Goal: Information Seeking & Learning: Learn about a topic

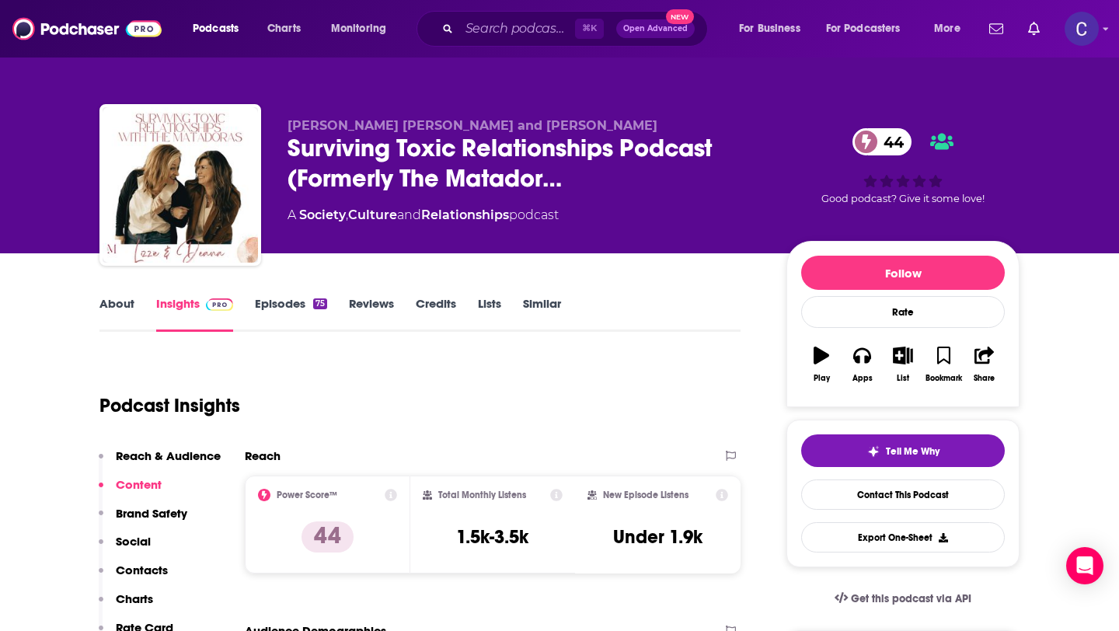
click at [540, 313] on link "Similar" at bounding box center [542, 314] width 38 height 36
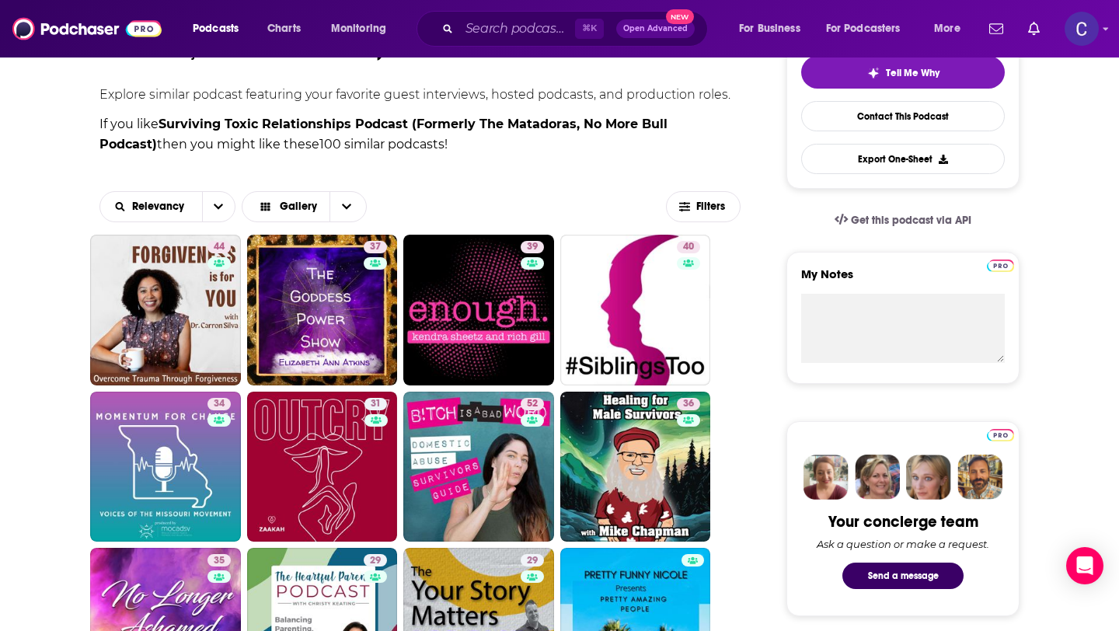
scroll to position [617, 0]
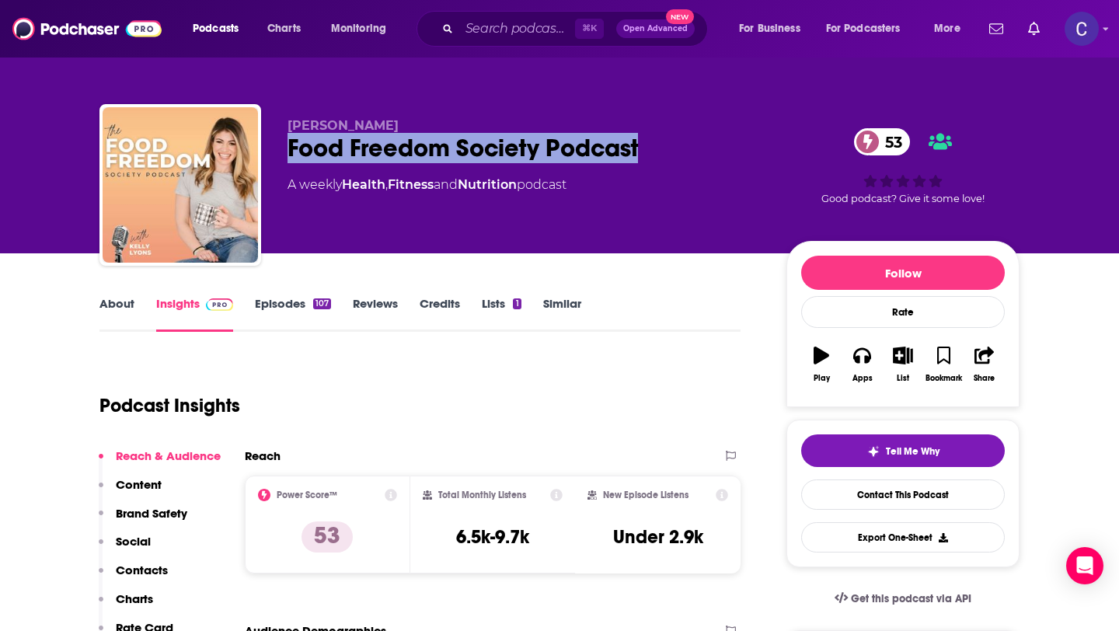
drag, startPoint x: 641, startPoint y: 154, endPoint x: 292, endPoint y: 161, distance: 349.1
click at [292, 161] on div "Food Freedom Society Podcast 53" at bounding box center [525, 148] width 474 height 30
copy h2 "Food Freedom Society Podcast"
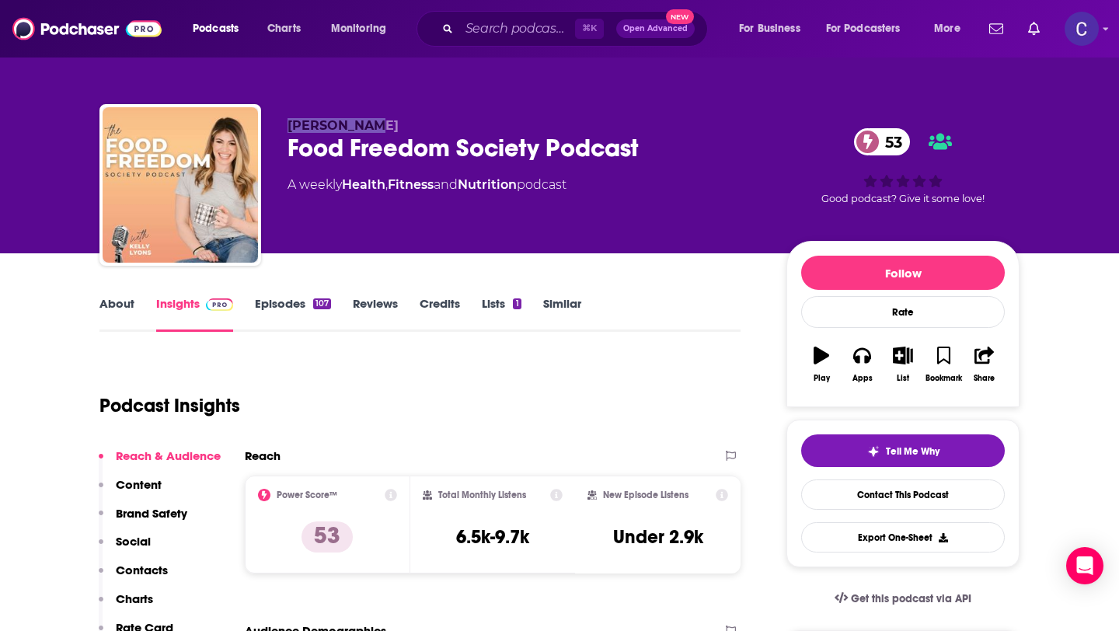
drag, startPoint x: 287, startPoint y: 125, endPoint x: 464, endPoint y: 123, distance: 177.2
click at [464, 123] on p "Kelly Lyons" at bounding box center [525, 125] width 474 height 15
copy span "Kelly Lyons"
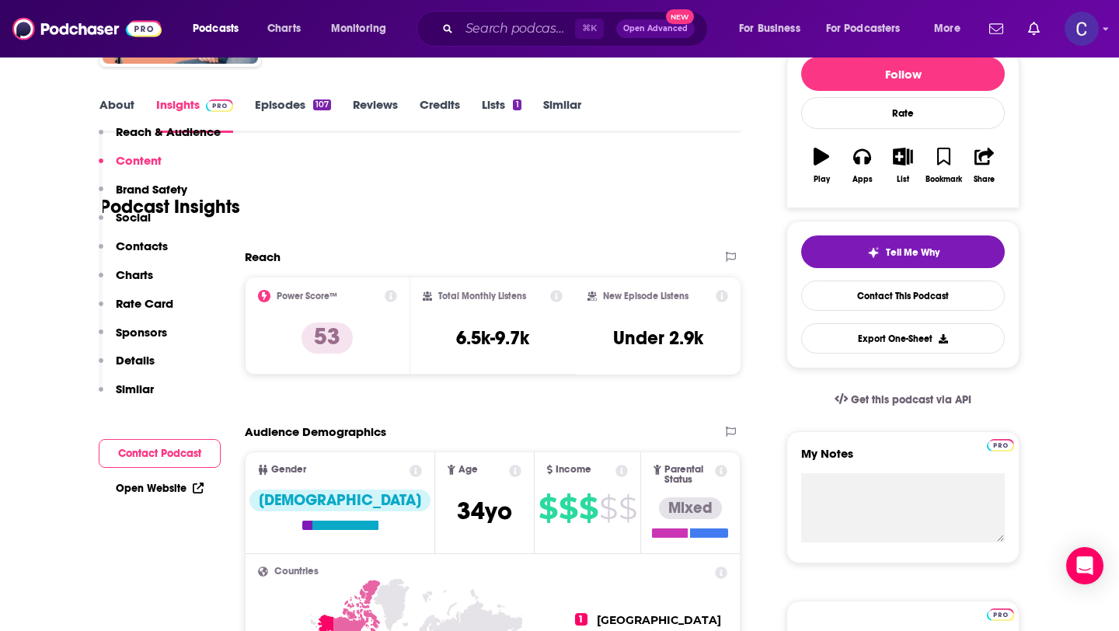
scroll to position [5, 0]
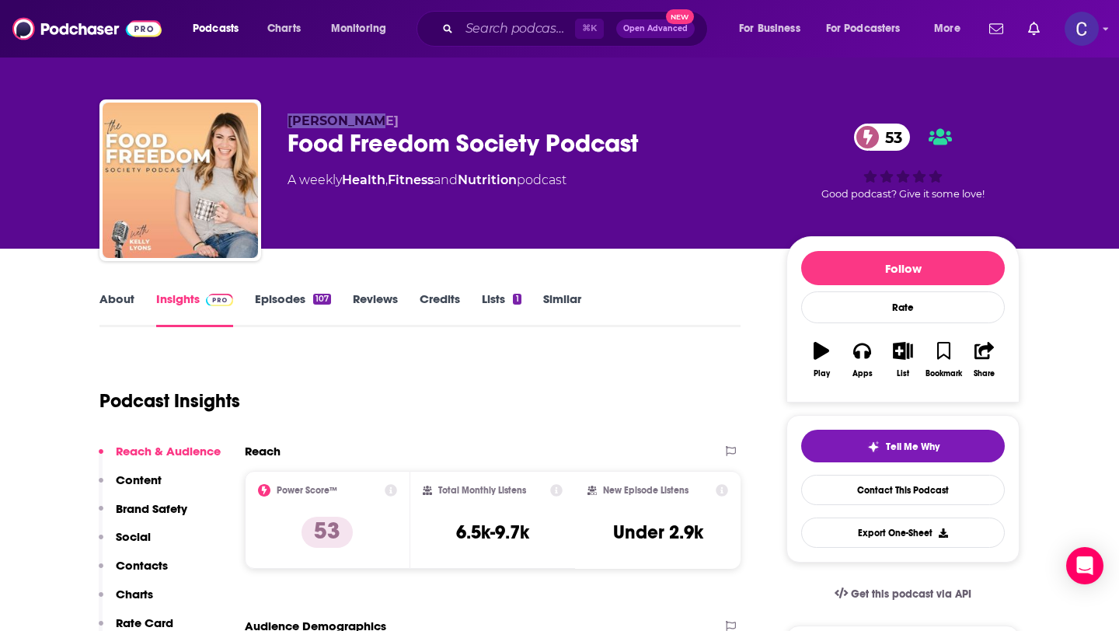
copy span "Kelly Lyons"
click at [559, 302] on link "Similar" at bounding box center [562, 309] width 38 height 36
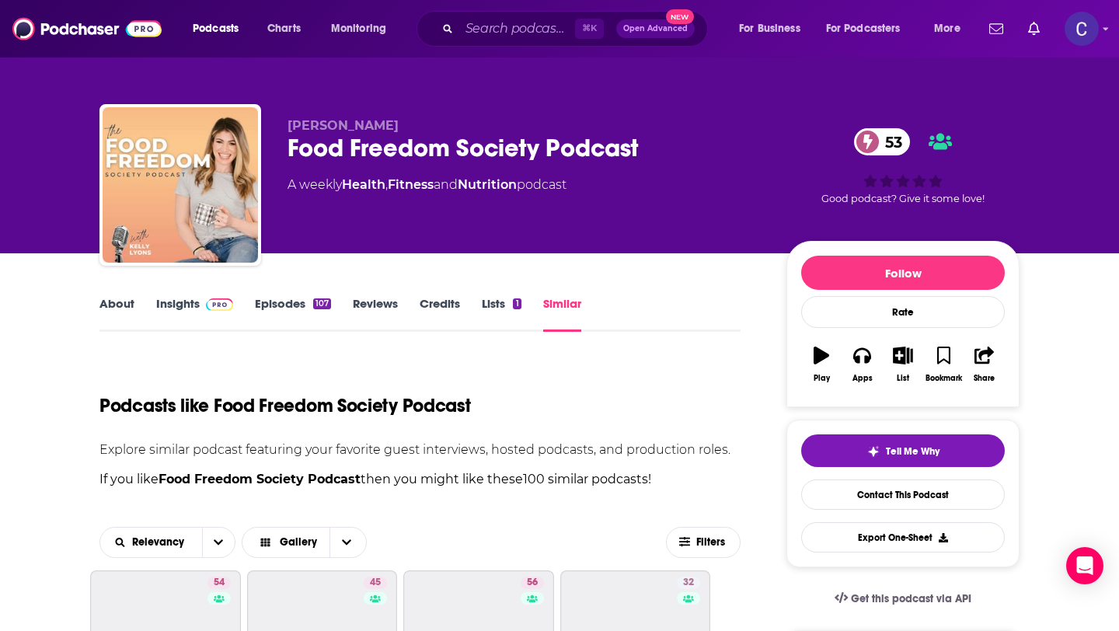
scroll to position [284, 0]
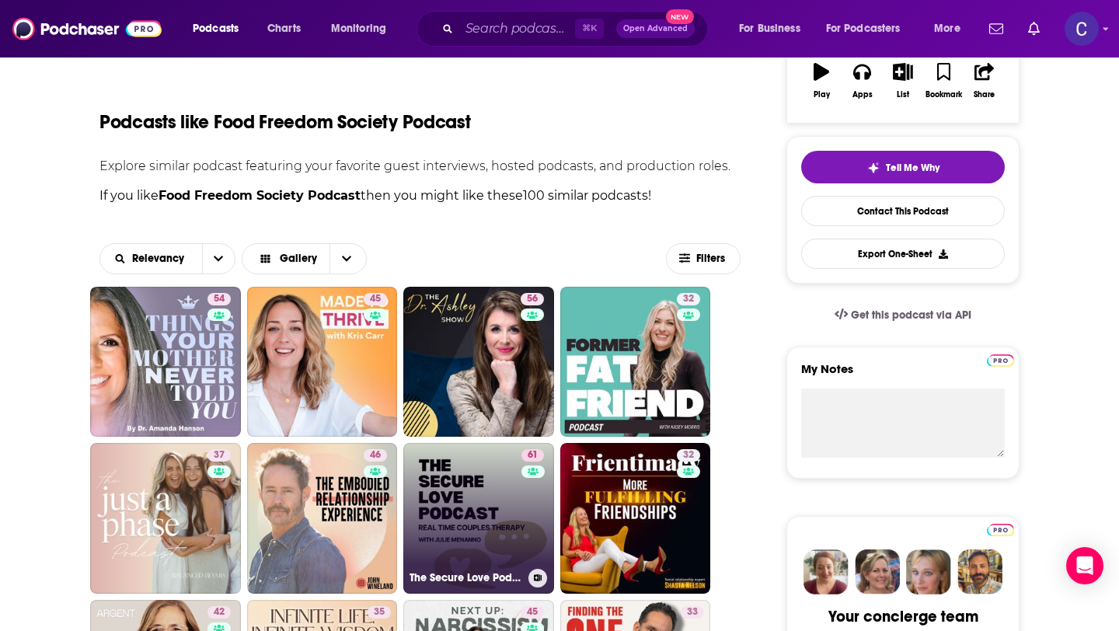
click at [491, 535] on link "61 The Secure Love Podcast with Julie Menanno" at bounding box center [478, 518] width 151 height 151
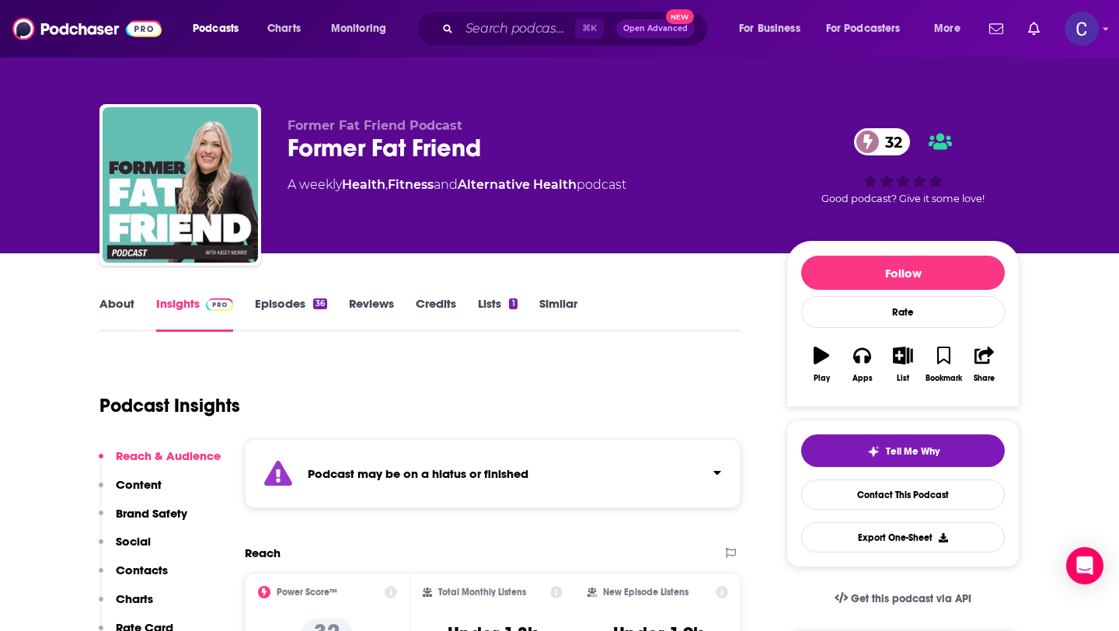
click at [561, 303] on link "Similar" at bounding box center [558, 314] width 38 height 36
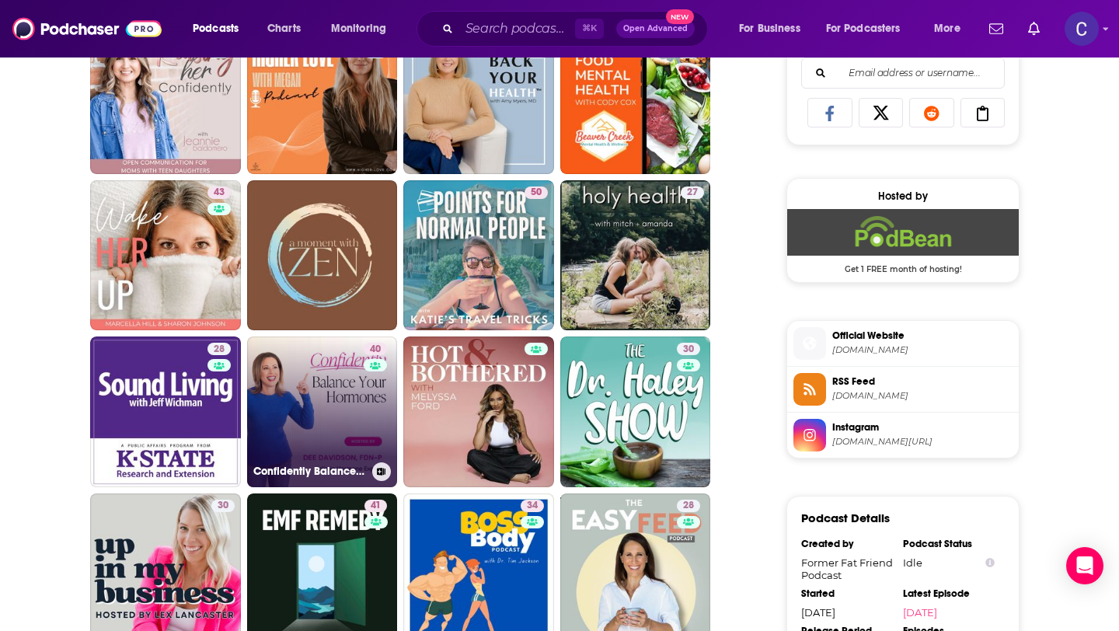
scroll to position [1234, 0]
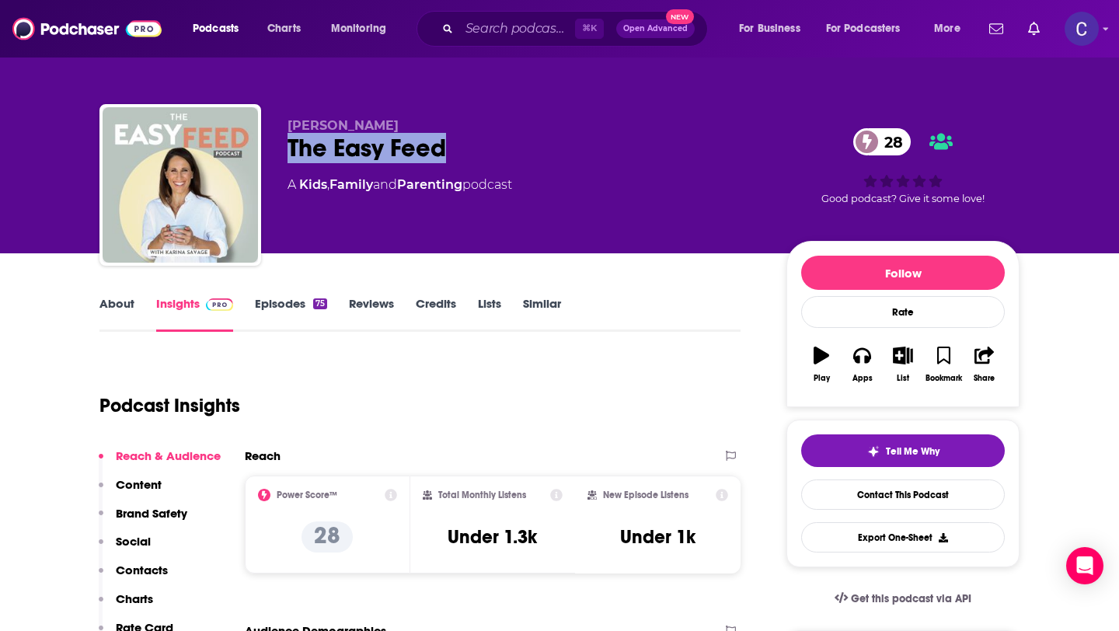
drag, startPoint x: 442, startPoint y: 149, endPoint x: 276, endPoint y: 153, distance: 166.4
click at [276, 153] on div "Karina Savage The Easy Feed 28 A Kids , Family and Parenting podcast 28 Good po…" at bounding box center [559, 188] width 920 height 168
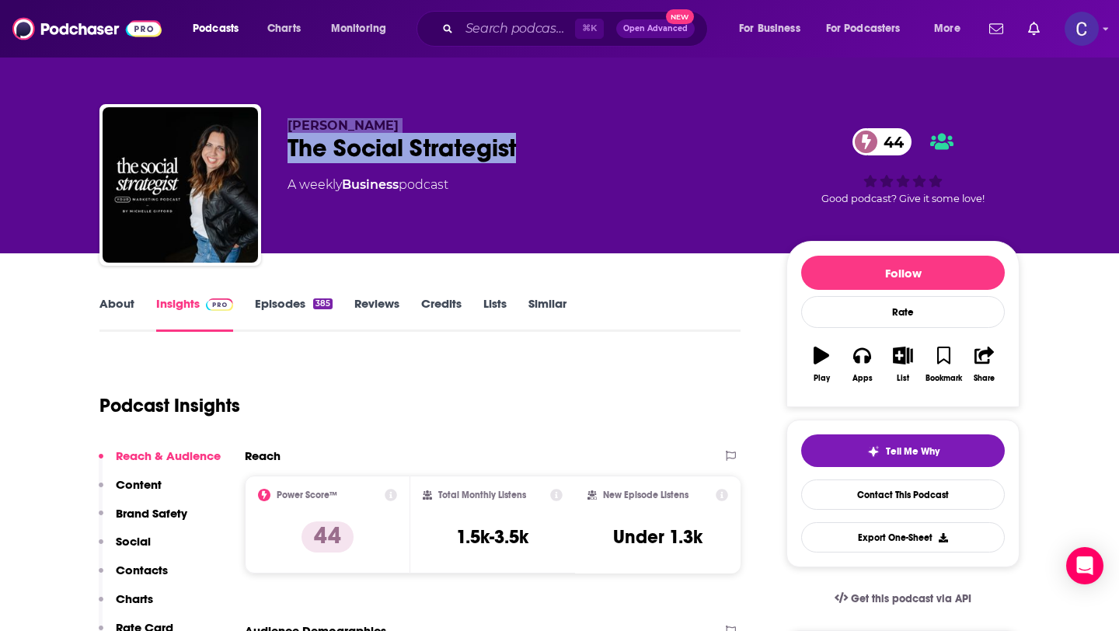
drag, startPoint x: 522, startPoint y: 157, endPoint x: 260, endPoint y: 164, distance: 262.0
click at [260, 164] on div "Michelle Gifford The Social Strategist 44 A weekly Business podcast 44 Good pod…" at bounding box center [559, 188] width 920 height 168
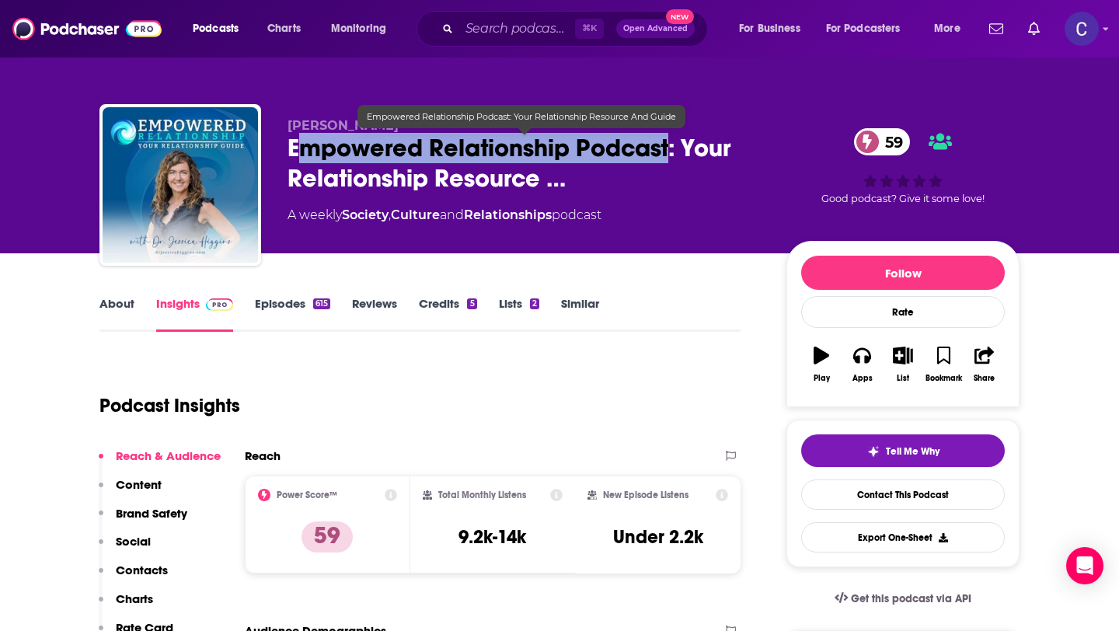
drag, startPoint x: 294, startPoint y: 149, endPoint x: 672, endPoint y: 154, distance: 377.8
click at [672, 154] on span "Empowered Relationship Podcast: Your Relationship Resource …" at bounding box center [525, 163] width 474 height 61
copy h2 "mpowered Relationship Podcast"
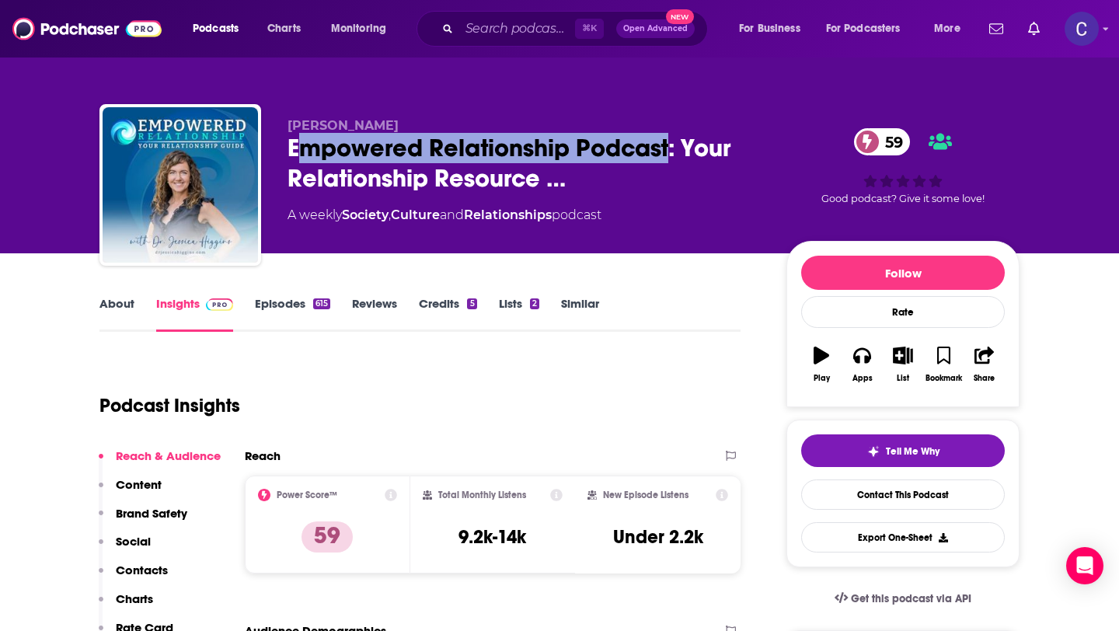
drag, startPoint x: 277, startPoint y: 127, endPoint x: 450, endPoint y: 130, distance: 173.4
click at [450, 130] on div "Dr. Jessica Higgins Empowered Relationship Podcast: Your Relationship Resource …" at bounding box center [559, 188] width 920 height 168
copy span "Dr. Jessica Higgins"
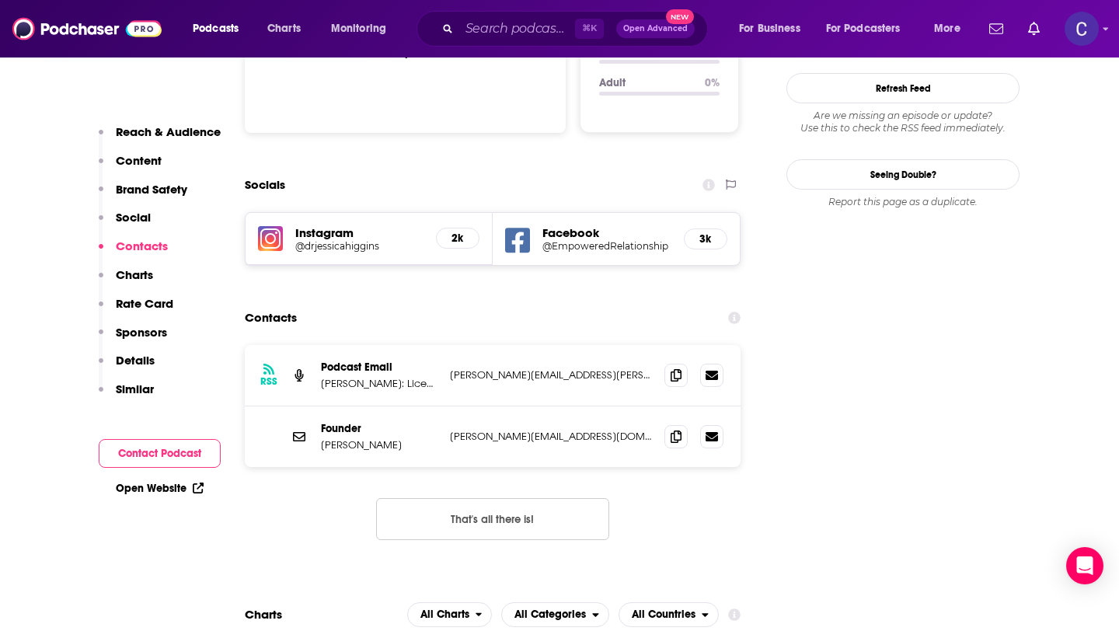
scroll to position [1699, 0]
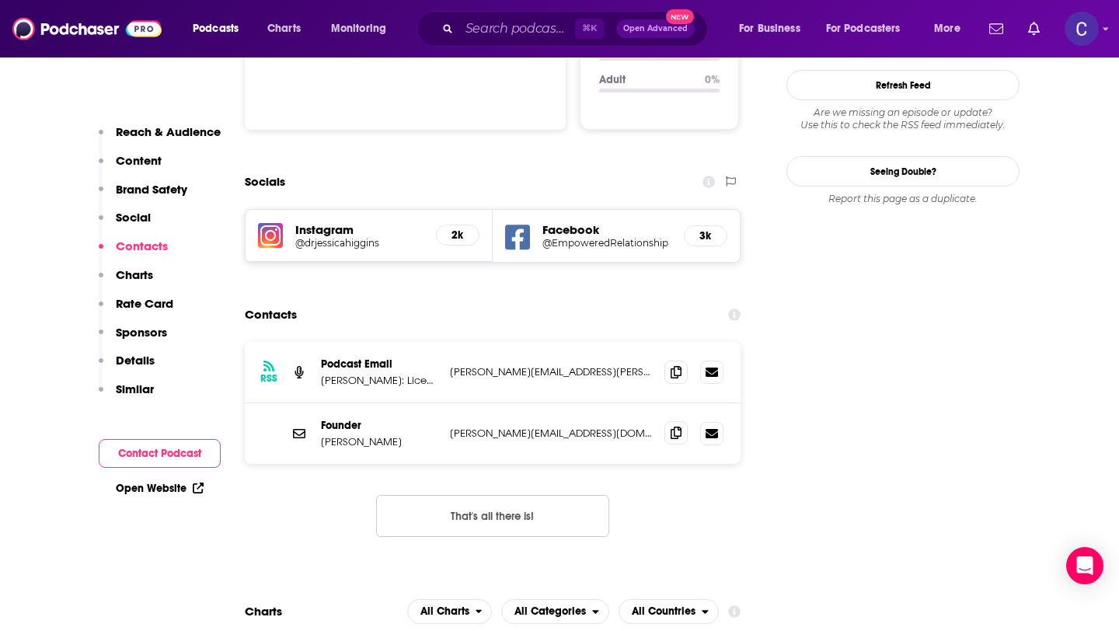
click at [671, 427] on icon at bounding box center [676, 433] width 11 height 12
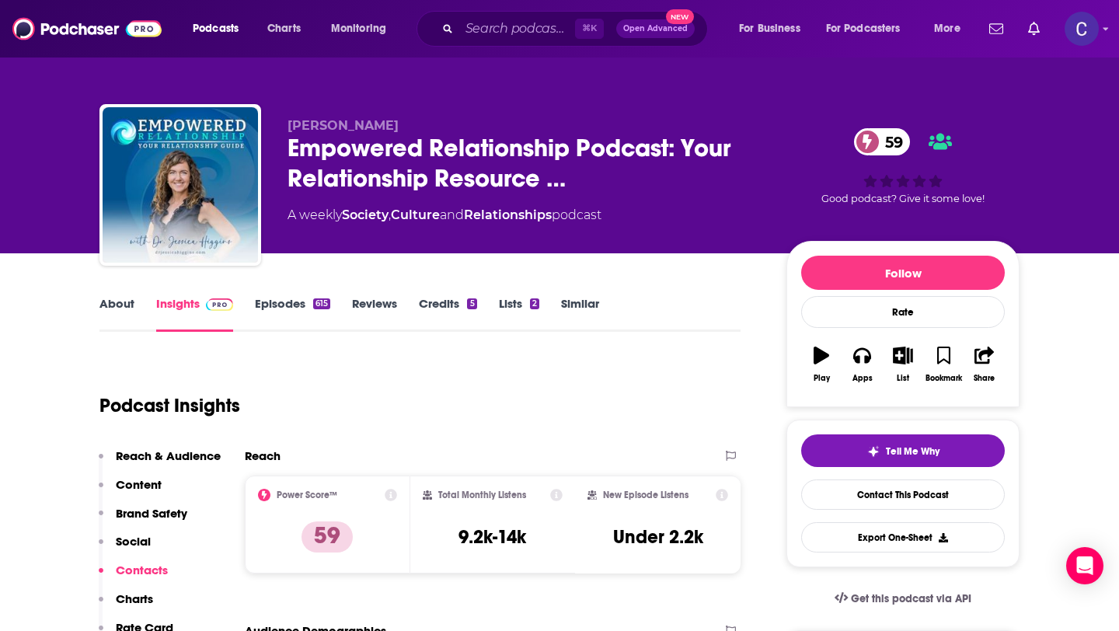
click at [581, 304] on link "Similar" at bounding box center [580, 314] width 38 height 36
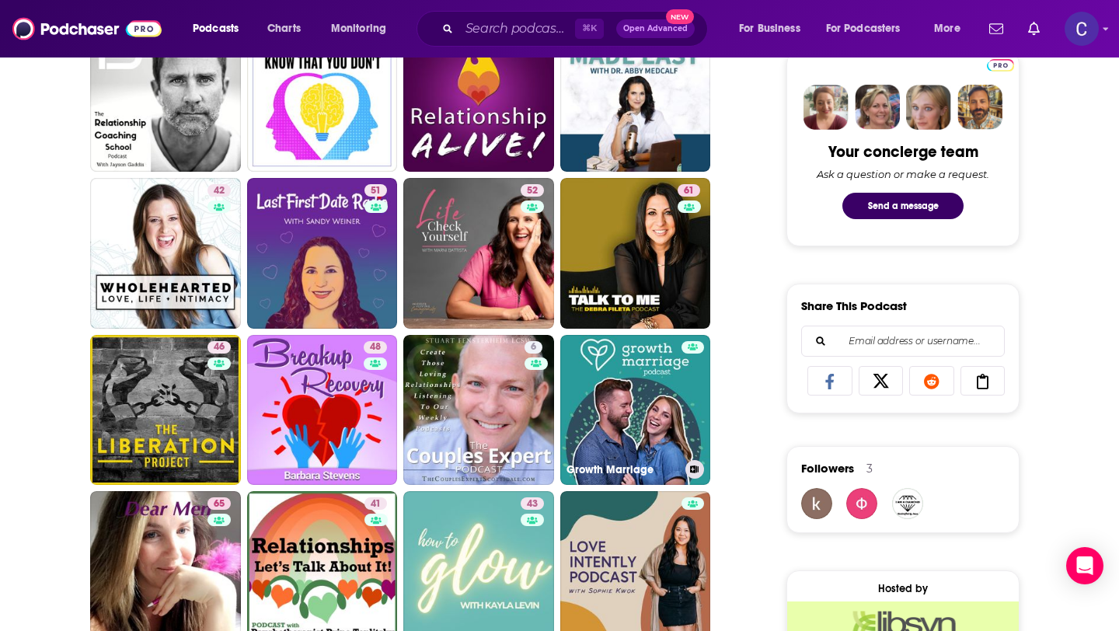
scroll to position [804, 0]
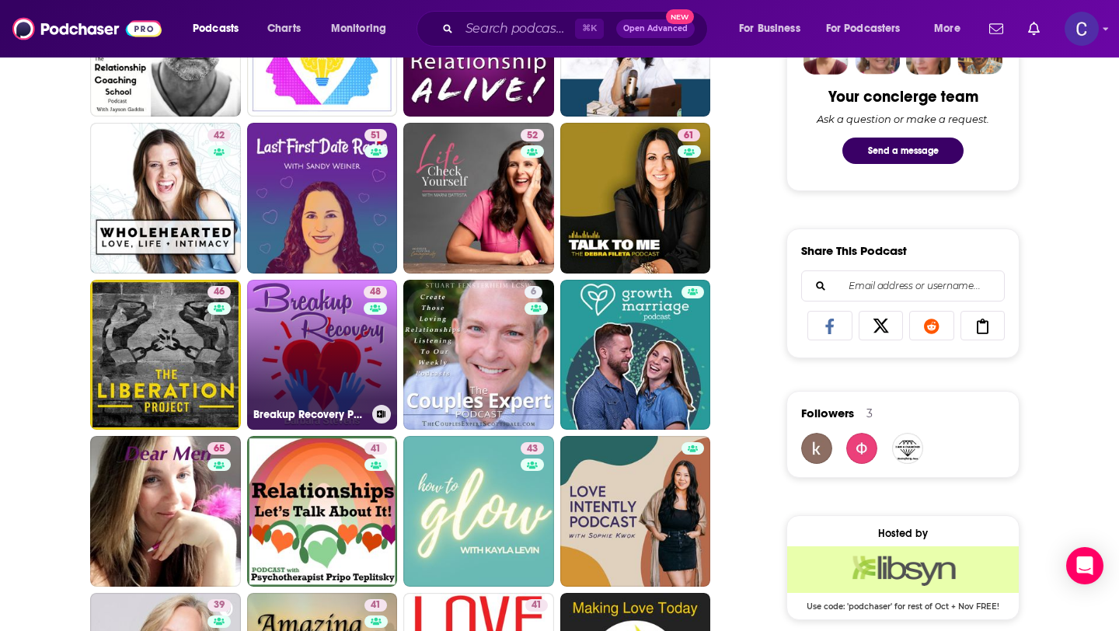
click at [354, 373] on link "48 Breakup Recovery Podcast" at bounding box center [322, 355] width 151 height 151
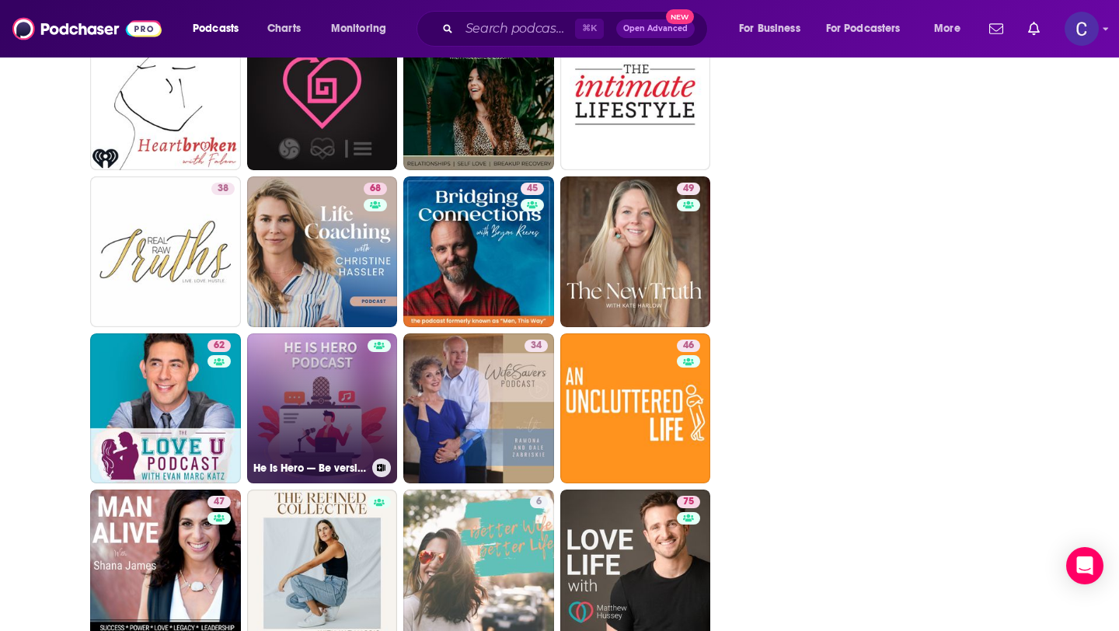
scroll to position [1082, 0]
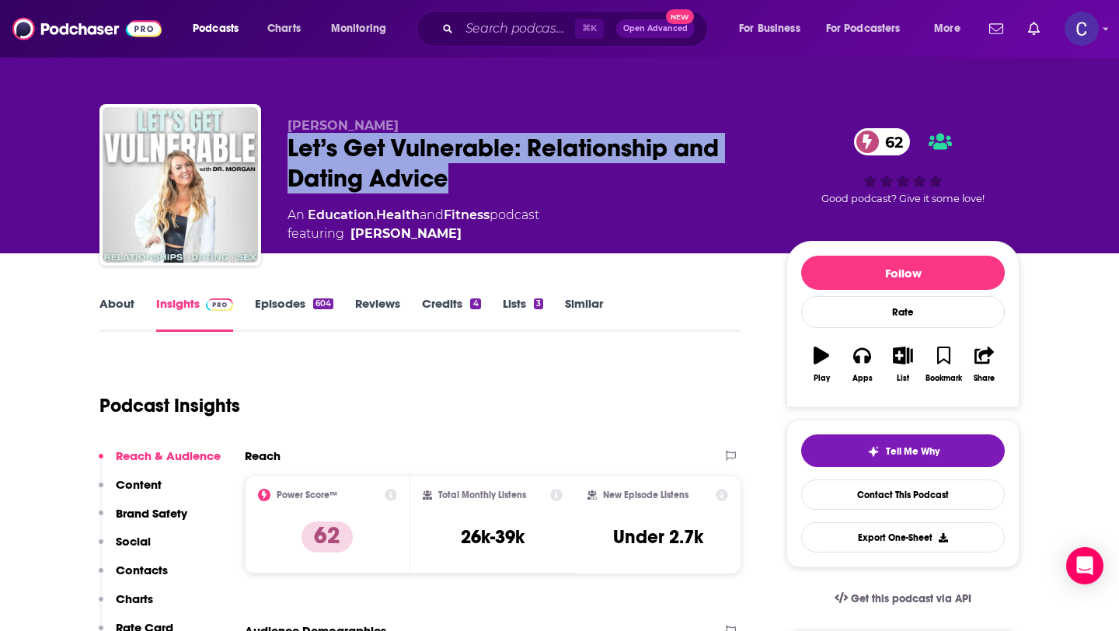
drag, startPoint x: 463, startPoint y: 174, endPoint x: 268, endPoint y: 149, distance: 195.9
click at [268, 149] on div "[PERSON_NAME] Let’s Get Vulnerable: Relationship and Dating Advice 62 An Educat…" at bounding box center [559, 188] width 920 height 168
copy h2 "Let’s Get Vulnerable: Relationship and Dating Advice"
drag, startPoint x: 463, startPoint y: 117, endPoint x: 431, endPoint y: 131, distance: 35.8
click at [431, 131] on div "Dr. Morgan Anderson Let’s Get Vulnerable: Relationship and Dating Advice 62 An …" at bounding box center [559, 188] width 920 height 168
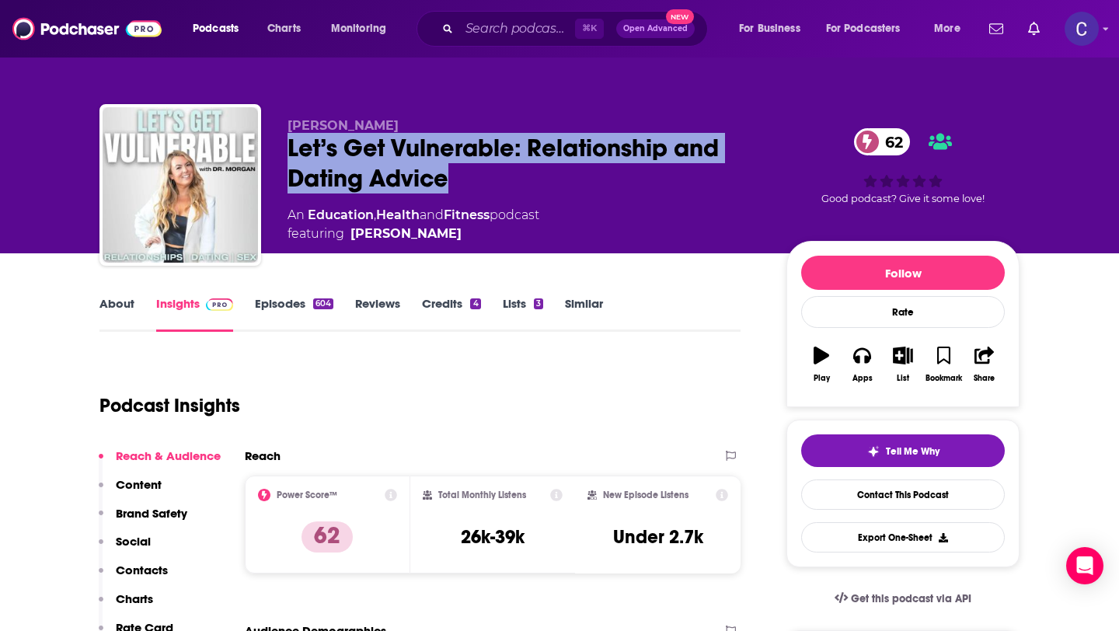
scroll to position [1, 0]
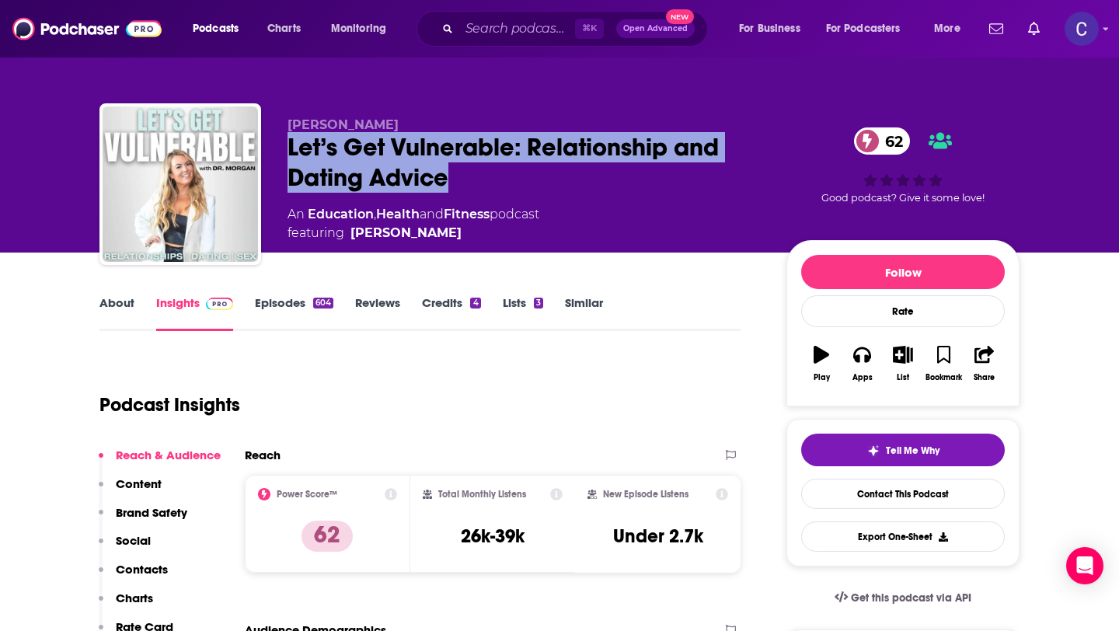
copy span "Dr. Morgan Anderson"
click at [284, 309] on link "Episodes 604" at bounding box center [294, 313] width 79 height 36
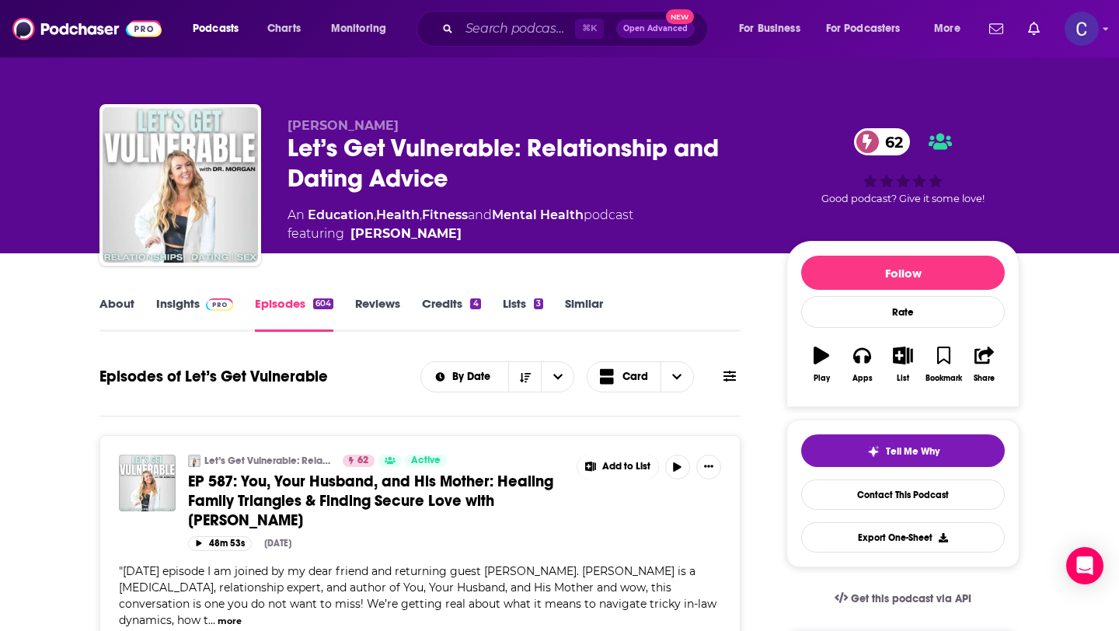
click at [182, 305] on link "Insights" at bounding box center [194, 314] width 77 height 36
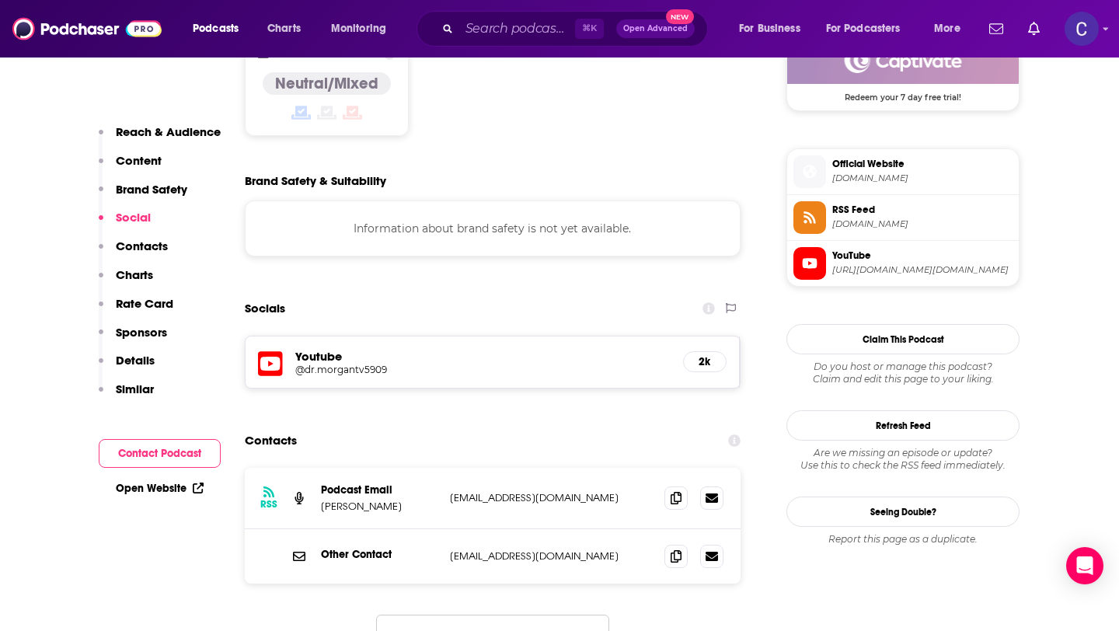
scroll to position [1345, 0]
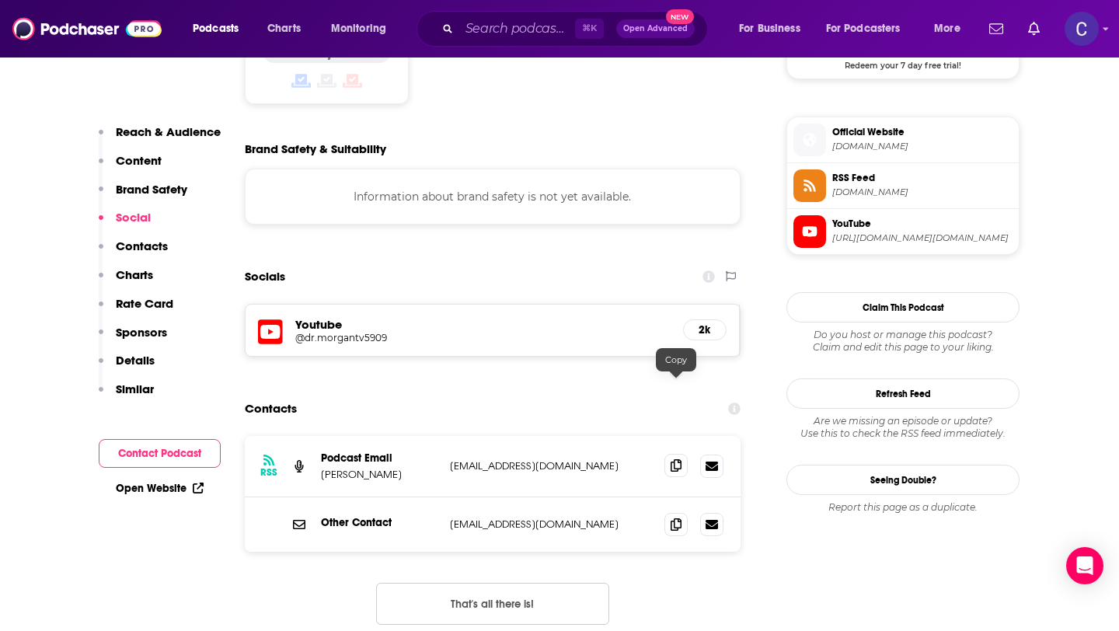
click at [674, 459] on icon at bounding box center [676, 465] width 11 height 12
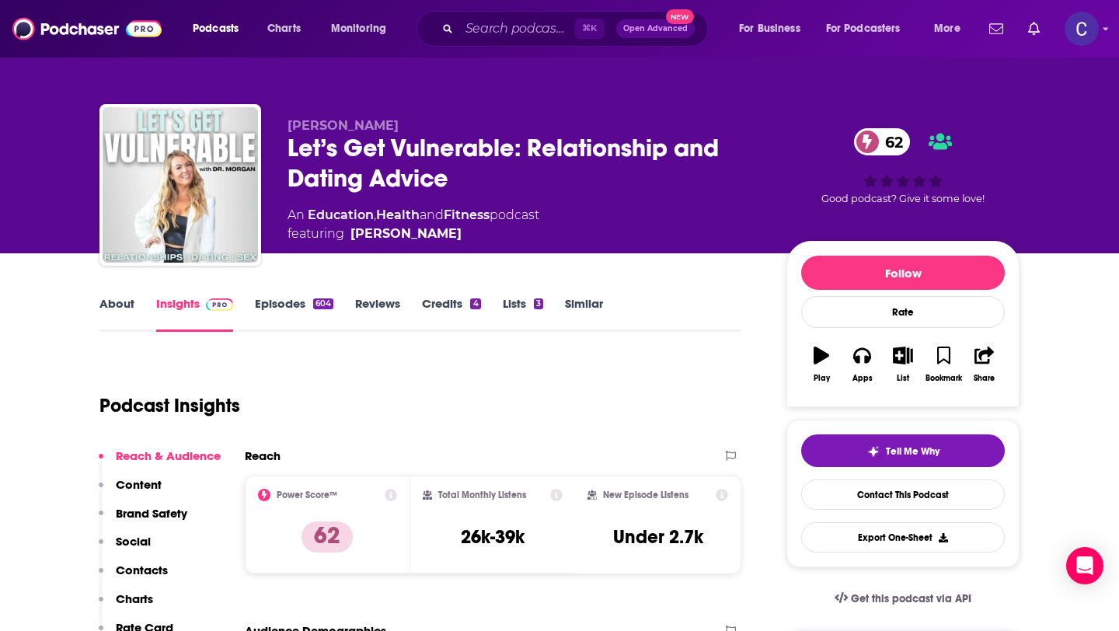
click at [585, 308] on link "Similar" at bounding box center [584, 314] width 38 height 36
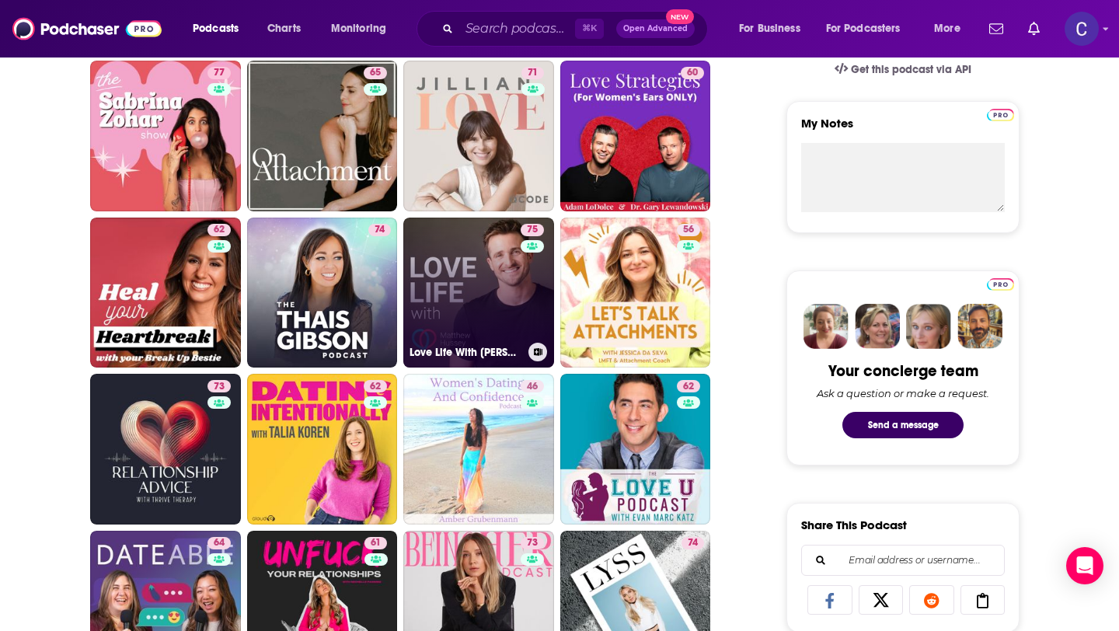
scroll to position [543, 0]
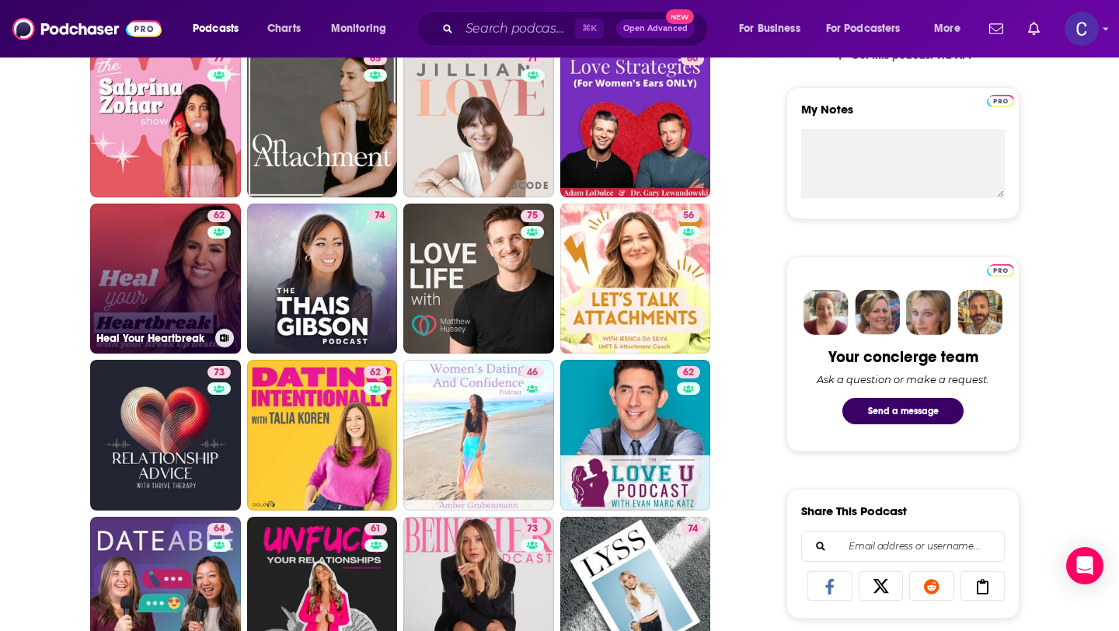
click at [129, 249] on link "62 Heal Your Heartbreak" at bounding box center [165, 279] width 151 height 151
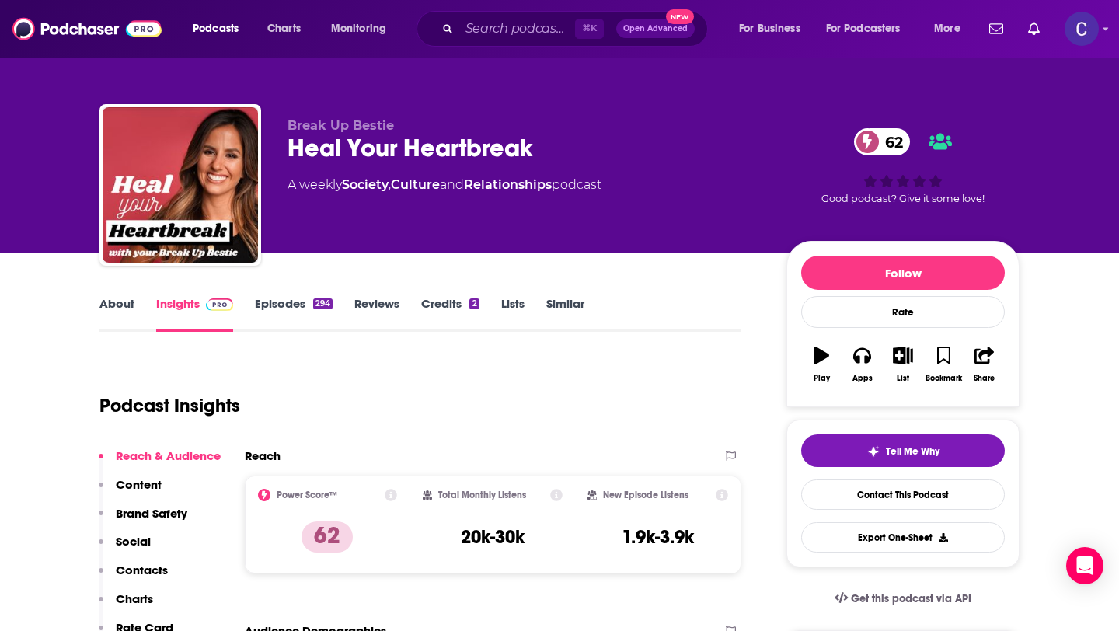
click at [281, 148] on div "Break Up Bestie Heal Your Heartbreak 62 A weekly Society , Culture and Relation…" at bounding box center [559, 188] width 920 height 168
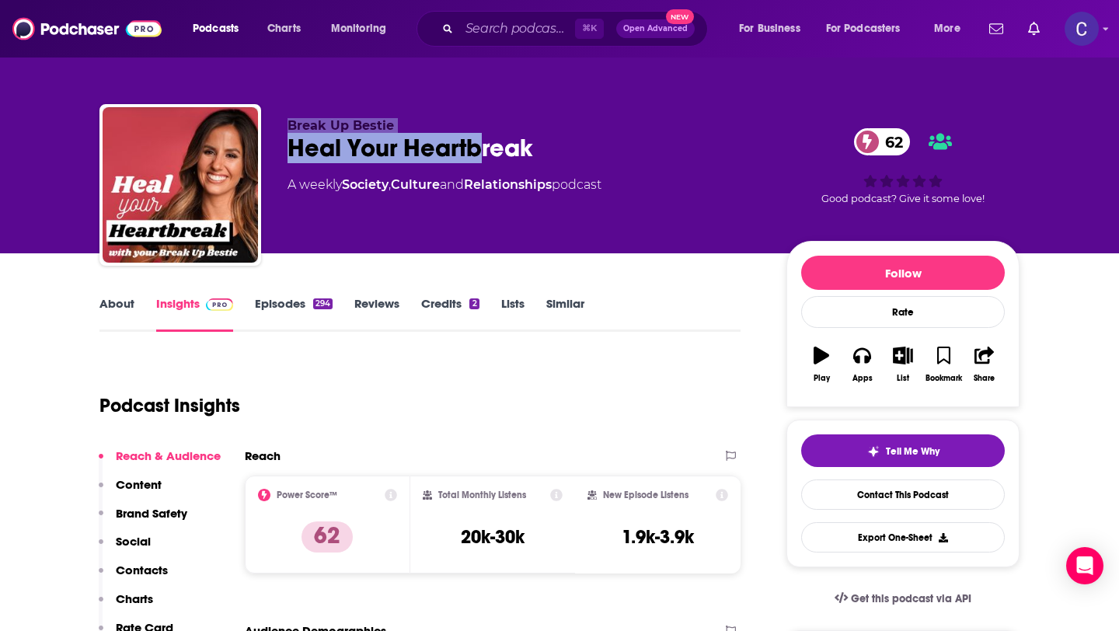
drag, startPoint x: 280, startPoint y: 124, endPoint x: 483, endPoint y: 146, distance: 204.8
click at [482, 146] on div "Break Up Bestie Heal Your Heartbreak 62 A weekly Society , Culture and Relation…" at bounding box center [559, 188] width 920 height 168
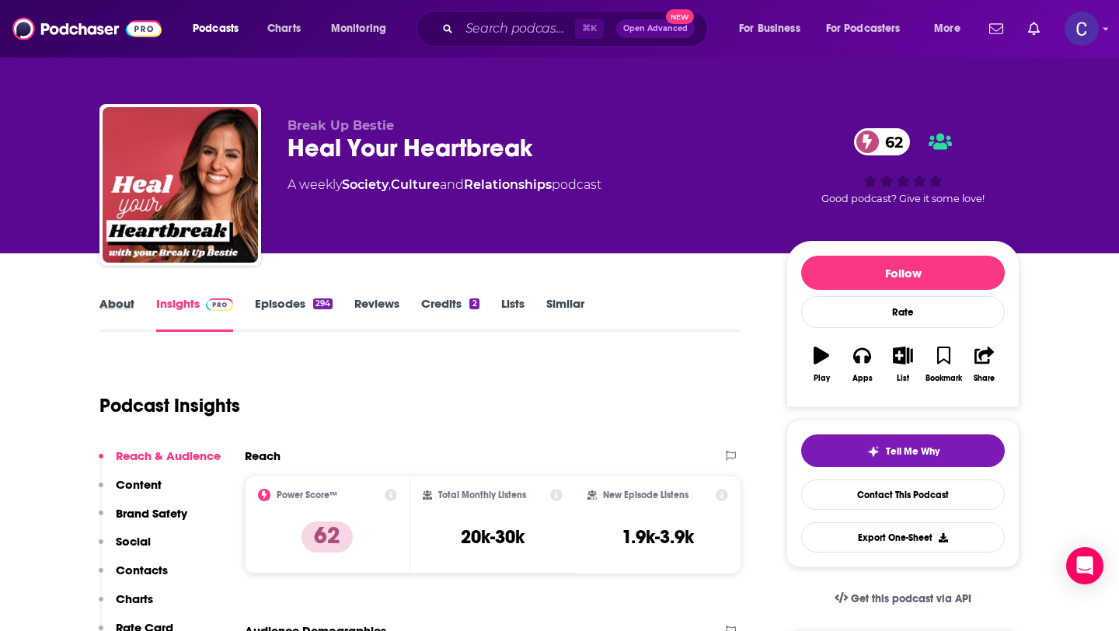
click at [134, 304] on div "About" at bounding box center [127, 314] width 57 height 36
click at [131, 312] on link "About" at bounding box center [116, 314] width 35 height 36
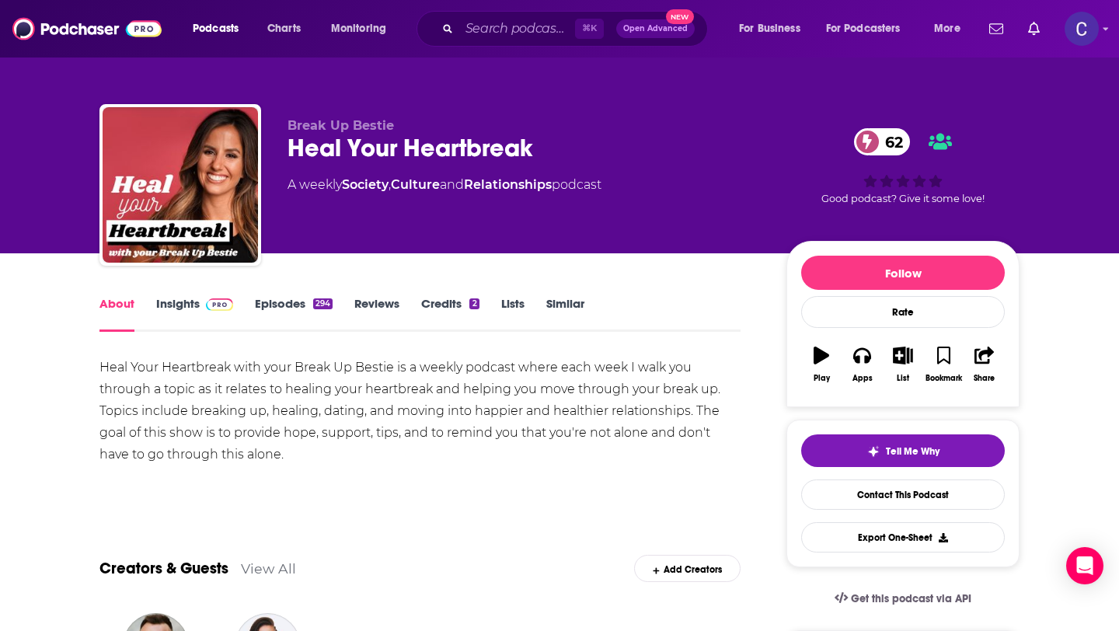
click at [187, 311] on link "Insights" at bounding box center [194, 314] width 77 height 36
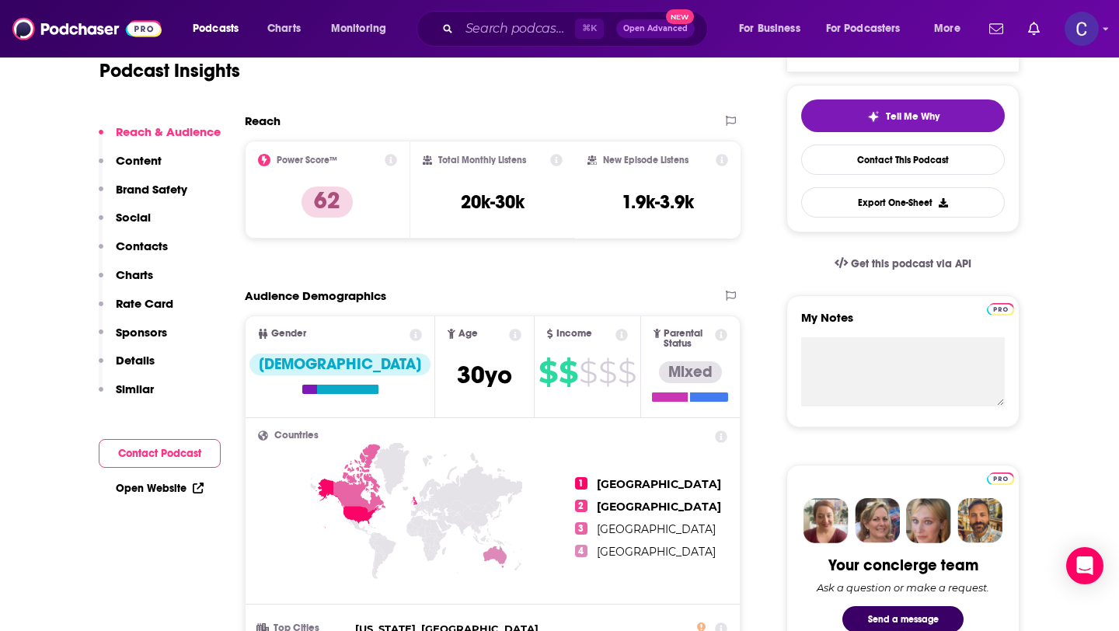
scroll to position [1786, 0]
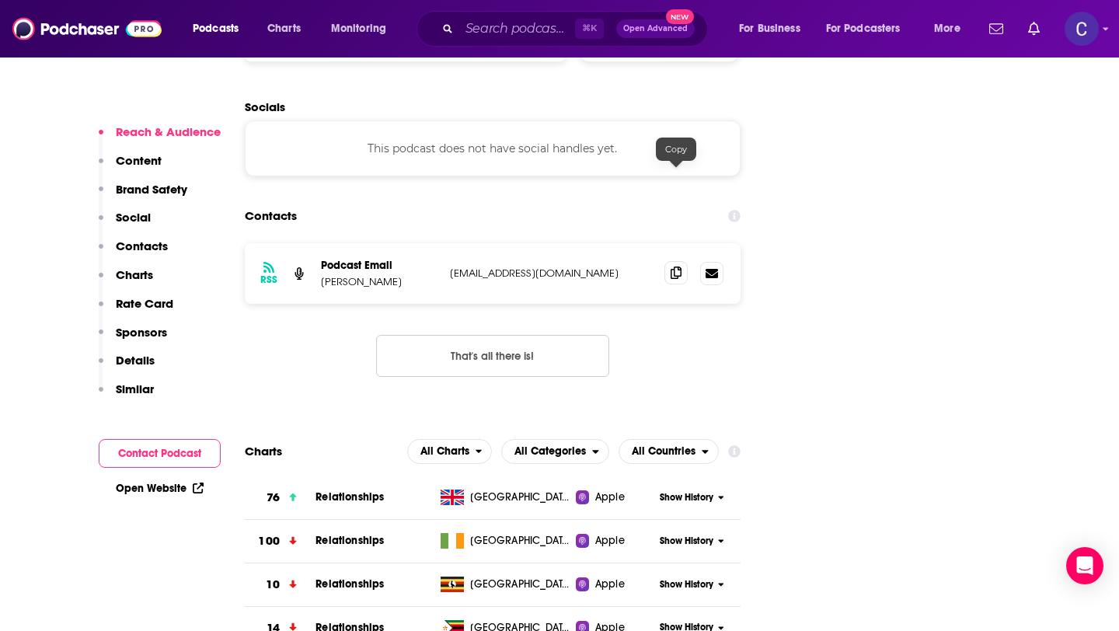
click at [675, 261] on span at bounding box center [676, 272] width 23 height 23
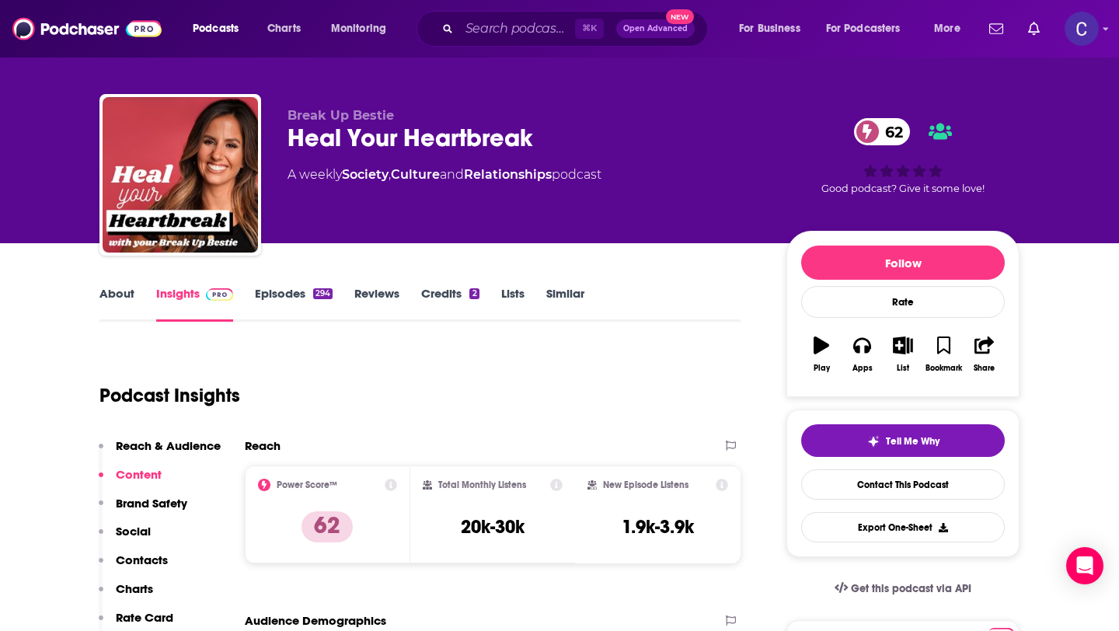
click at [550, 297] on link "Similar" at bounding box center [565, 304] width 38 height 36
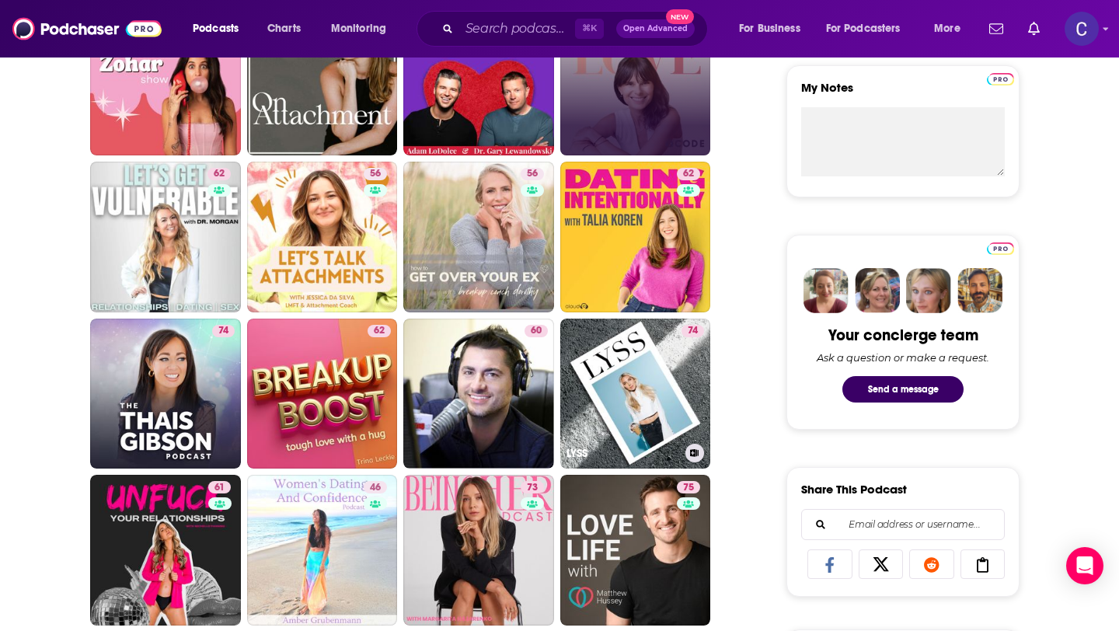
scroll to position [714, 0]
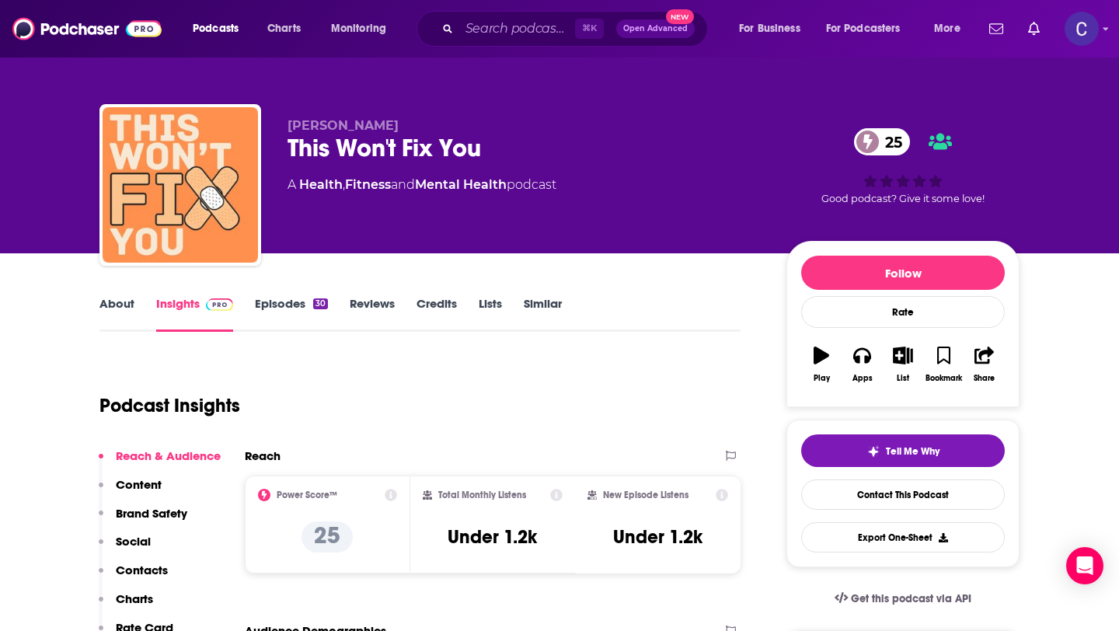
click at [117, 318] on link "About" at bounding box center [116, 314] width 35 height 36
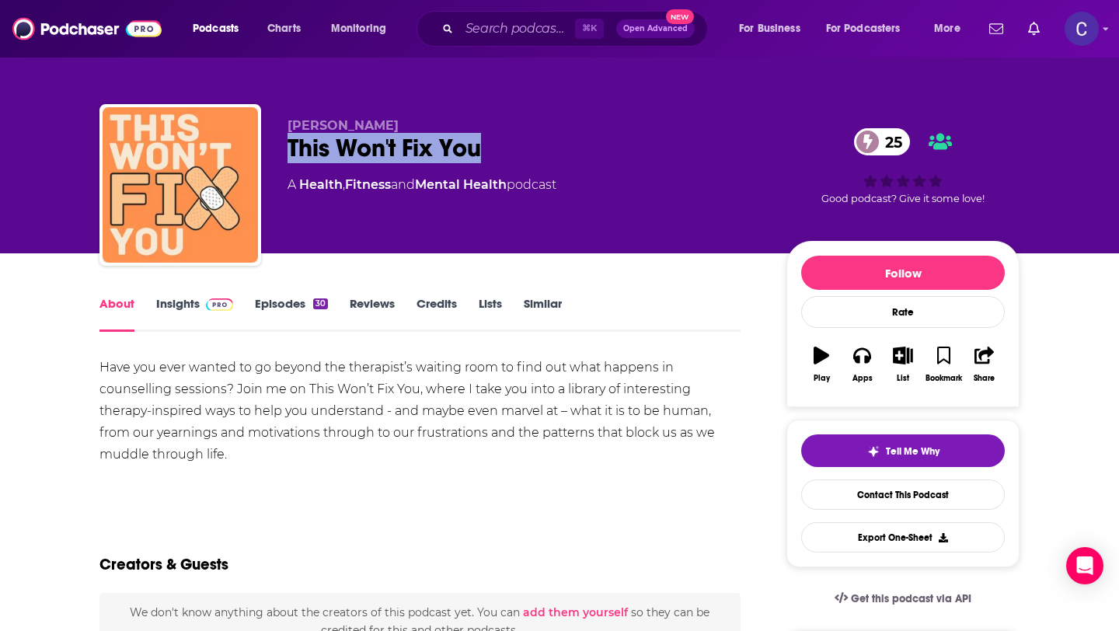
drag, startPoint x: 529, startPoint y: 142, endPoint x: 288, endPoint y: 158, distance: 242.2
click at [288, 158] on div "This Won't Fix You 25" at bounding box center [525, 148] width 474 height 30
copy h1 "This Won't Fix You"
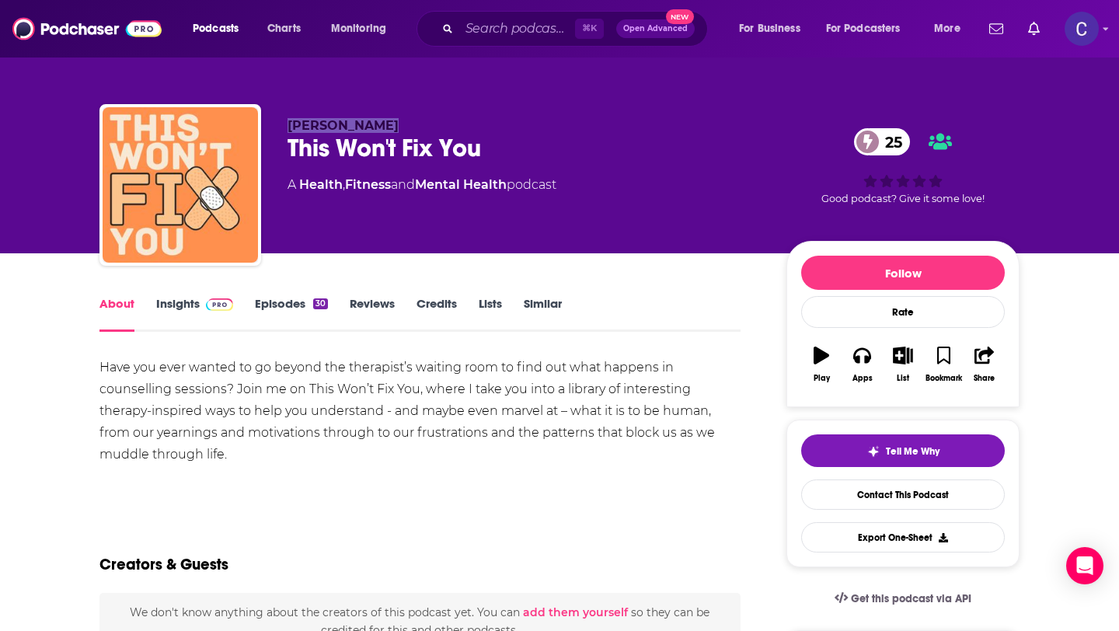
drag, startPoint x: 284, startPoint y: 126, endPoint x: 449, endPoint y: 129, distance: 164.8
click at [449, 129] on div "Nadine Pittam This Won't Fix You 25 A Health , Fitness and Mental Health podcas…" at bounding box center [559, 188] width 920 height 168
copy span "Nadine Pittam"
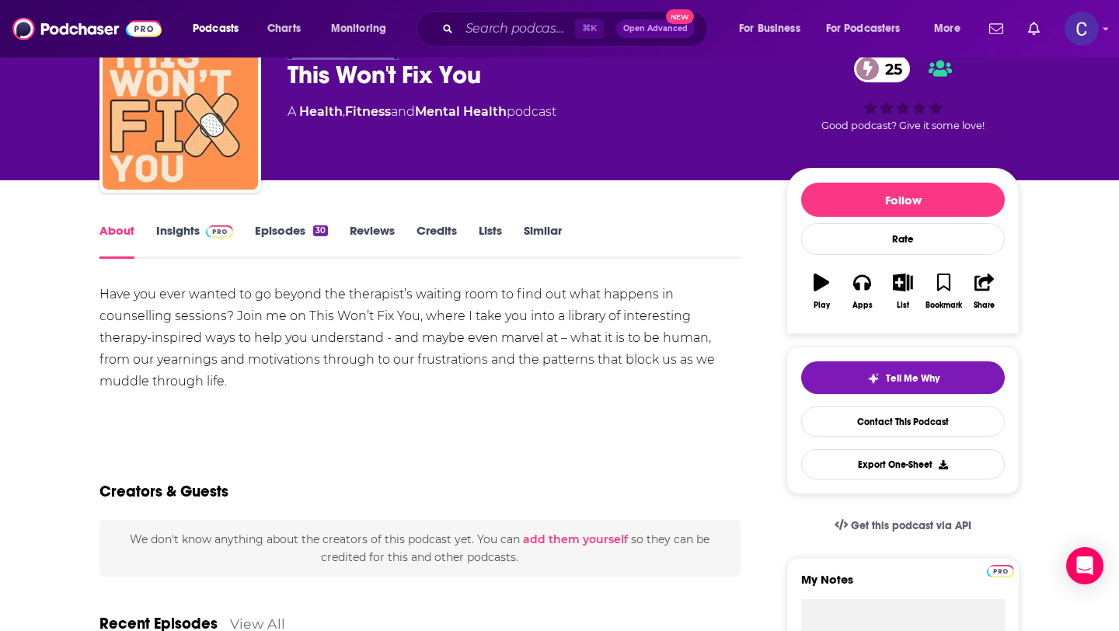
scroll to position [72, 0]
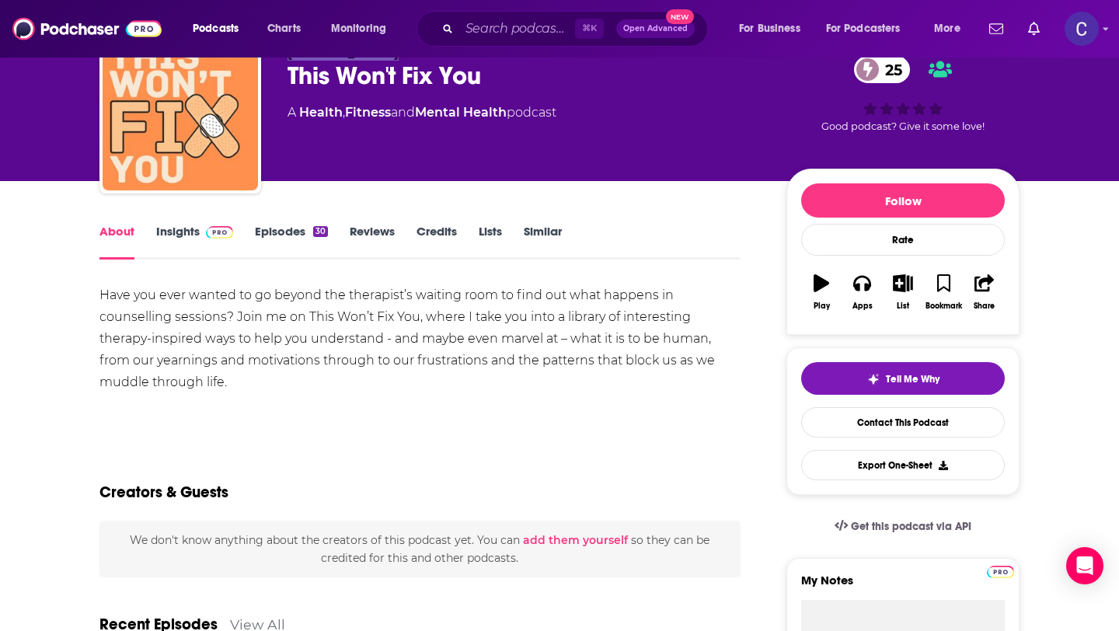
click at [183, 230] on link "Insights" at bounding box center [194, 242] width 77 height 36
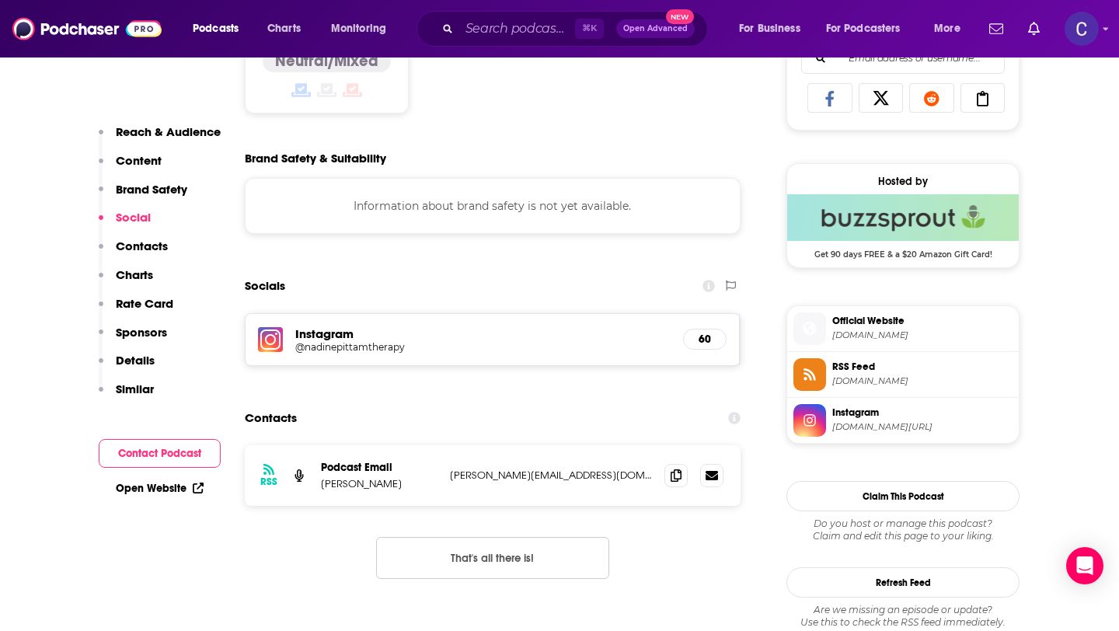
scroll to position [1056, 0]
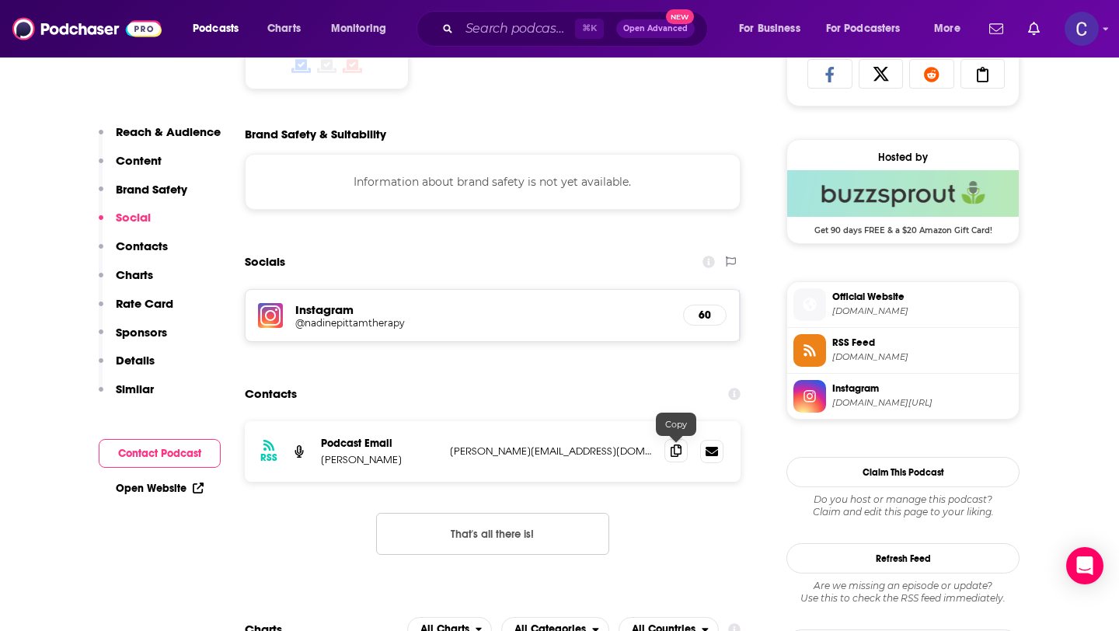
click at [673, 454] on icon at bounding box center [676, 451] width 11 height 12
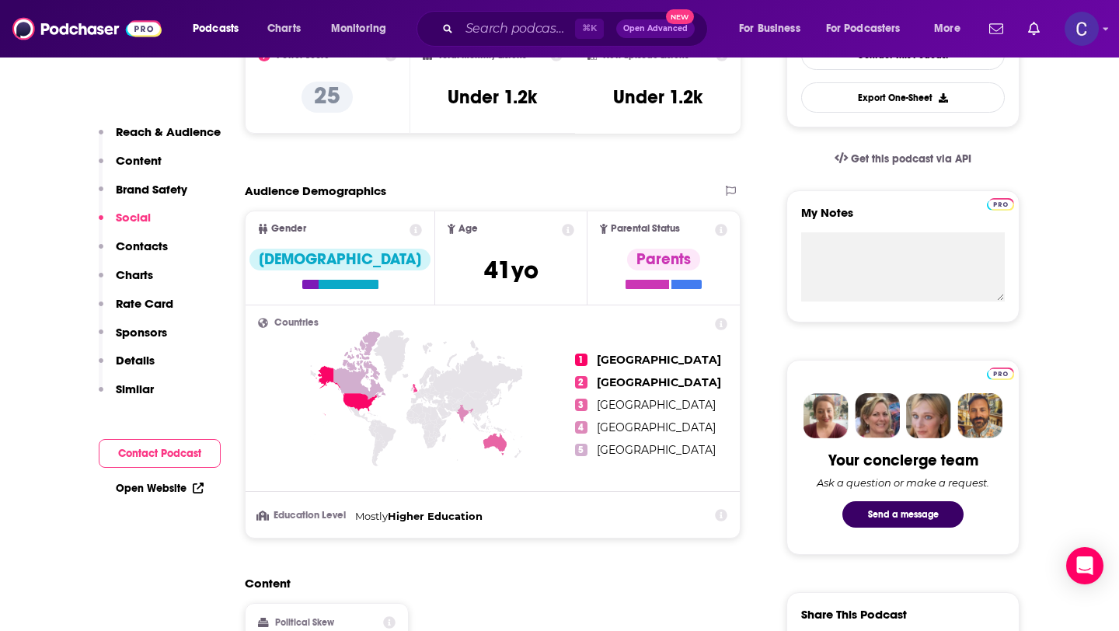
scroll to position [0, 0]
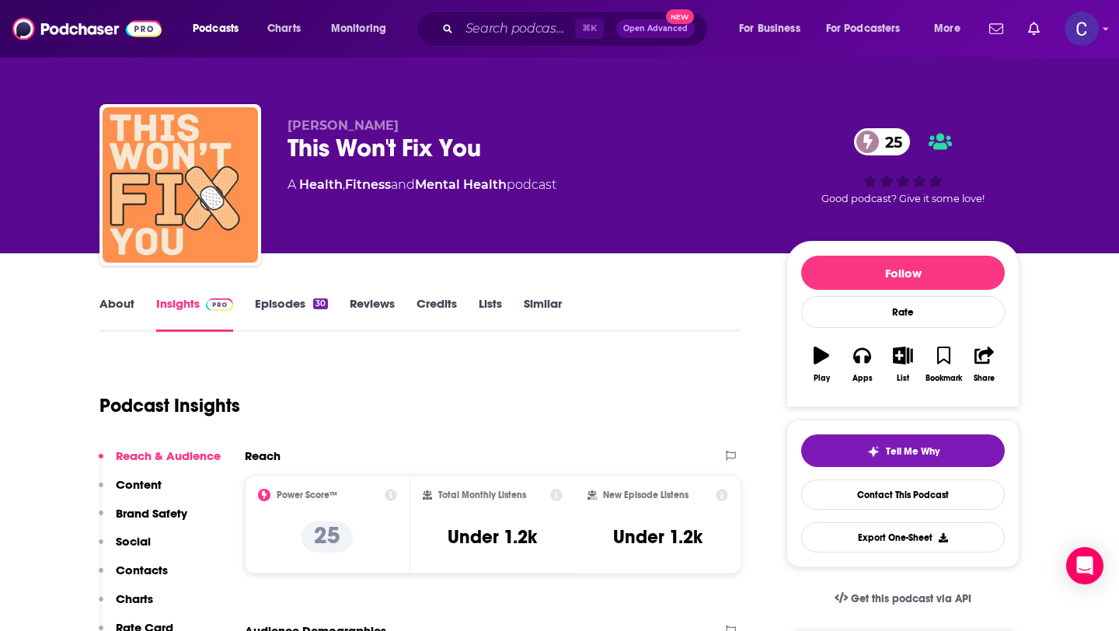
click at [534, 300] on link "Similar" at bounding box center [543, 314] width 38 height 36
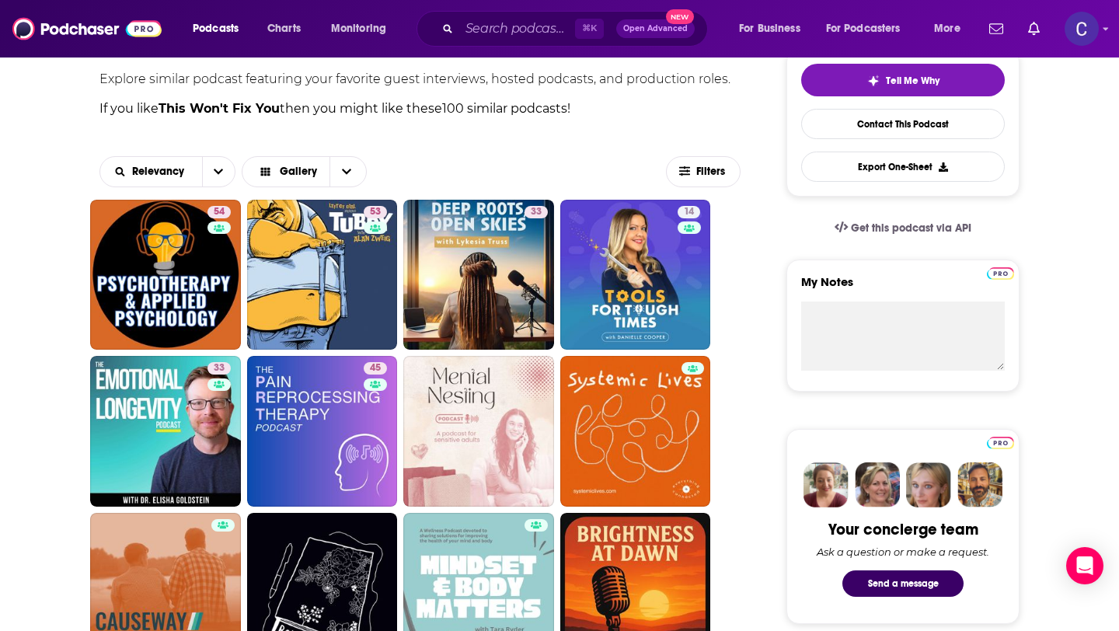
scroll to position [363, 0]
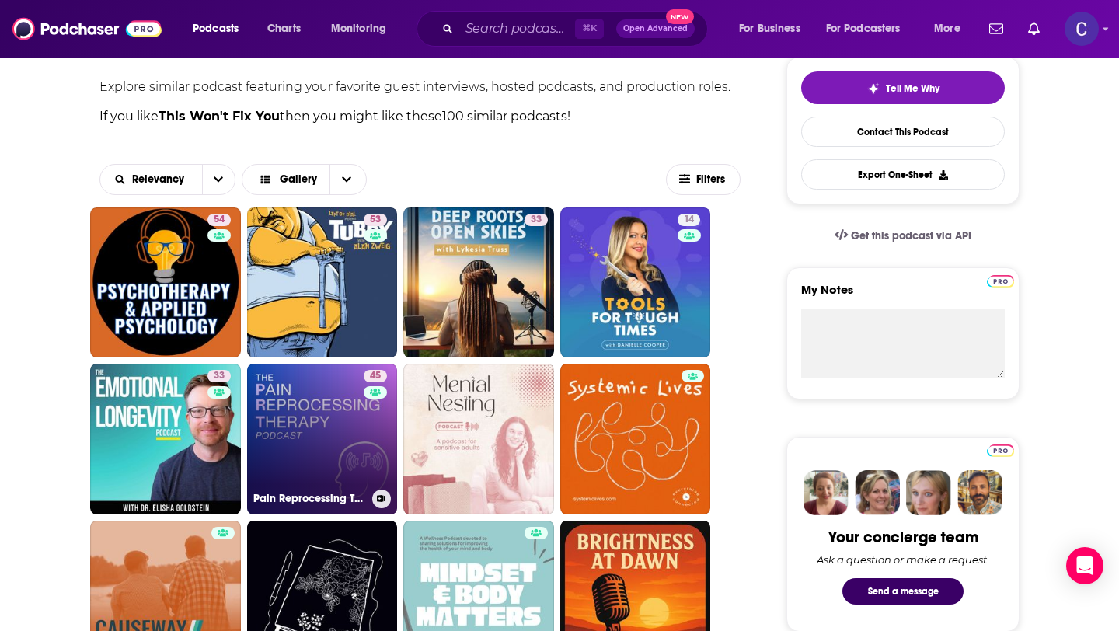
click at [312, 408] on link "45 Pain Reprocessing Therapy Podcast" at bounding box center [322, 439] width 151 height 151
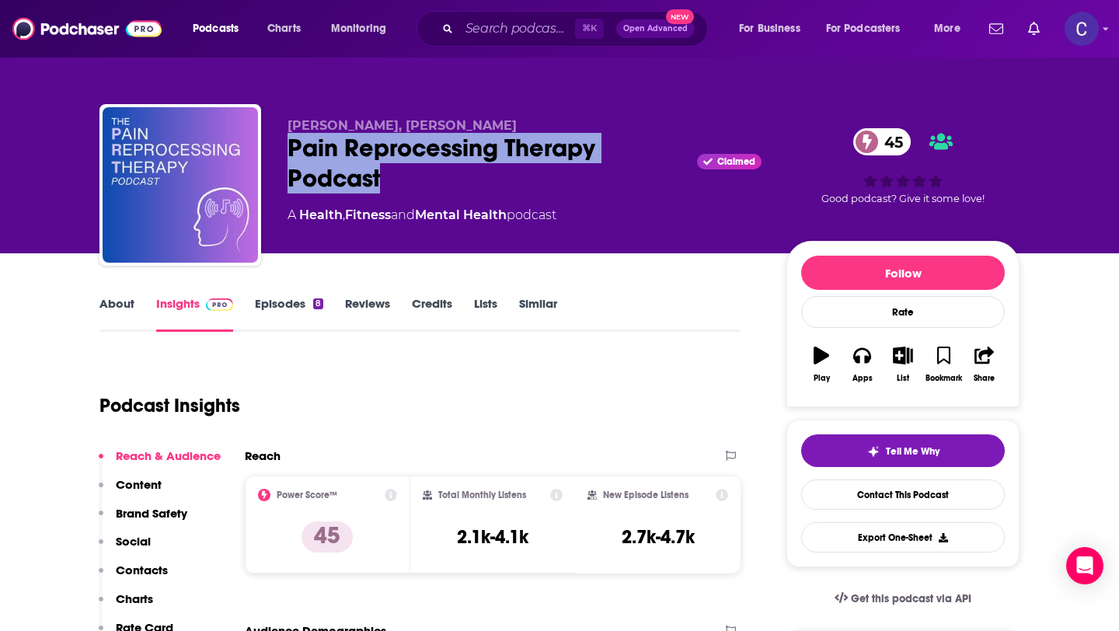
drag, startPoint x: 285, startPoint y: 133, endPoint x: 293, endPoint y: 155, distance: 23.8
click at [293, 155] on div "Pain Reprocessing Therapy Podcast Claimed 45" at bounding box center [525, 163] width 474 height 61
click at [103, 311] on link "About" at bounding box center [116, 314] width 35 height 36
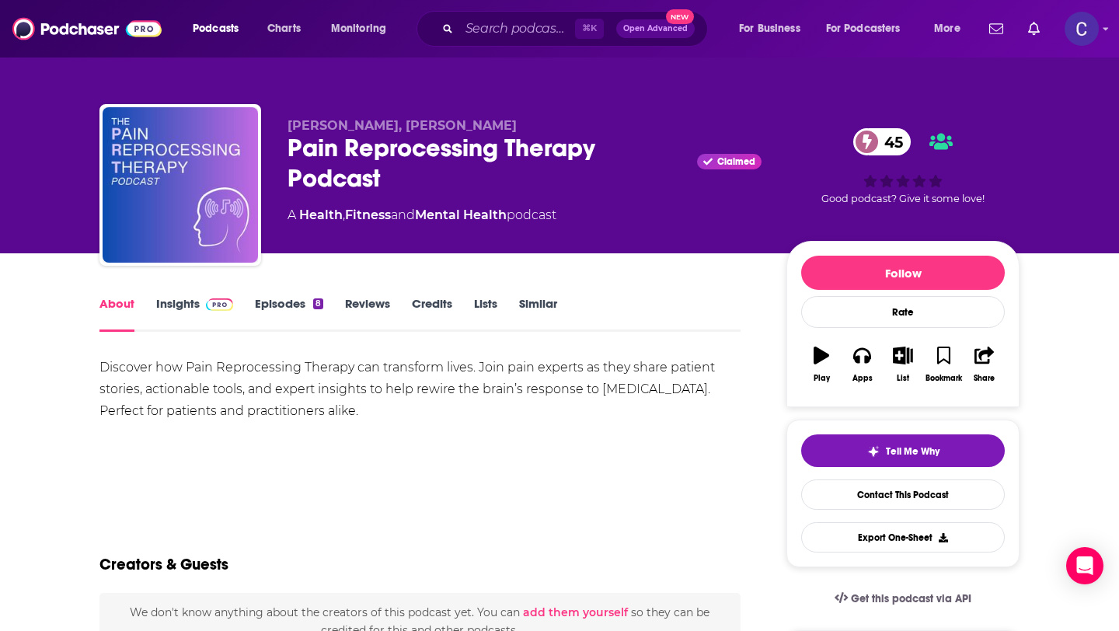
drag, startPoint x: 293, startPoint y: 122, endPoint x: 514, endPoint y: 127, distance: 220.8
click at [515, 127] on p "Daniella Deutsch, John Gasienica" at bounding box center [525, 125] width 474 height 15
click at [529, 126] on p "Daniella Deutsch, John Gasienica" at bounding box center [525, 125] width 474 height 15
drag, startPoint x: 557, startPoint y: 128, endPoint x: 288, endPoint y: 127, distance: 268.2
click at [288, 127] on p "Daniella Deutsch, John Gasienica" at bounding box center [525, 125] width 474 height 15
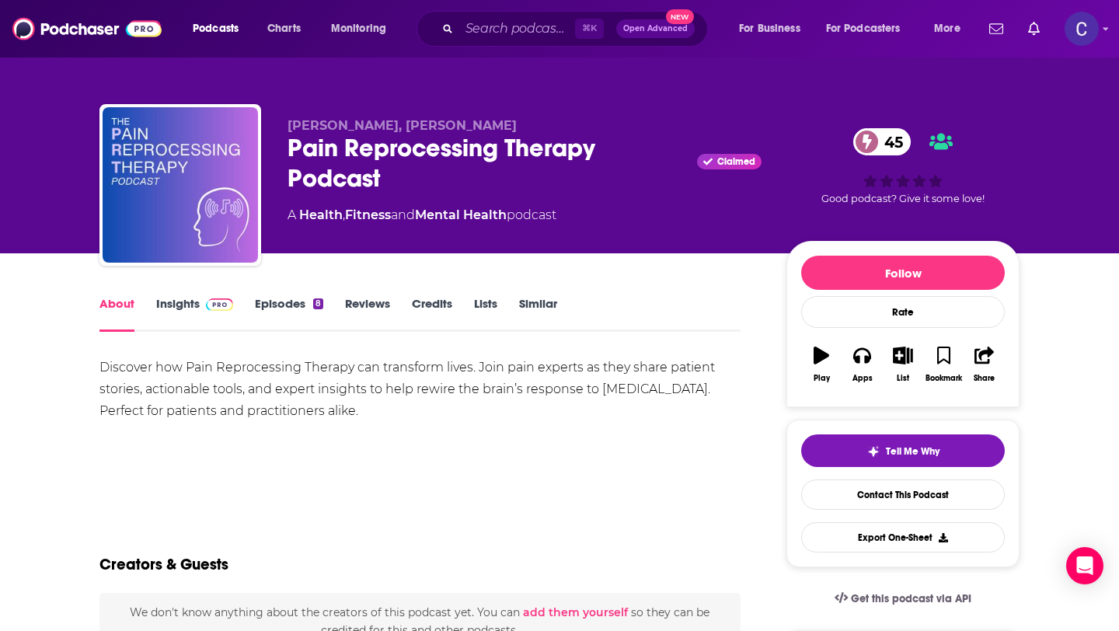
copy span "Daniella Deutsch, John Gasienica"
click at [190, 309] on link "Insights" at bounding box center [194, 314] width 77 height 36
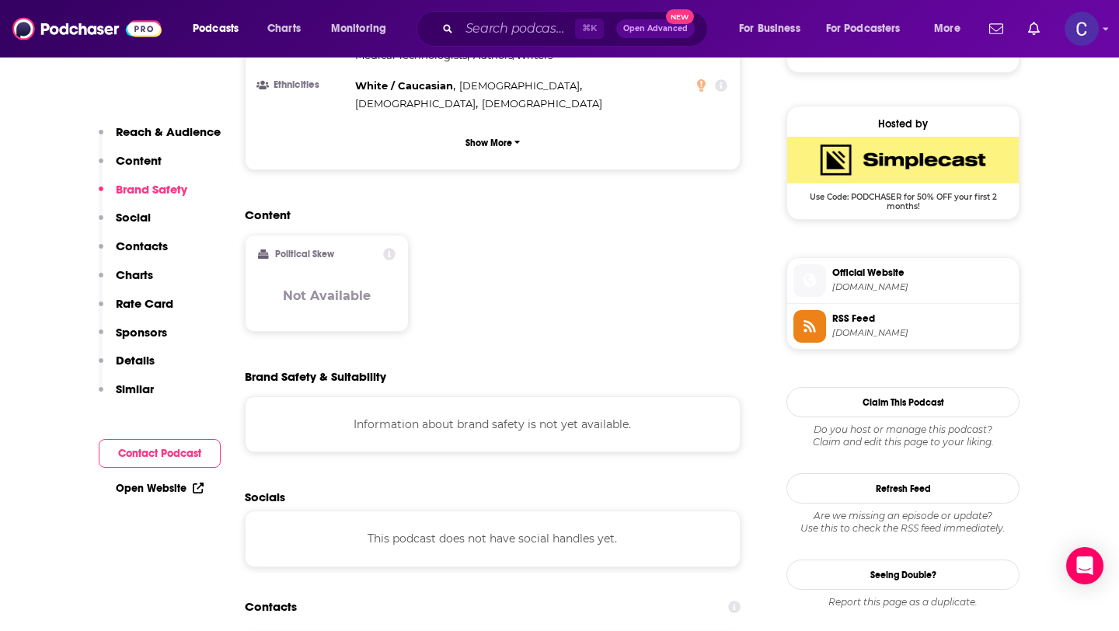
scroll to position [1087, 0]
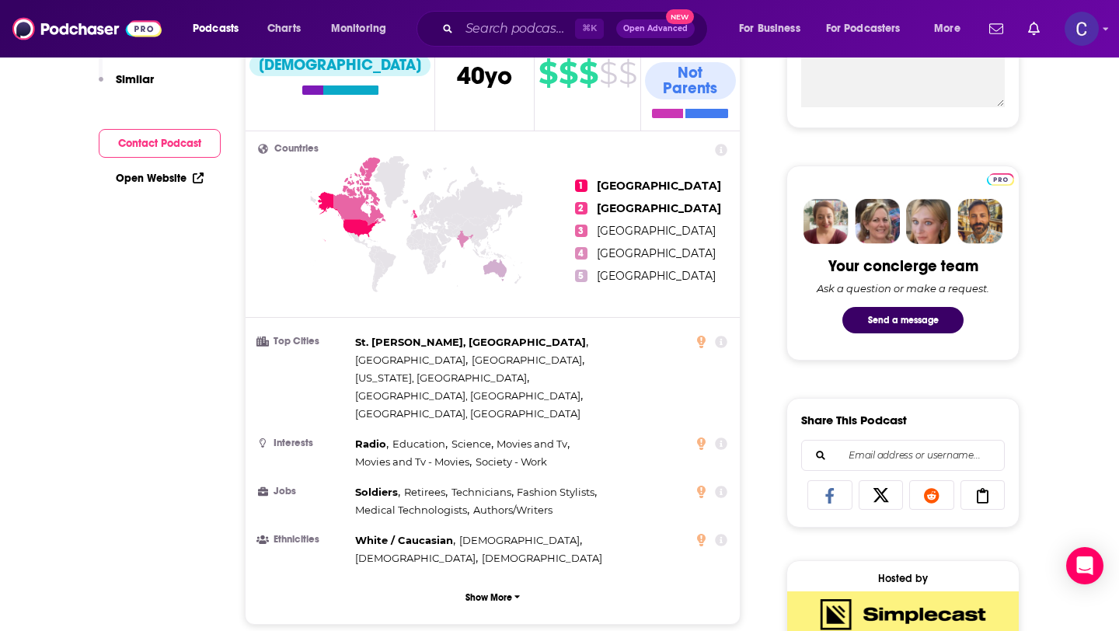
scroll to position [0, 0]
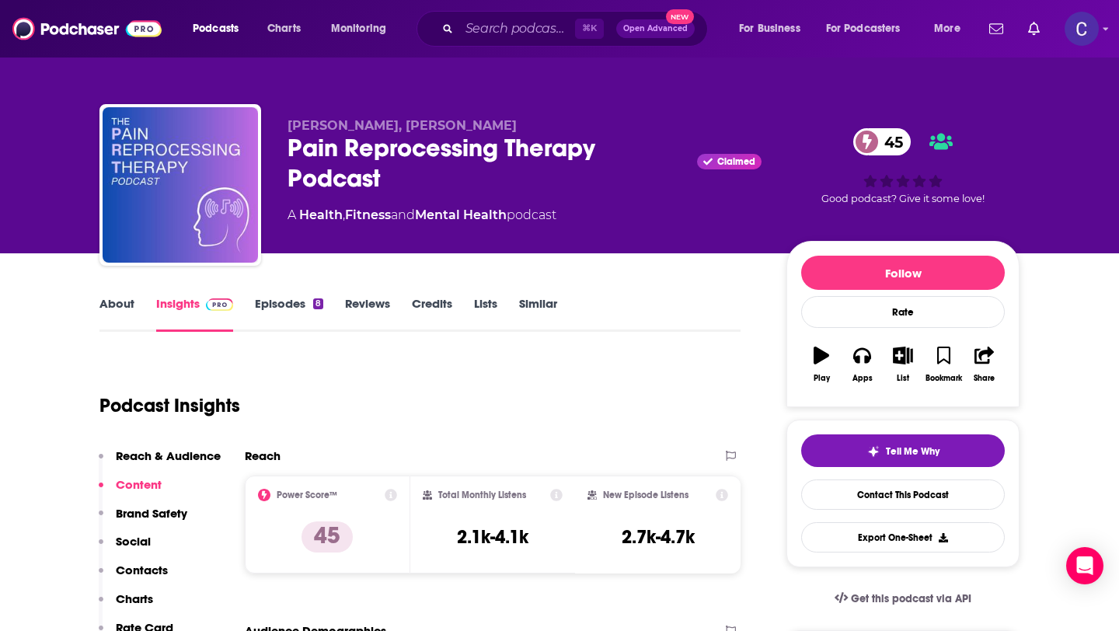
click at [539, 304] on link "Similar" at bounding box center [538, 314] width 38 height 36
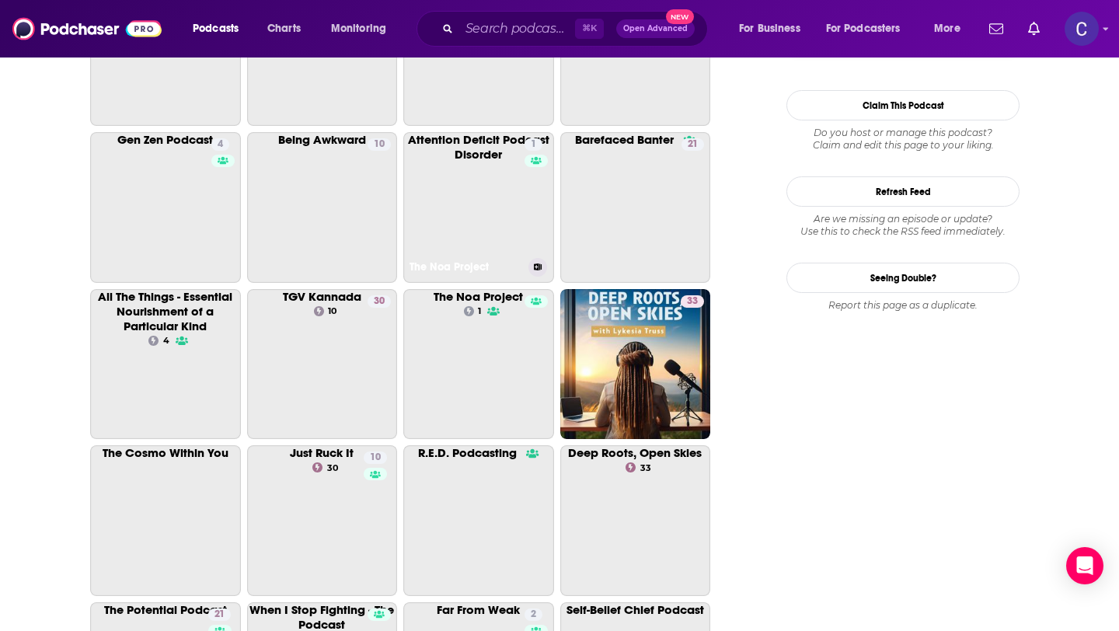
scroll to position [1741, 0]
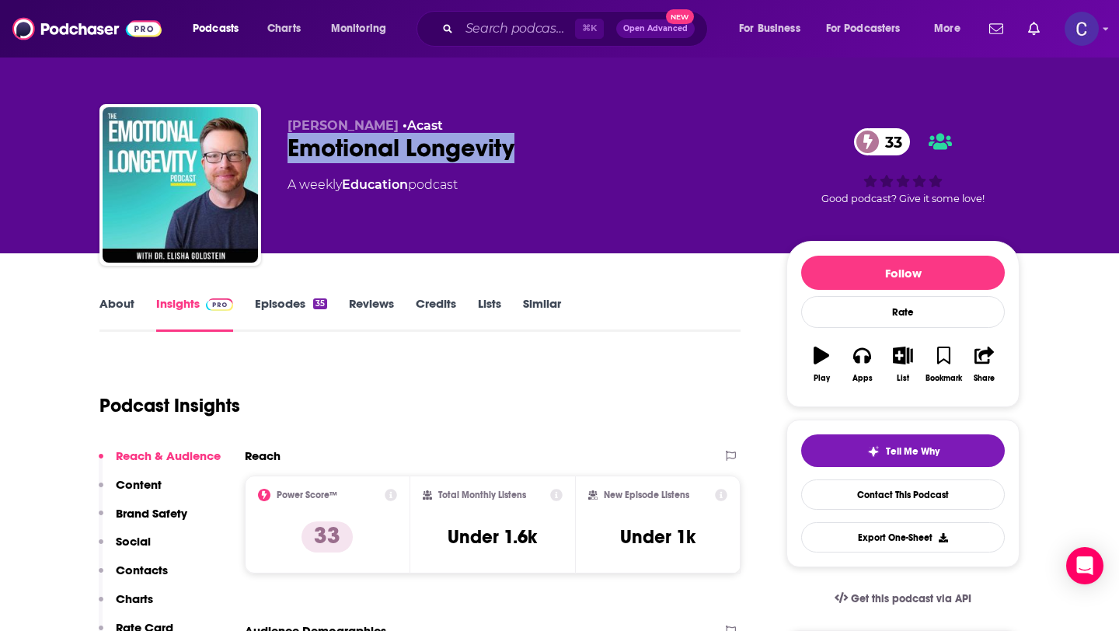
drag, startPoint x: 290, startPoint y: 148, endPoint x: 586, endPoint y: 146, distance: 296.2
click at [586, 146] on div "Emotional Longevity 33" at bounding box center [525, 148] width 474 height 30
copy h2 "Emotional Longevity"
click at [108, 311] on link "About" at bounding box center [116, 314] width 35 height 36
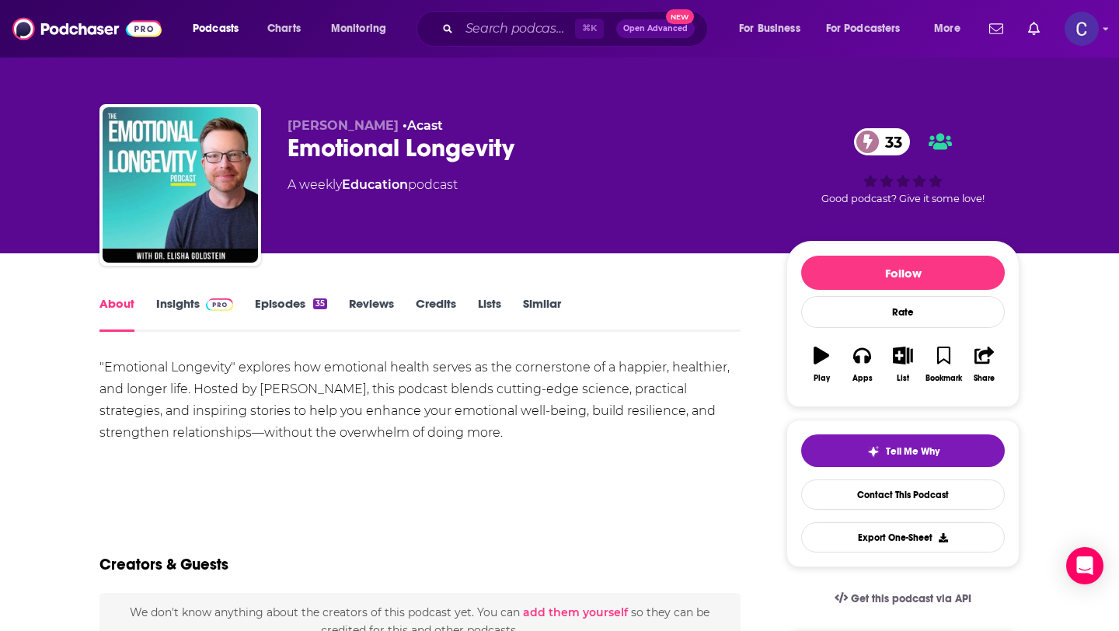
drag, startPoint x: 286, startPoint y: 124, endPoint x: 391, endPoint y: 128, distance: 105.0
click at [391, 128] on div "Elisha Goldstein • Acast Emotional Longevity 33 A weekly Education podcast 33 G…" at bounding box center [559, 188] width 920 height 168
copy span "Elisha Goldstein"
click at [180, 305] on link "Insights" at bounding box center [194, 314] width 77 height 36
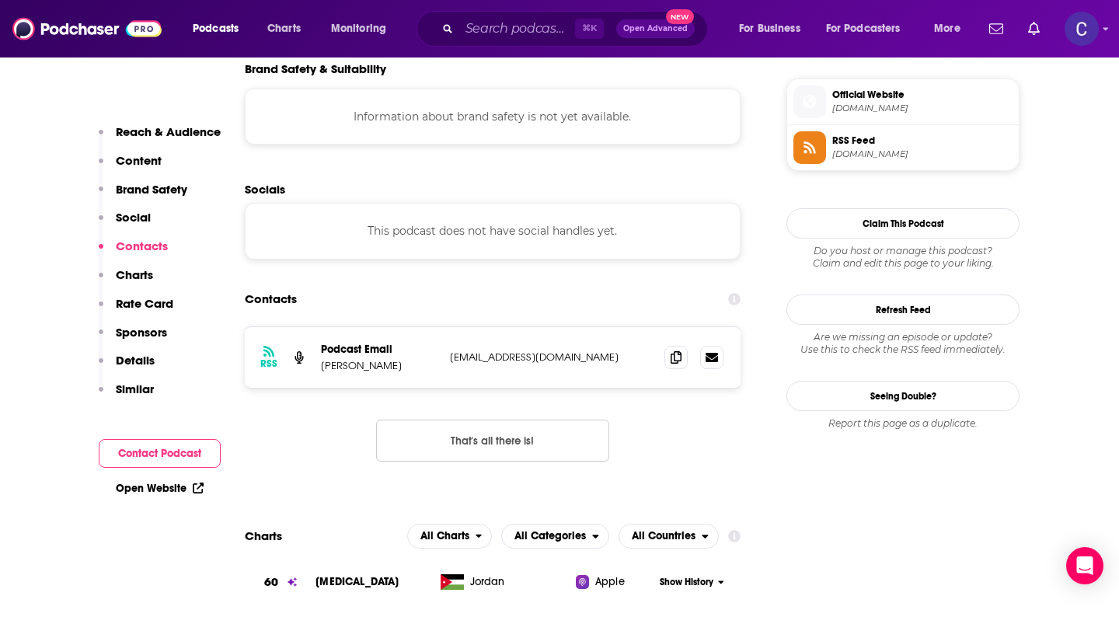
scroll to position [1119, 0]
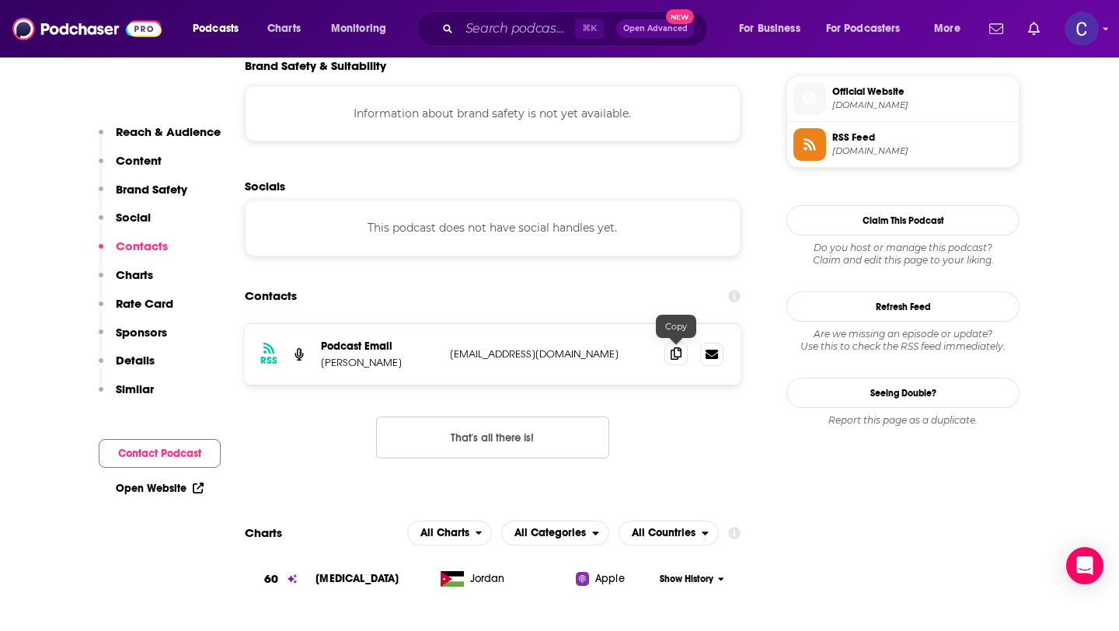
click at [671, 354] on icon at bounding box center [676, 353] width 11 height 12
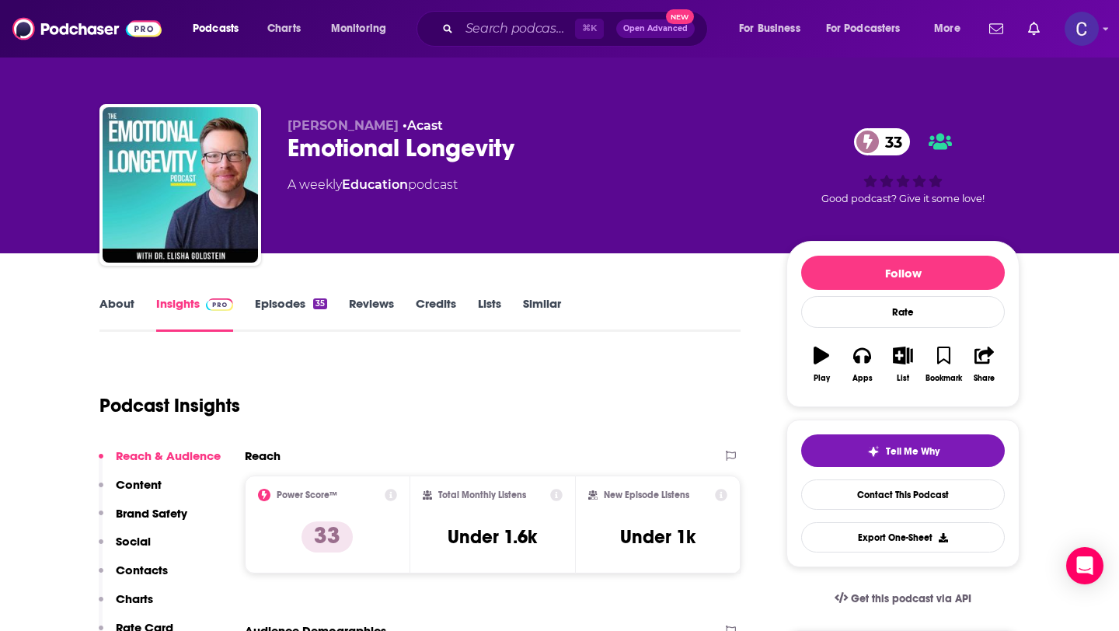
click at [539, 305] on link "Similar" at bounding box center [542, 314] width 38 height 36
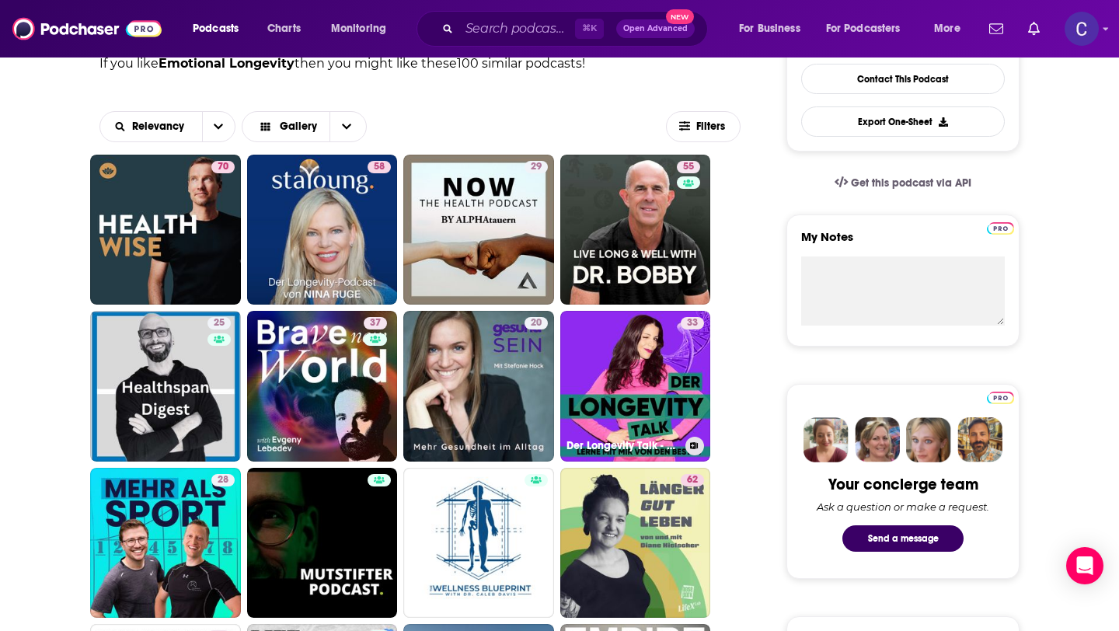
scroll to position [456, 0]
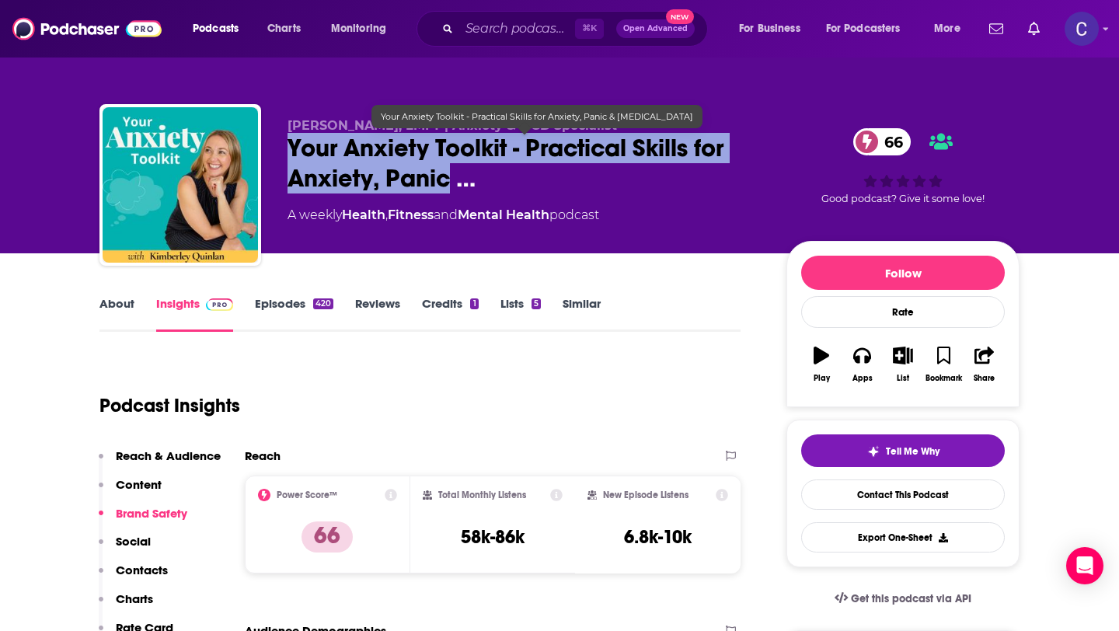
drag, startPoint x: 452, startPoint y: 180, endPoint x: 290, endPoint y: 153, distance: 164.0
click at [290, 153] on span "Your Anxiety Toolkit - Practical Skills for Anxiety, Panic …" at bounding box center [525, 163] width 474 height 61
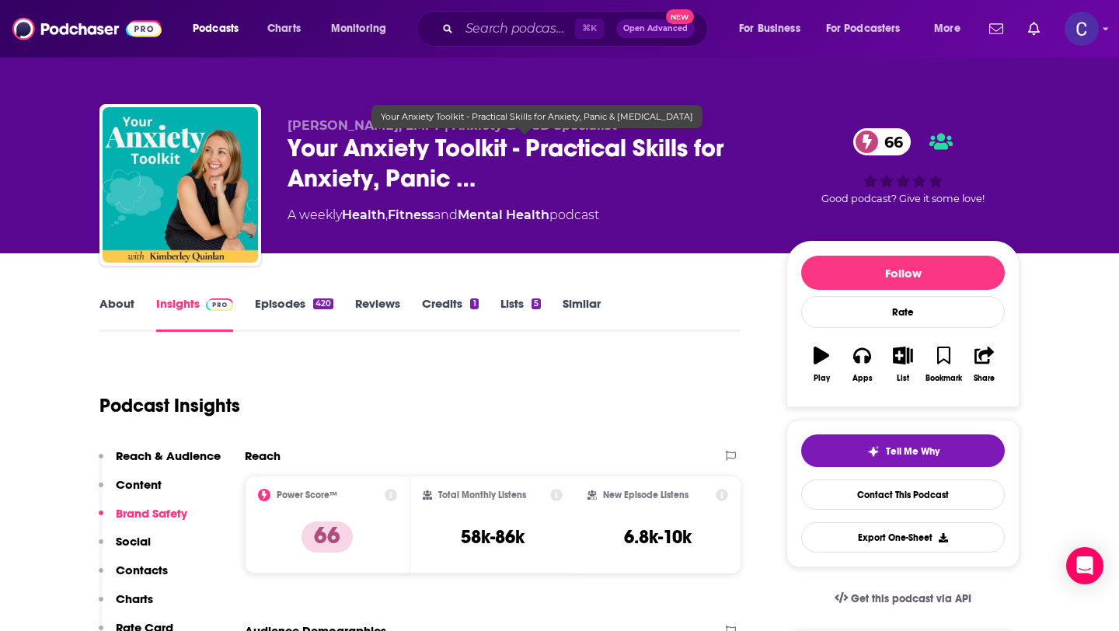
click at [534, 188] on span "Your Anxiety Toolkit - Practical Skills for Anxiety, Panic …" at bounding box center [525, 163] width 474 height 61
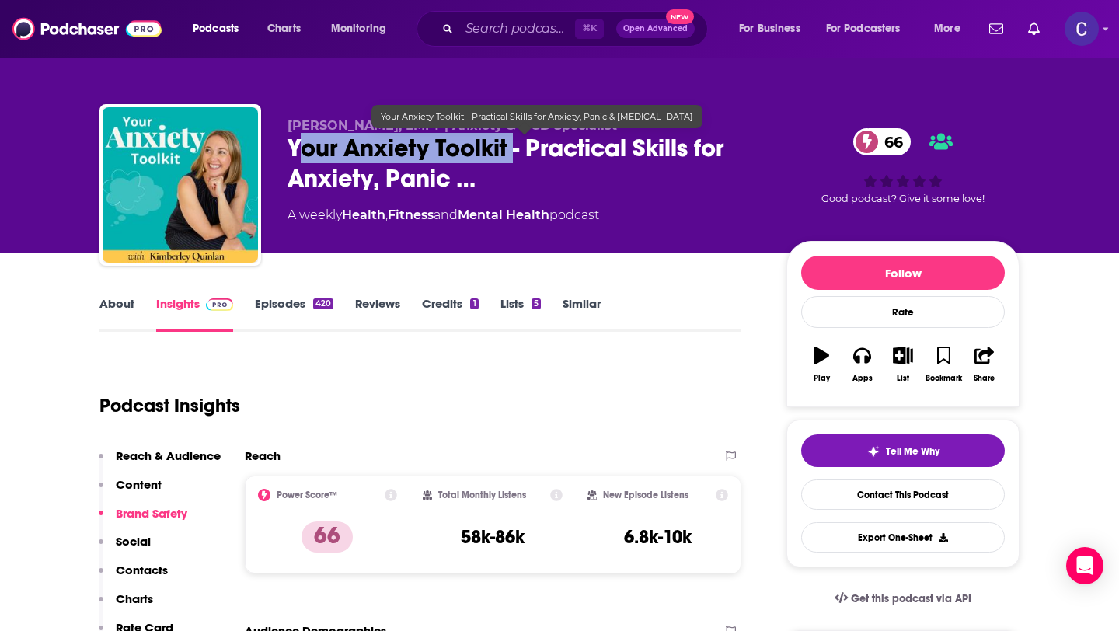
drag, startPoint x: 515, startPoint y: 152, endPoint x: 295, endPoint y: 147, distance: 220.0
click at [295, 147] on span "Your Anxiety Toolkit - Practical Skills for Anxiety, Panic …" at bounding box center [525, 163] width 474 height 61
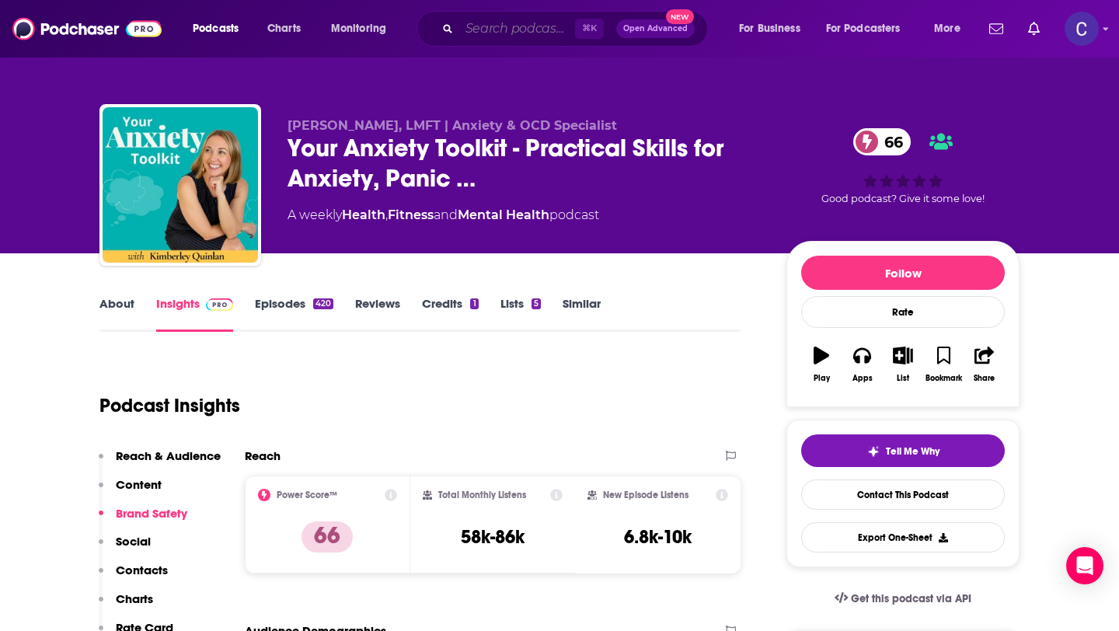
click at [501, 33] on input "Search podcasts, credits, & more..." at bounding box center [517, 28] width 116 height 25
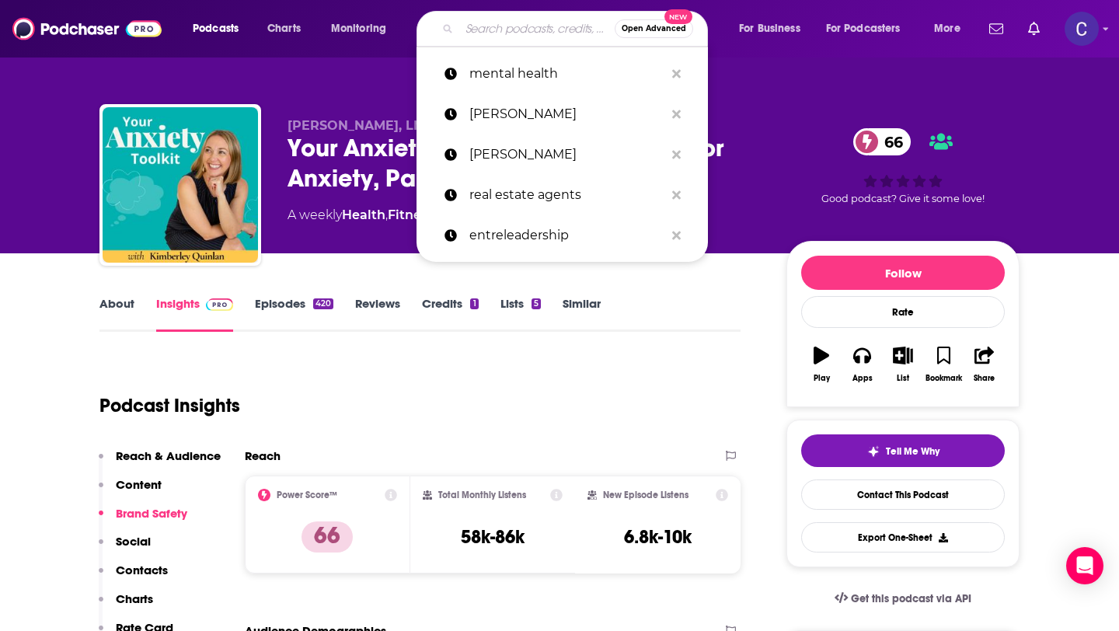
click at [527, 24] on input "Search podcasts, credits, & more..." at bounding box center [536, 28] width 155 height 25
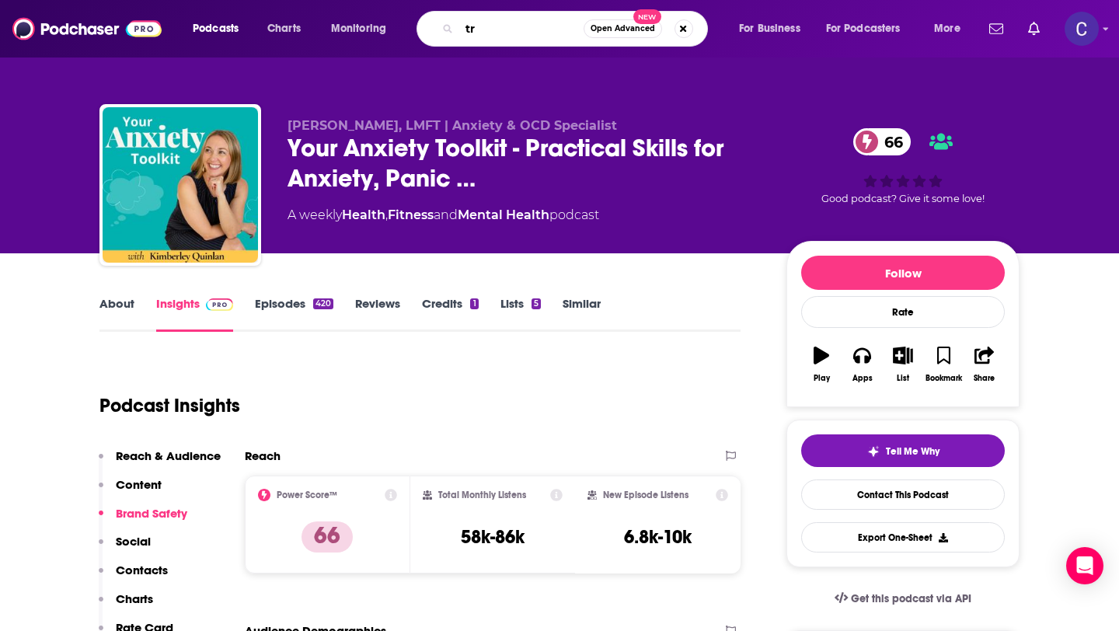
type input "t"
type input "ocd recovering"
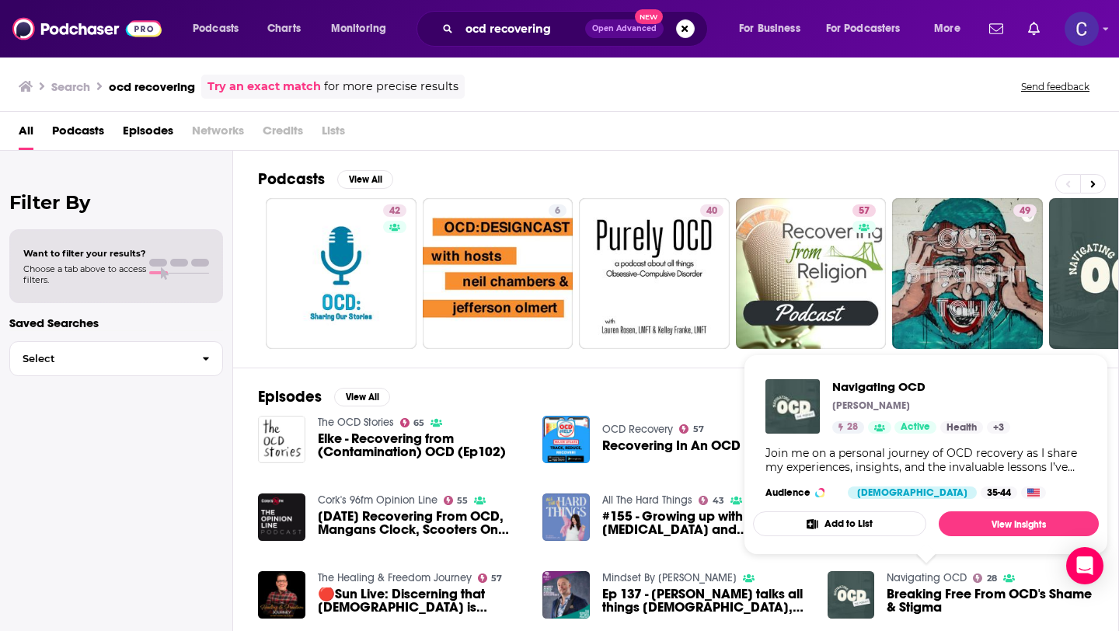
click at [947, 578] on link "Navigating OCD" at bounding box center [927, 577] width 80 height 13
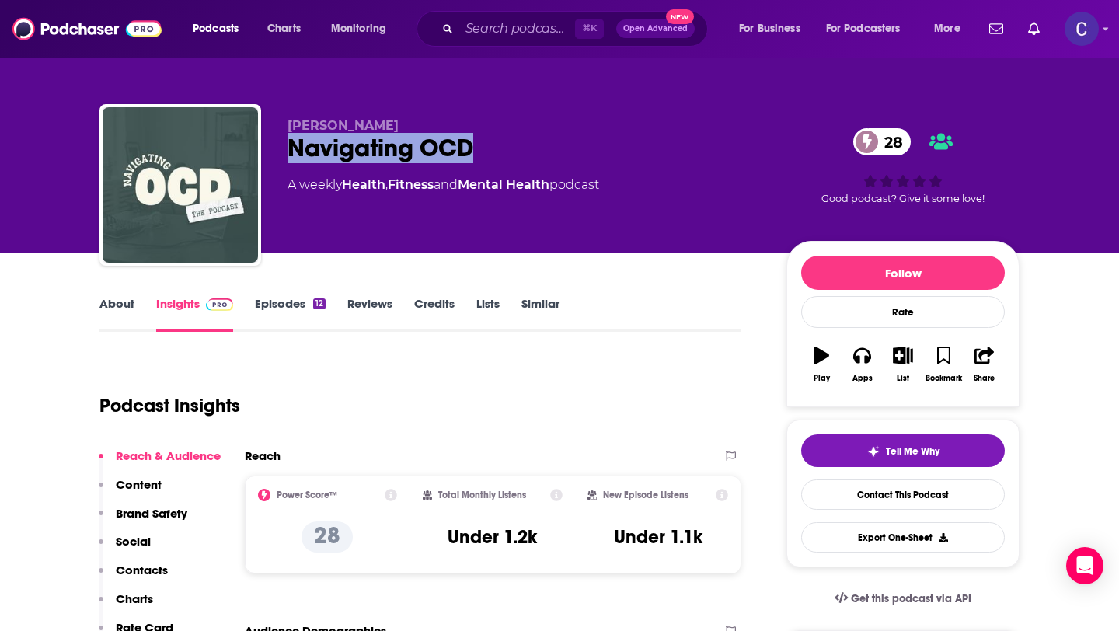
drag, startPoint x: 485, startPoint y: 155, endPoint x: 267, endPoint y: 154, distance: 217.7
click at [267, 154] on div "[PERSON_NAME] Navigating OCD 28 A weekly Health , Fitness and Mental Health pod…" at bounding box center [559, 188] width 920 height 168
copy h2 "Navigating OCD"
drag, startPoint x: 286, startPoint y: 128, endPoint x: 472, endPoint y: 135, distance: 185.9
click at [472, 135] on div "[PERSON_NAME] Navigating OCD 28 A weekly Health , Fitness and Mental Health pod…" at bounding box center [559, 188] width 920 height 168
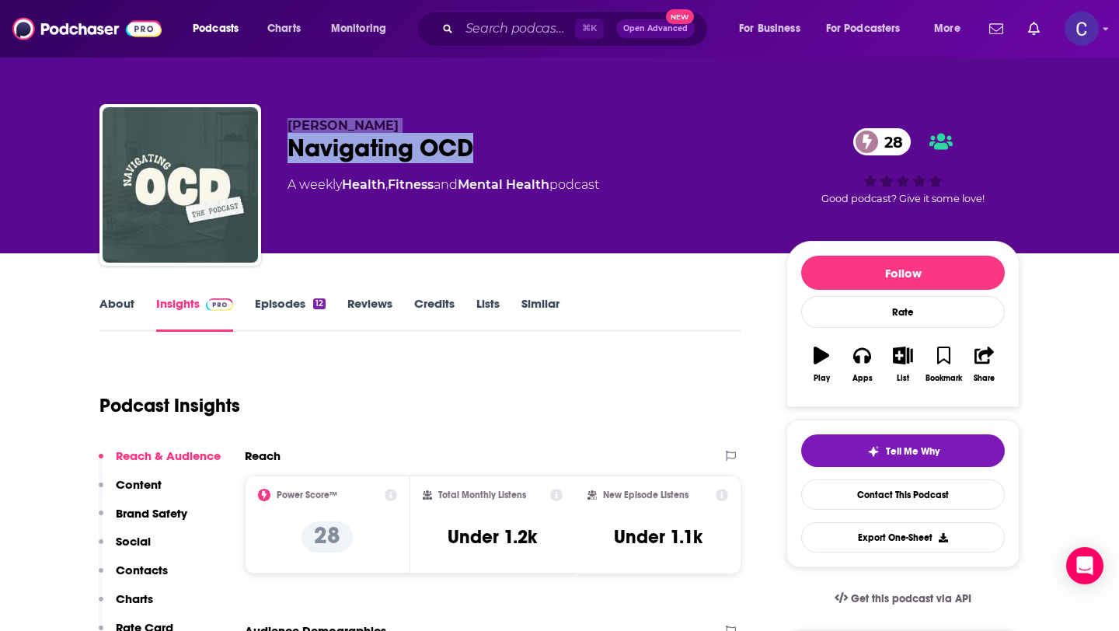
click at [434, 177] on link "Fitness" at bounding box center [411, 184] width 46 height 15
drag, startPoint x: 465, startPoint y: 120, endPoint x: 738, endPoint y: 15, distance: 293.0
click at [259, 132] on div "[PERSON_NAME] Navigating OCD 28 A weekly Health , Fitness and Mental Health pod…" at bounding box center [559, 188] width 920 height 168
copy span "[PERSON_NAME]"
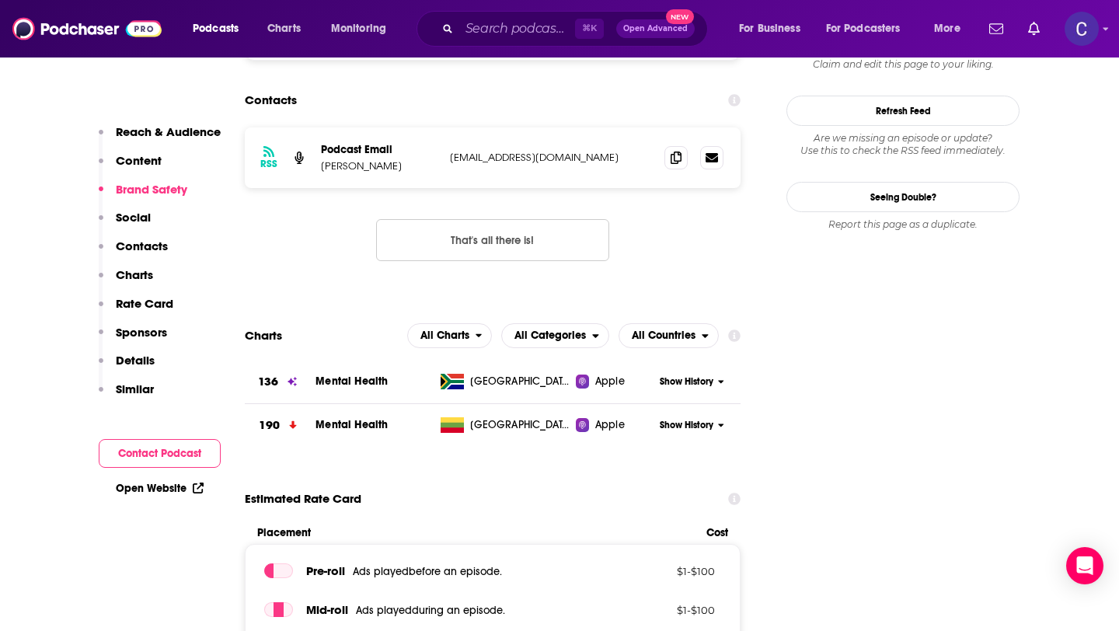
scroll to position [1341, 0]
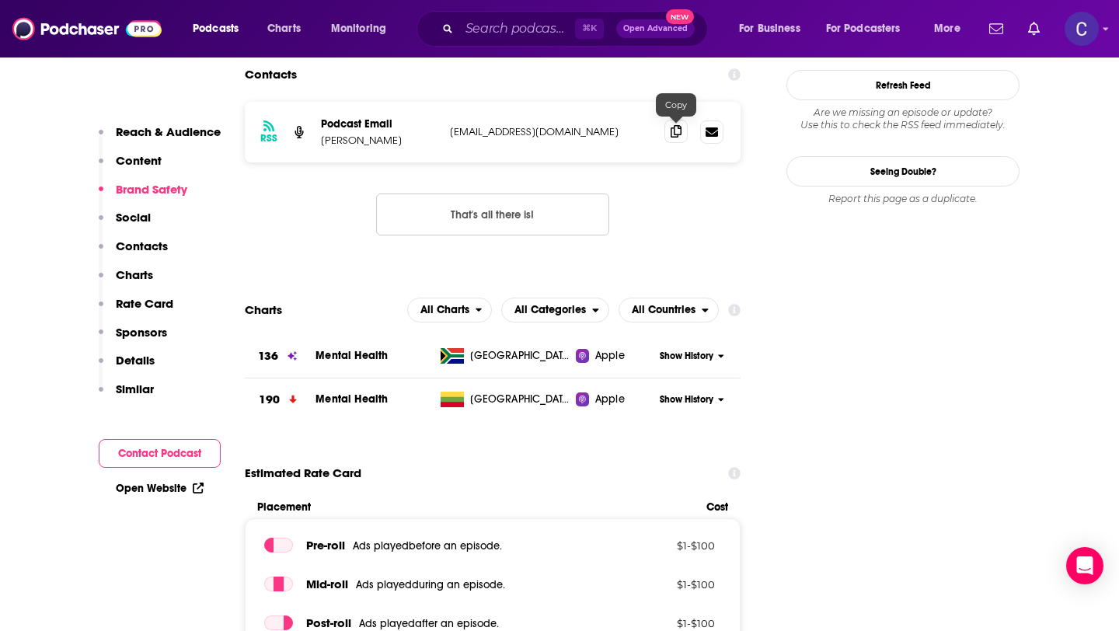
click at [677, 130] on icon at bounding box center [676, 131] width 11 height 12
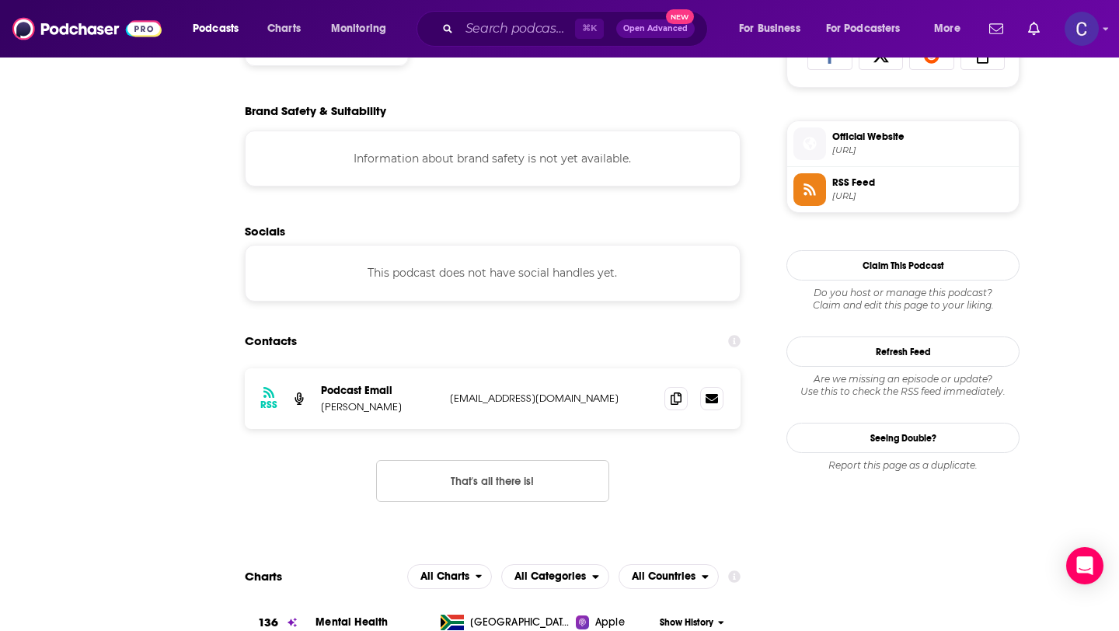
scroll to position [0, 0]
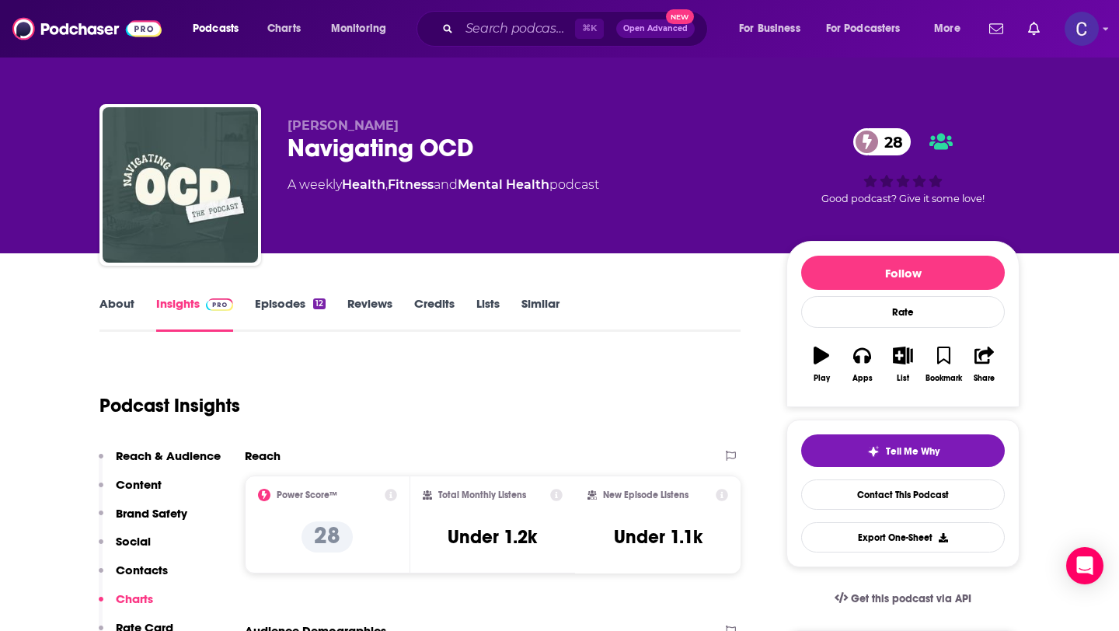
click at [553, 302] on link "Similar" at bounding box center [541, 314] width 38 height 36
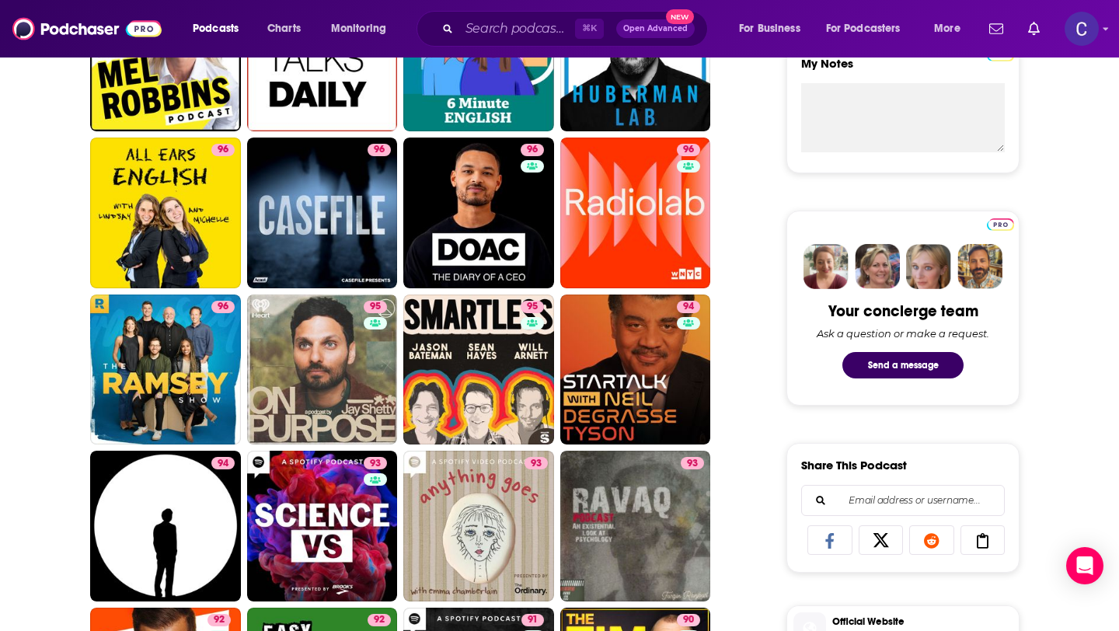
scroll to position [595, 0]
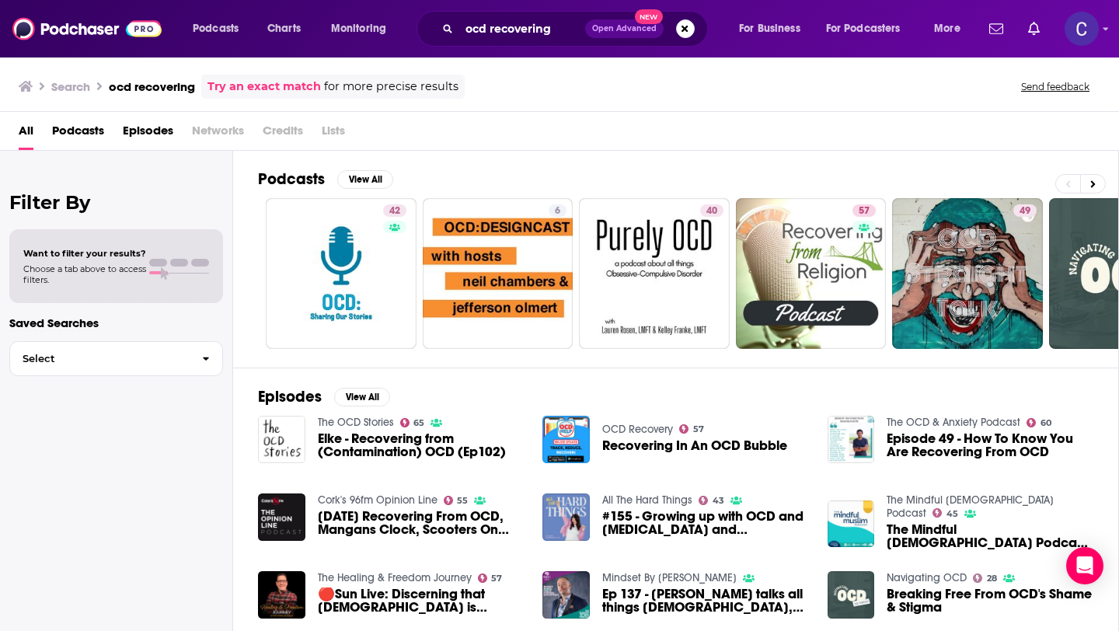
scroll to position [18, 0]
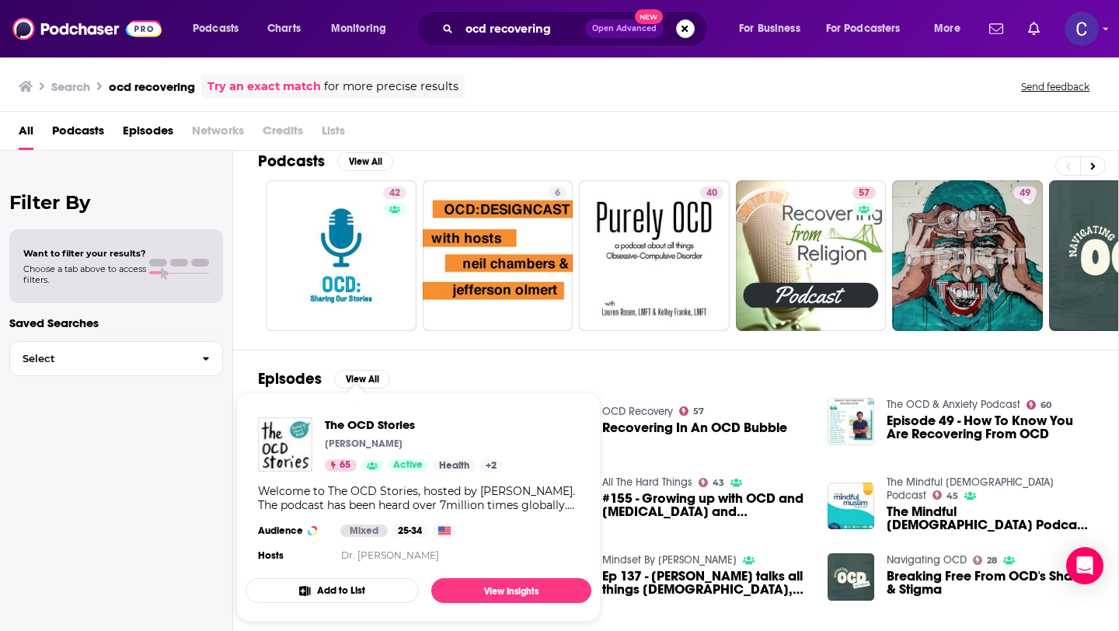
click at [490, 379] on div "Episodes View All The OCD Stories 65 Elke - Recovering from (Contamination) OCD…" at bounding box center [676, 492] width 886 height 284
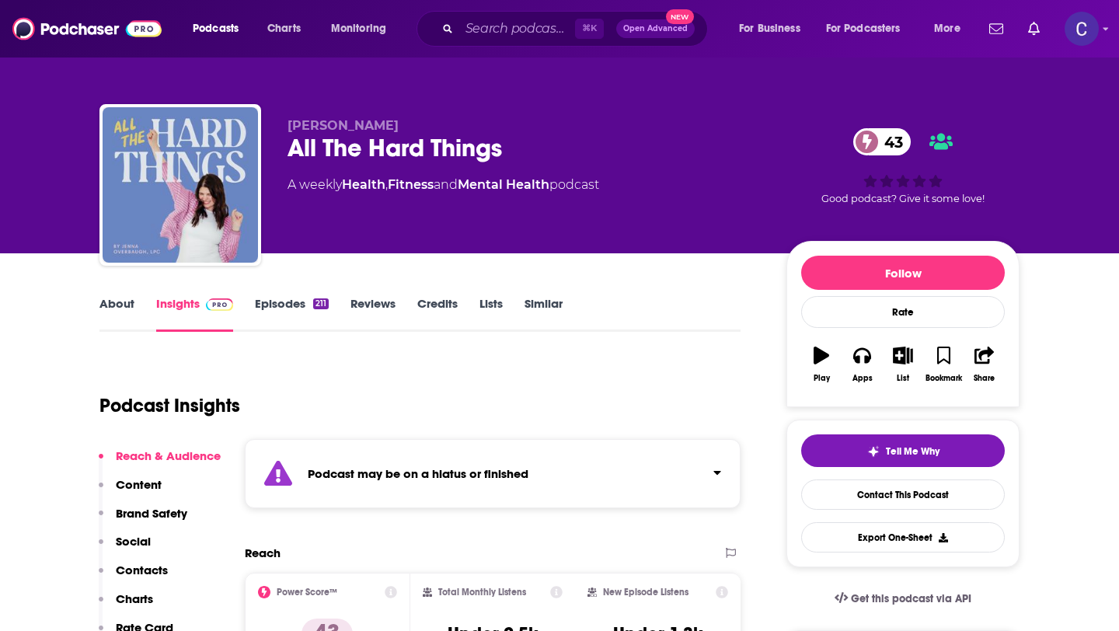
click at [546, 309] on link "Similar" at bounding box center [544, 314] width 38 height 36
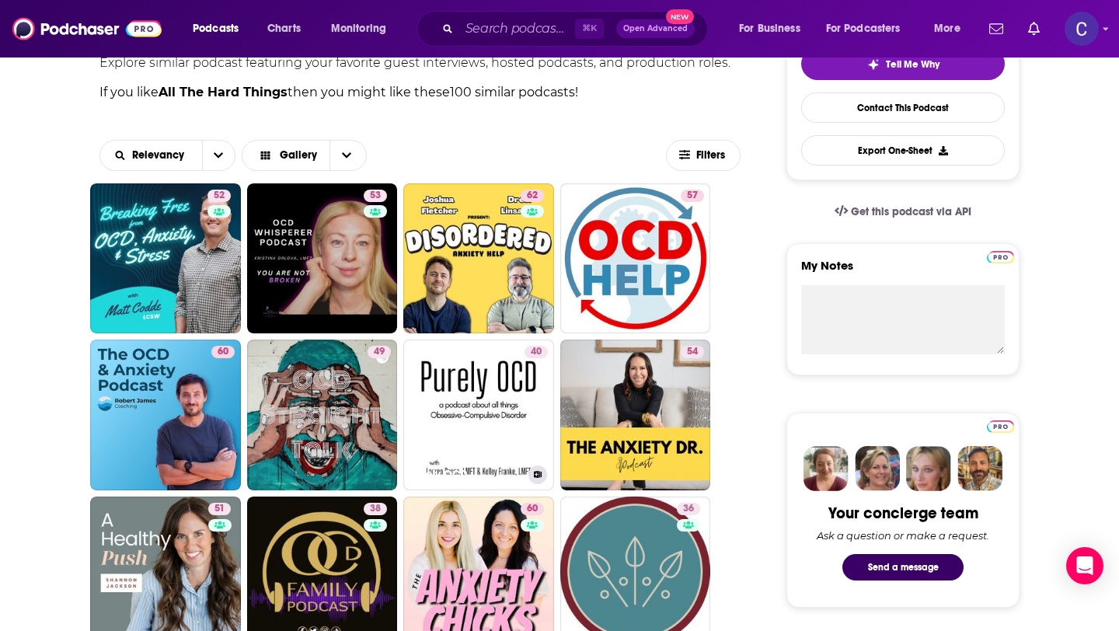
scroll to position [386, 0]
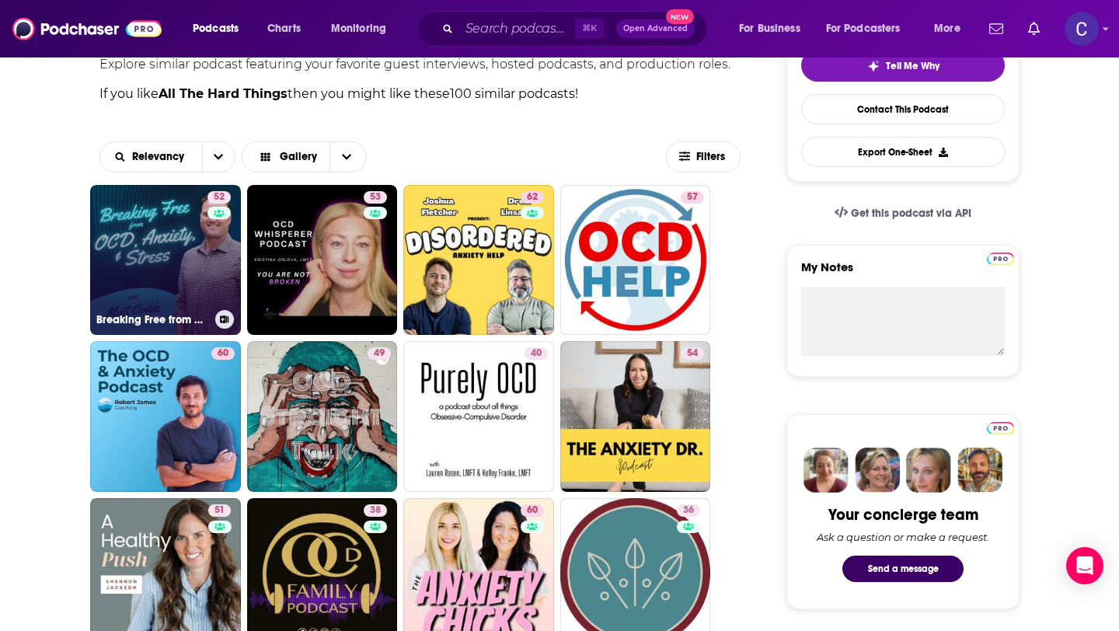
click at [185, 235] on link "52 Breaking Free from OCD, Anxiety & Stress with [PERSON_NAME]" at bounding box center [165, 260] width 151 height 151
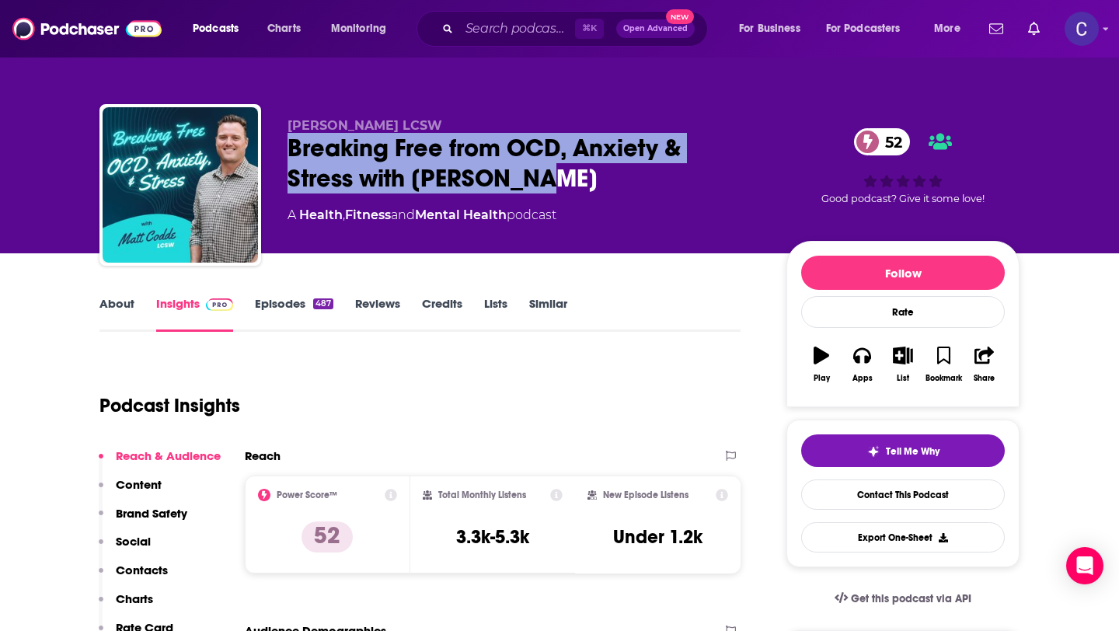
drag, startPoint x: 567, startPoint y: 176, endPoint x: 291, endPoint y: 150, distance: 277.9
click at [291, 150] on div "Breaking Free from OCD, Anxiety & Stress with [PERSON_NAME] 52" at bounding box center [525, 163] width 474 height 61
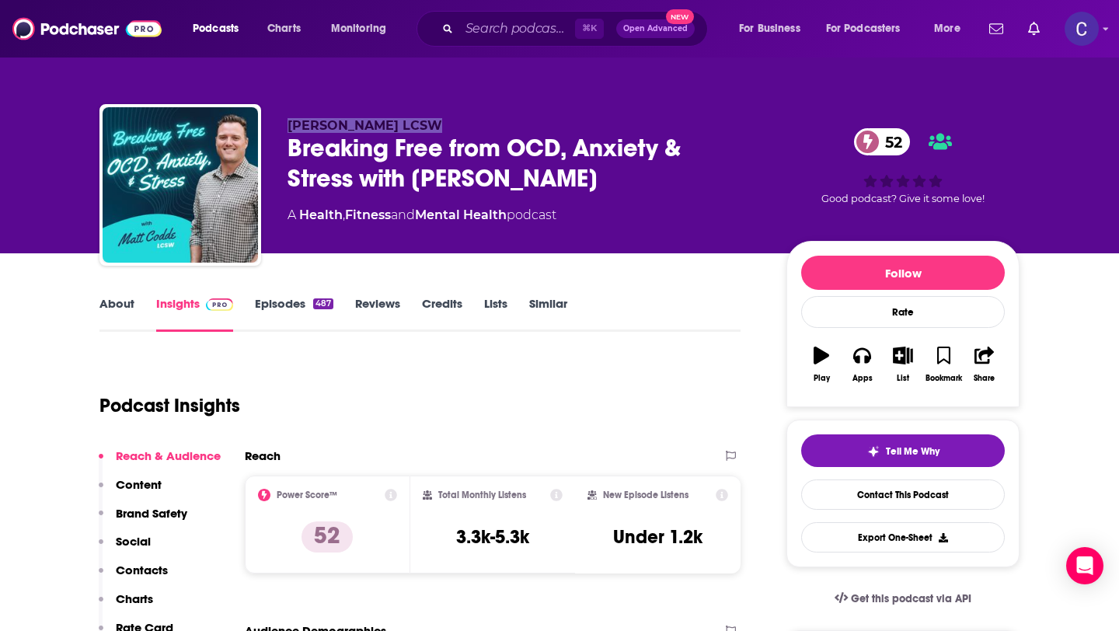
drag, startPoint x: 288, startPoint y: 122, endPoint x: 464, endPoint y: 122, distance: 176.5
click at [464, 122] on p "[PERSON_NAME] LCSW" at bounding box center [525, 125] width 474 height 15
copy span "Matthew Codde LCSW"
click at [549, 315] on link "Similar" at bounding box center [548, 314] width 38 height 36
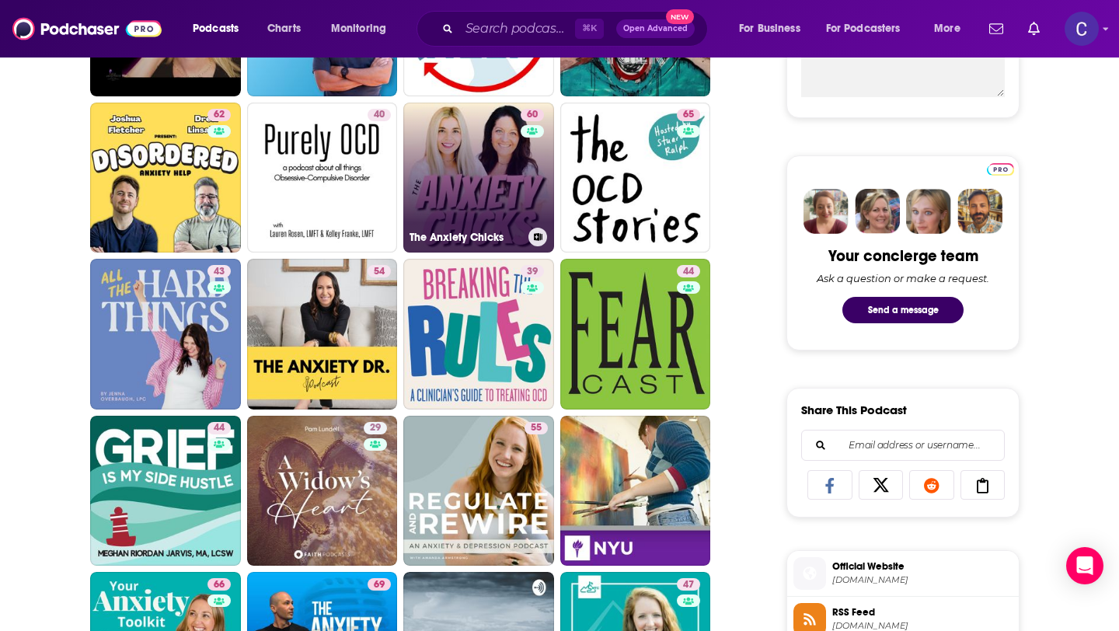
scroll to position [673, 0]
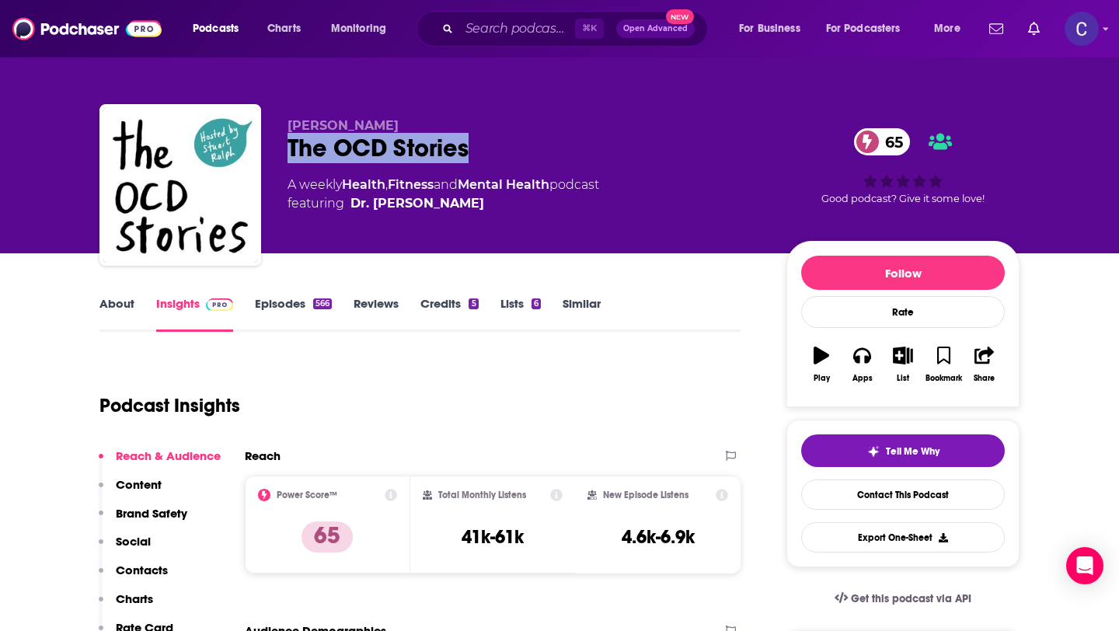
drag, startPoint x: 473, startPoint y: 156, endPoint x: 272, endPoint y: 153, distance: 201.3
click at [272, 153] on div "[PERSON_NAME] The OCD Stories 65 A weekly Health , Fitness and Mental Health po…" at bounding box center [559, 188] width 920 height 168
copy h2 "The OCD Stories"
drag, startPoint x: 282, startPoint y: 131, endPoint x: 467, endPoint y: 131, distance: 185.0
click at [467, 131] on div "[PERSON_NAME] The OCD Stories 65 A weekly Health , Fitness and Mental Health po…" at bounding box center [559, 188] width 920 height 168
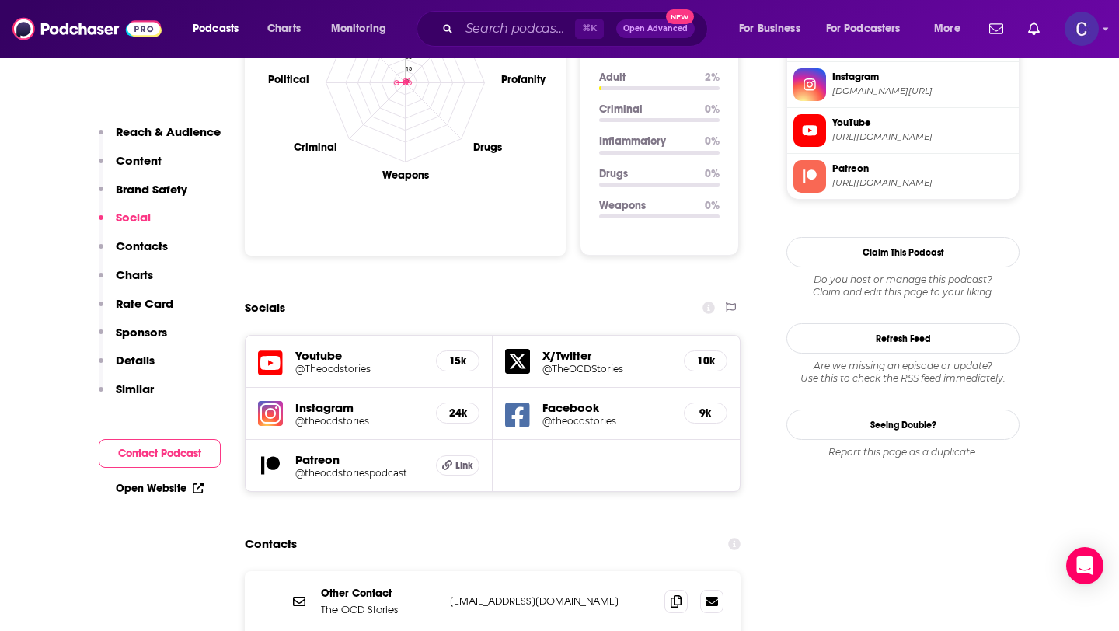
scroll to position [2004, 0]
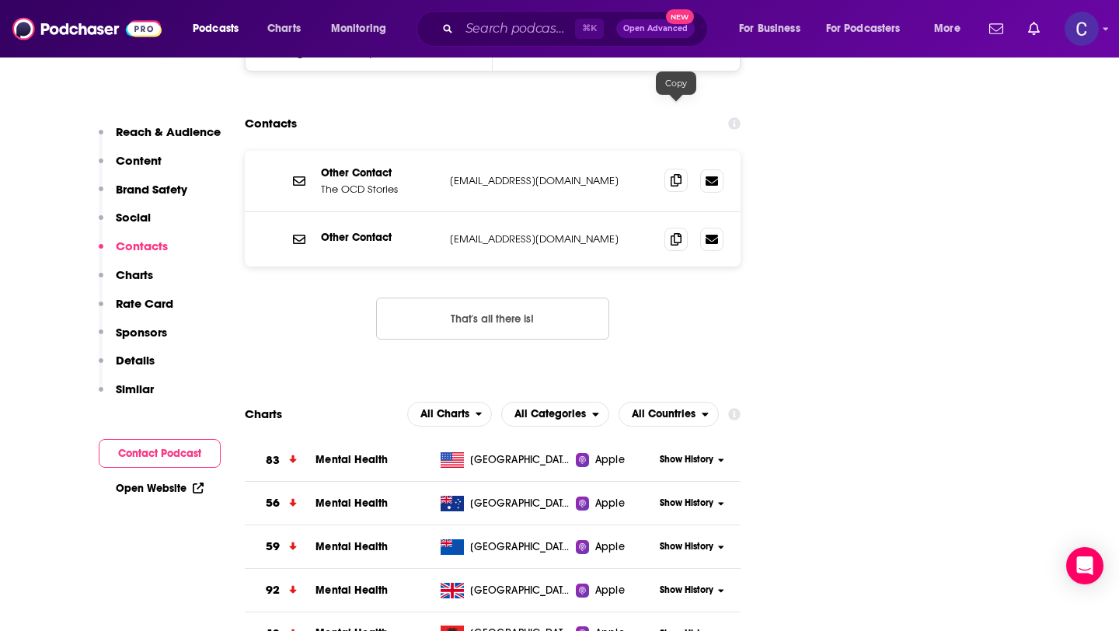
click at [676, 174] on icon at bounding box center [676, 180] width 11 height 12
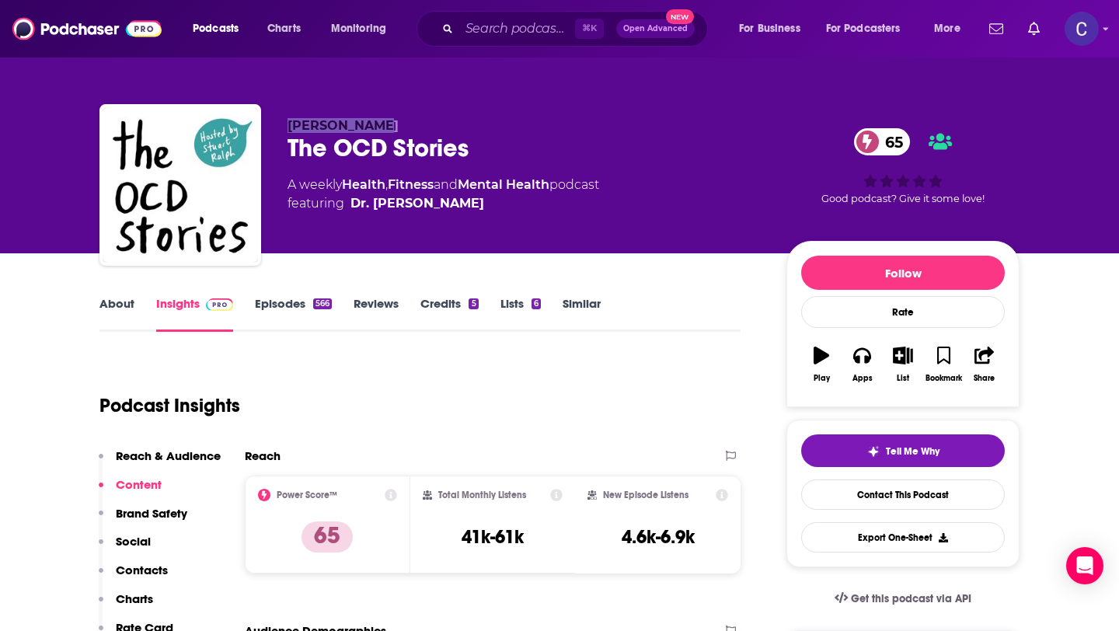
drag, startPoint x: 388, startPoint y: 121, endPoint x: 286, endPoint y: 126, distance: 101.9
click at [286, 126] on div "[PERSON_NAME] The OCD Stories 65 A weekly Health , Fitness and Mental Health po…" at bounding box center [559, 188] width 920 height 168
copy span "[PERSON_NAME]"
click at [567, 310] on link "Similar" at bounding box center [582, 314] width 38 height 36
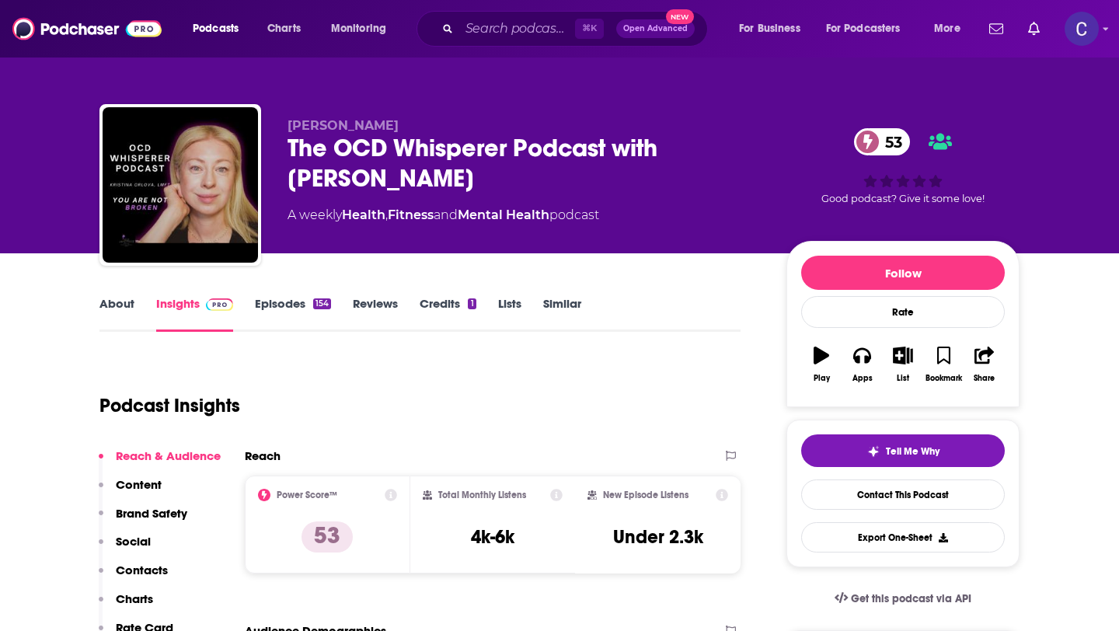
drag, startPoint x: 287, startPoint y: 124, endPoint x: 411, endPoint y: 124, distance: 124.4
click at [411, 124] on p "[PERSON_NAME]" at bounding box center [525, 125] width 474 height 15
copy span "[PERSON_NAME]"
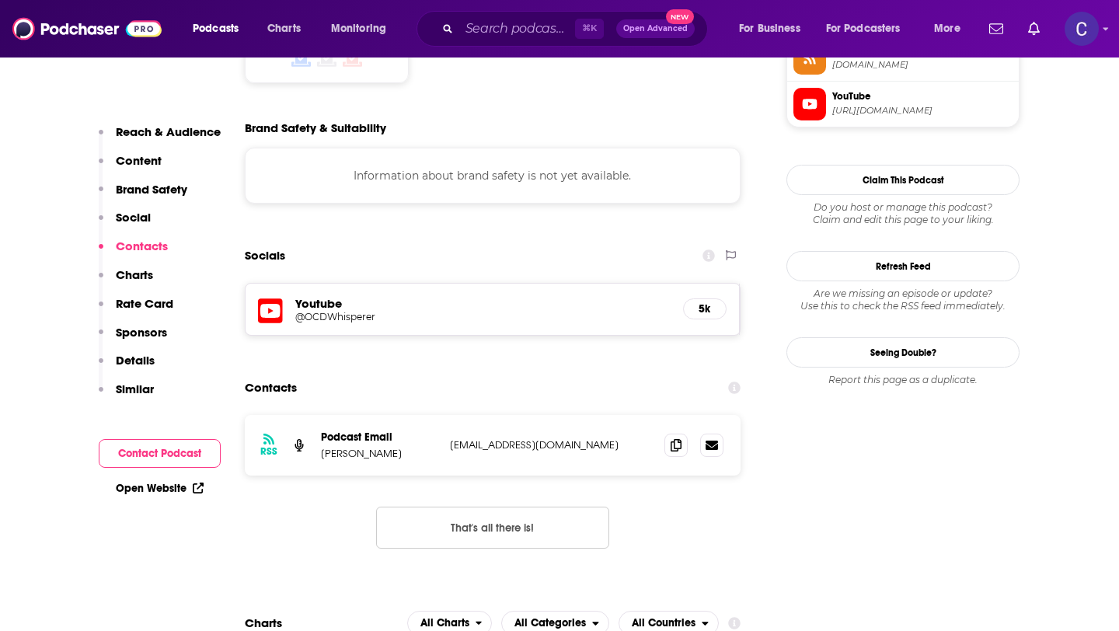
scroll to position [1377, 0]
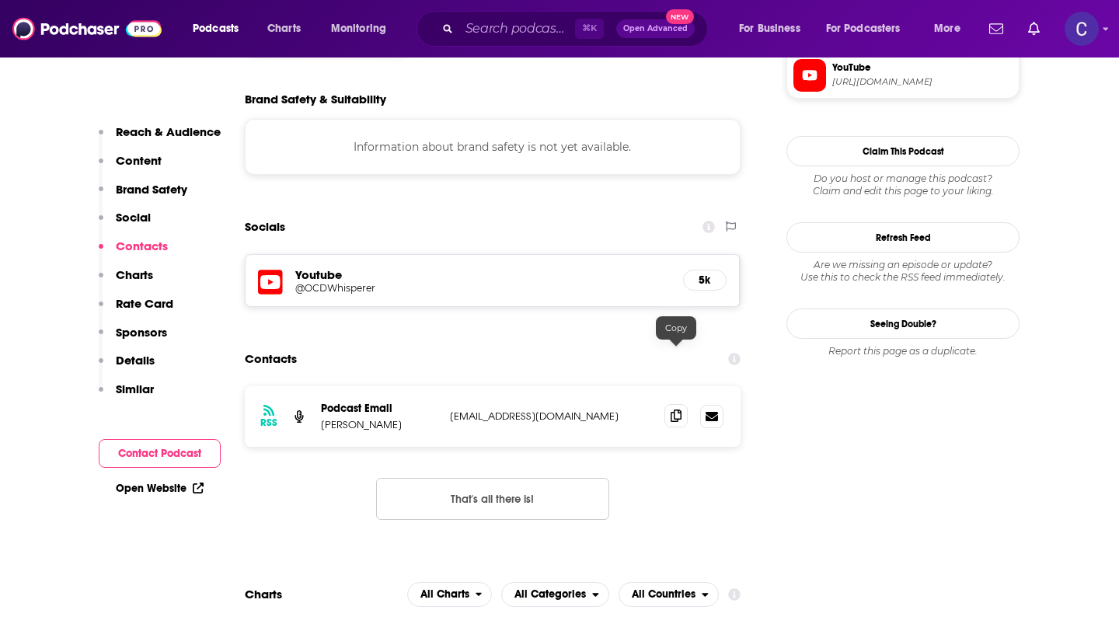
click at [674, 405] on div at bounding box center [694, 416] width 59 height 23
click at [674, 410] on icon at bounding box center [676, 416] width 11 height 12
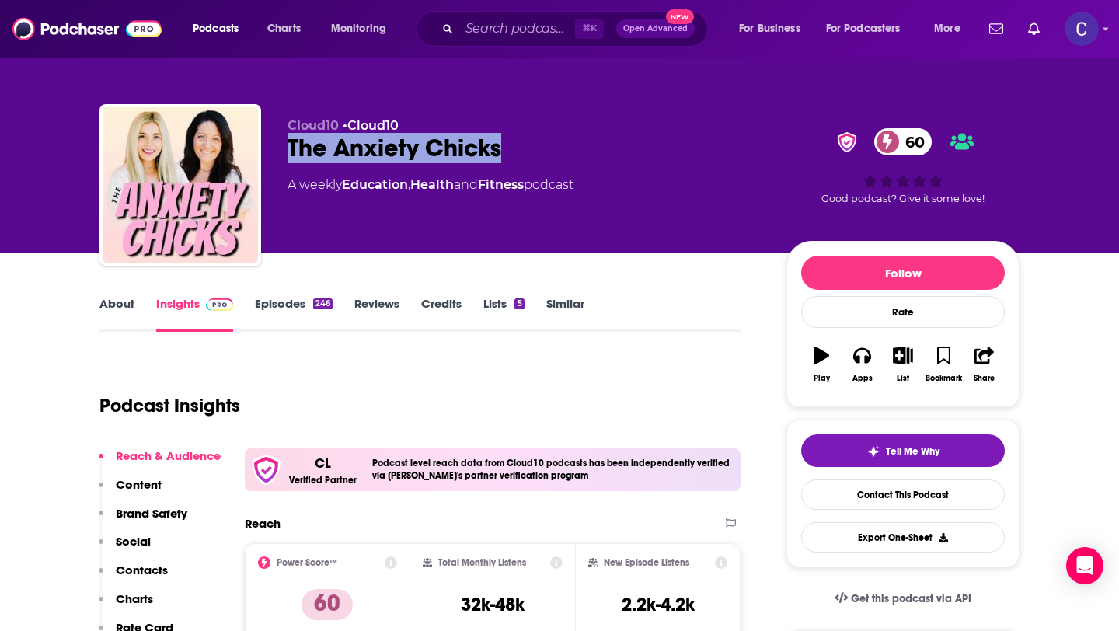
drag, startPoint x: 288, startPoint y: 148, endPoint x: 517, endPoint y: 152, distance: 228.6
click at [517, 152] on div "The Anxiety Chicks 60" at bounding box center [525, 148] width 474 height 30
copy h2 "The Anxiety Chicks"
click at [114, 316] on link "About" at bounding box center [116, 314] width 35 height 36
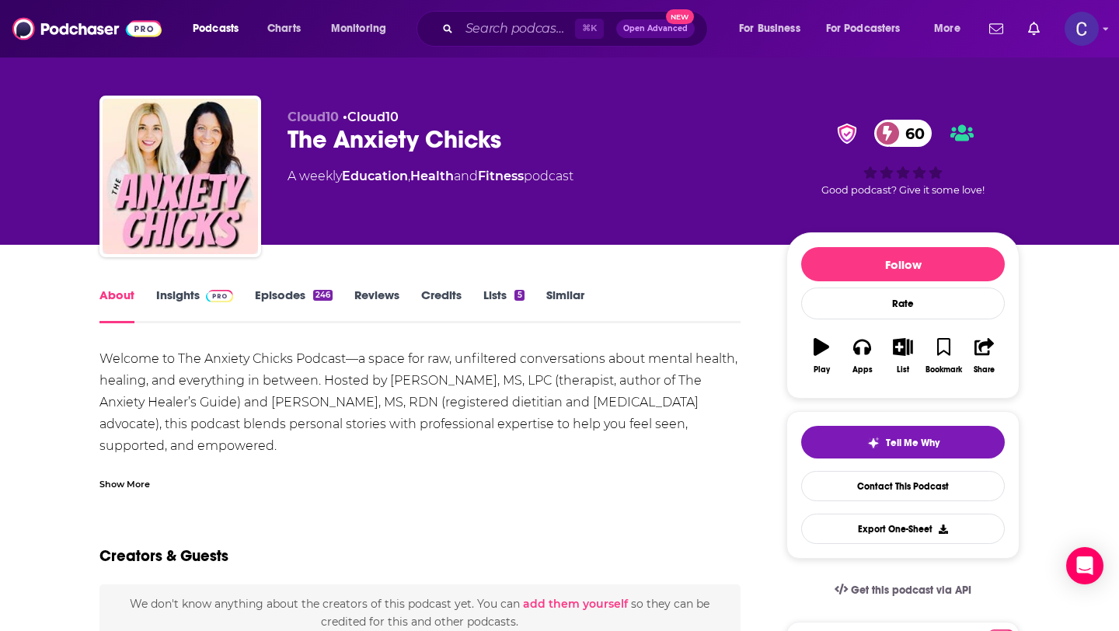
scroll to position [36, 0]
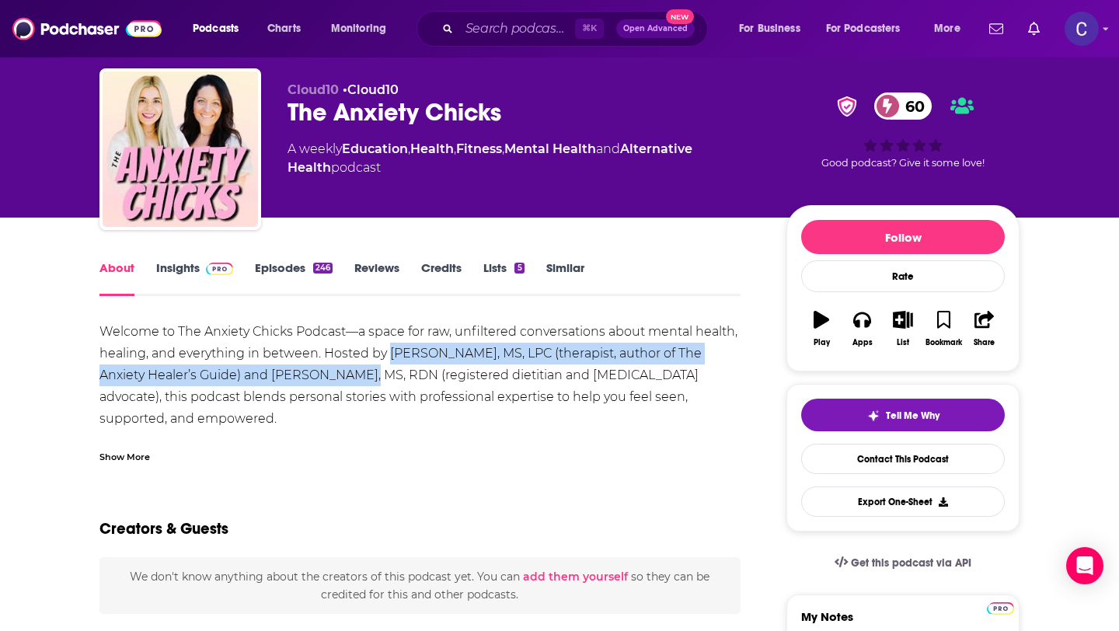
drag, startPoint x: 389, startPoint y: 357, endPoint x: 347, endPoint y: 383, distance: 49.6
click at [347, 383] on div "Welcome to The Anxiety Chicks Podcast—a space for raw, unfiltered conversations…" at bounding box center [419, 517] width 641 height 392
copy div "[PERSON_NAME], MS, LPC (therapist, author of The Anxiety Healer’s Guide) and [P…"
click at [187, 273] on link "Insights" at bounding box center [194, 278] width 77 height 36
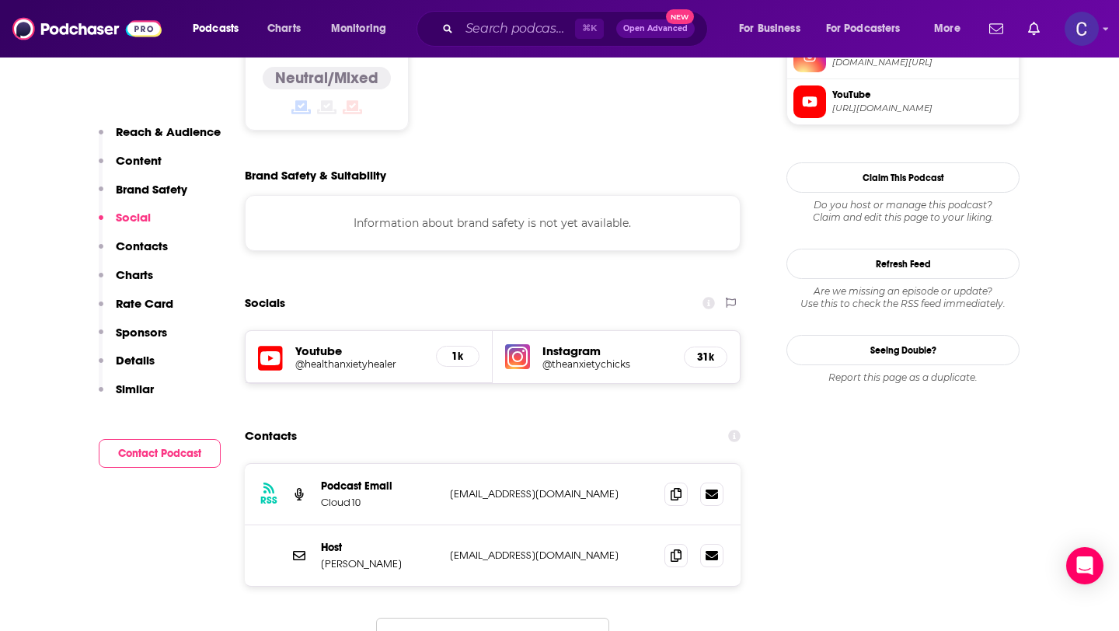
scroll to position [1352, 0]
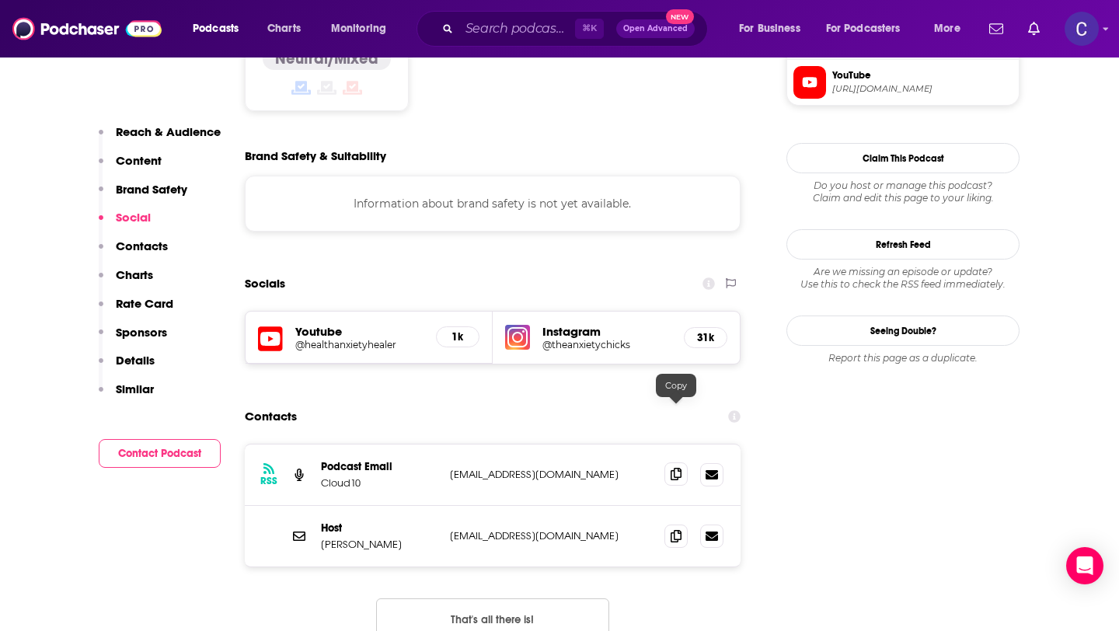
click at [675, 468] on icon at bounding box center [676, 474] width 11 height 12
